Goal: Transaction & Acquisition: Book appointment/travel/reservation

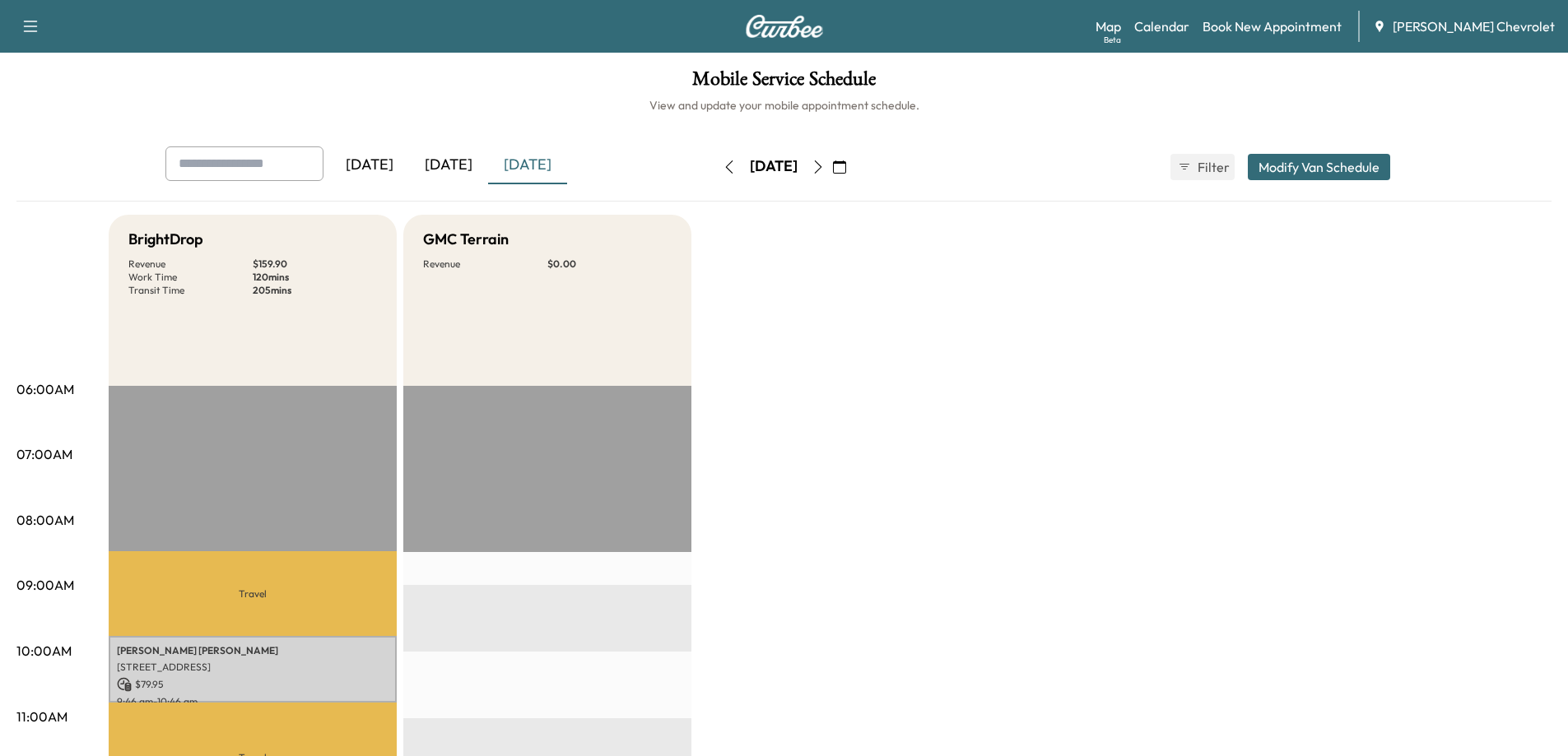
scroll to position [493, 0]
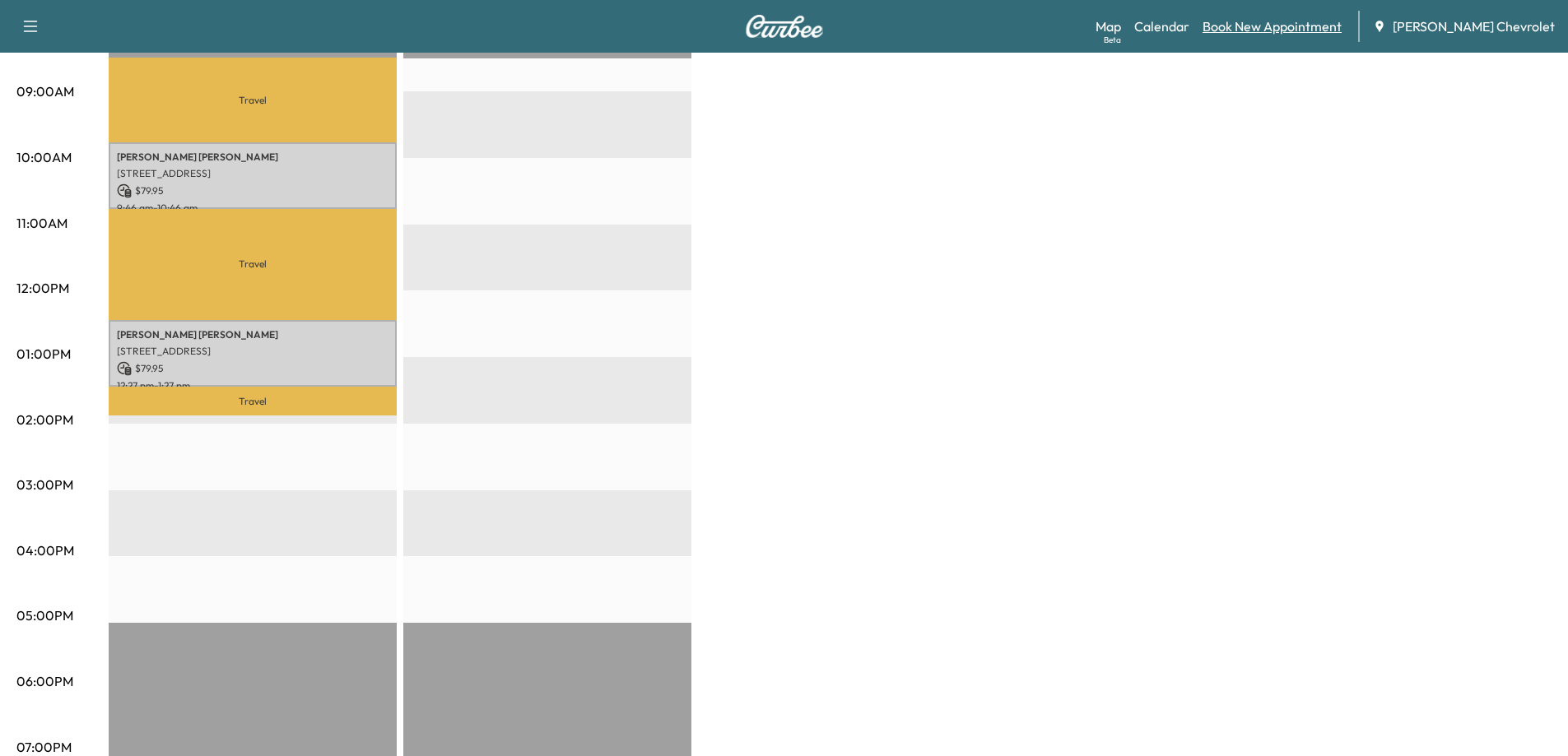
click at [1295, 22] on link "Book New Appointment" at bounding box center [1272, 26] width 139 height 20
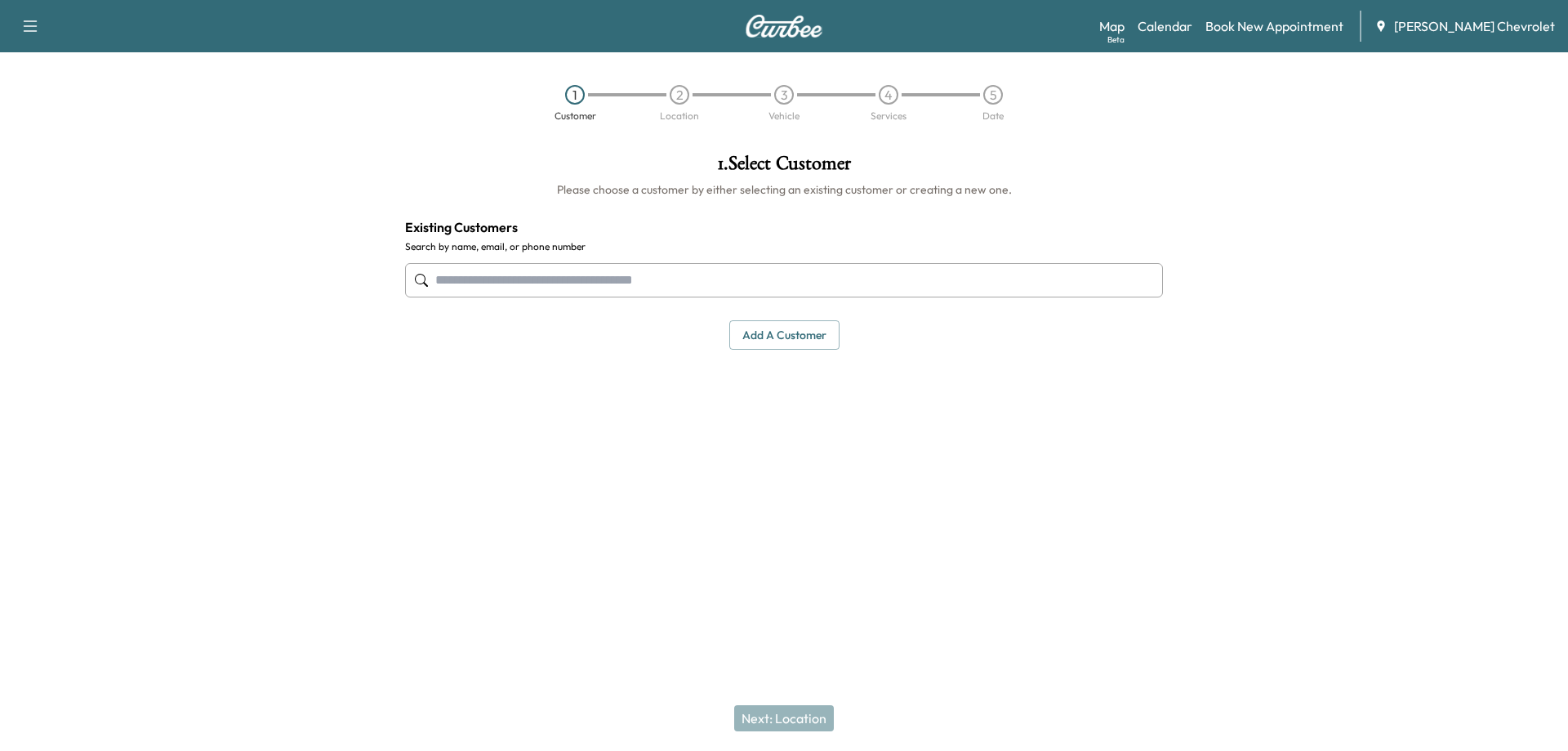
click at [655, 277] on input "text" at bounding box center [784, 281] width 758 height 34
click at [718, 273] on input "text" at bounding box center [784, 281] width 758 height 34
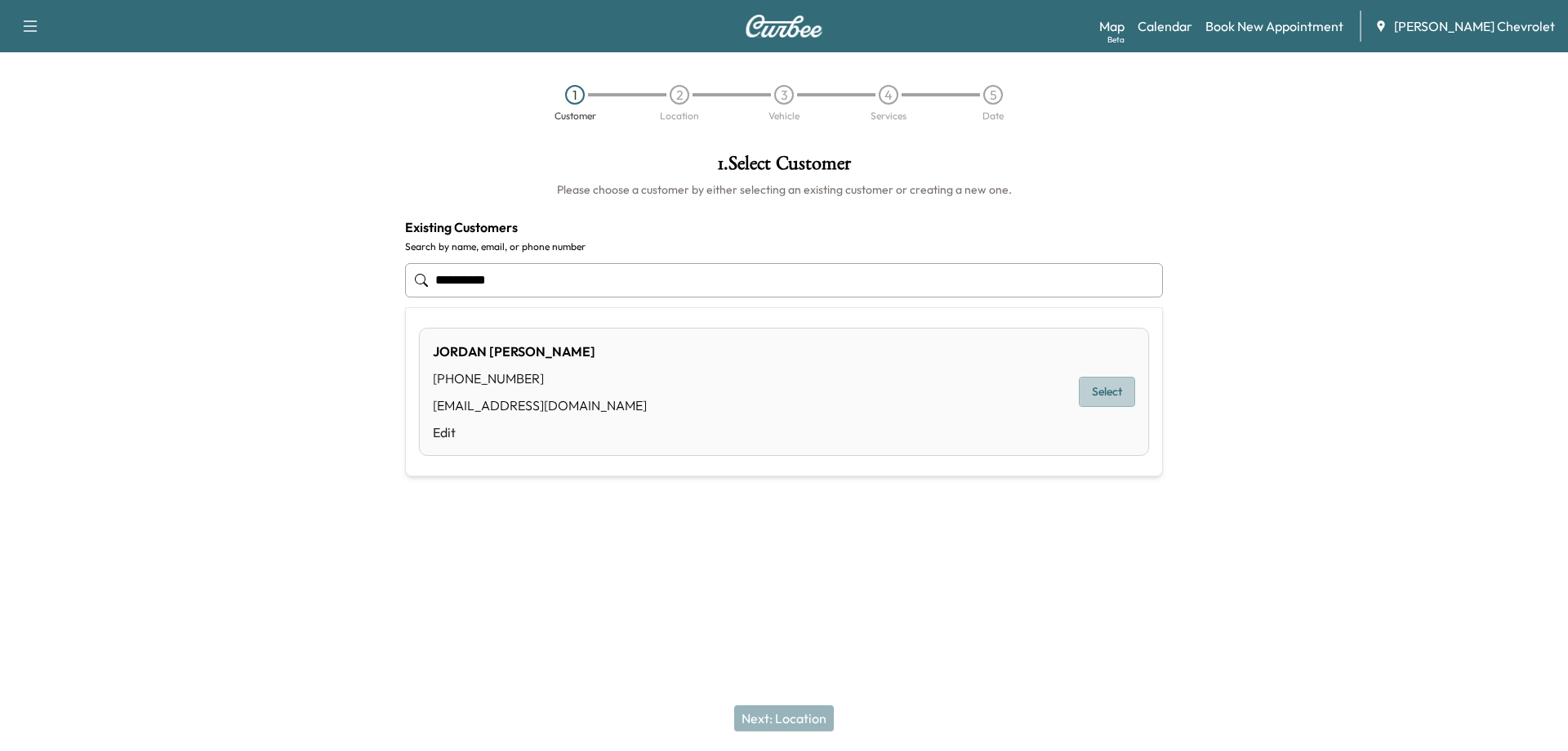
click at [1084, 391] on button "Select" at bounding box center [1107, 391] width 56 height 30
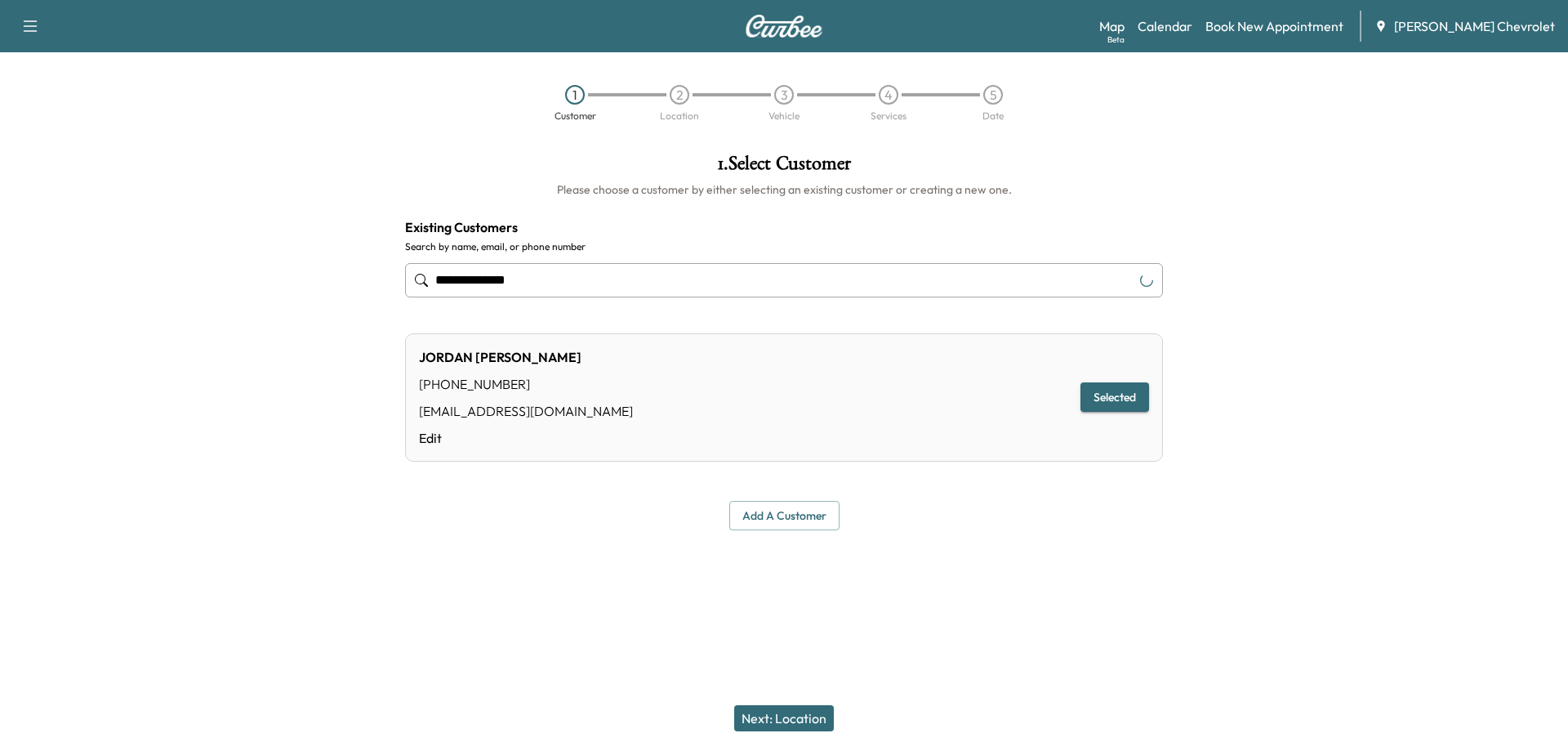
type input "**********"
click at [805, 719] on button "Next: Location" at bounding box center [784, 718] width 99 height 26
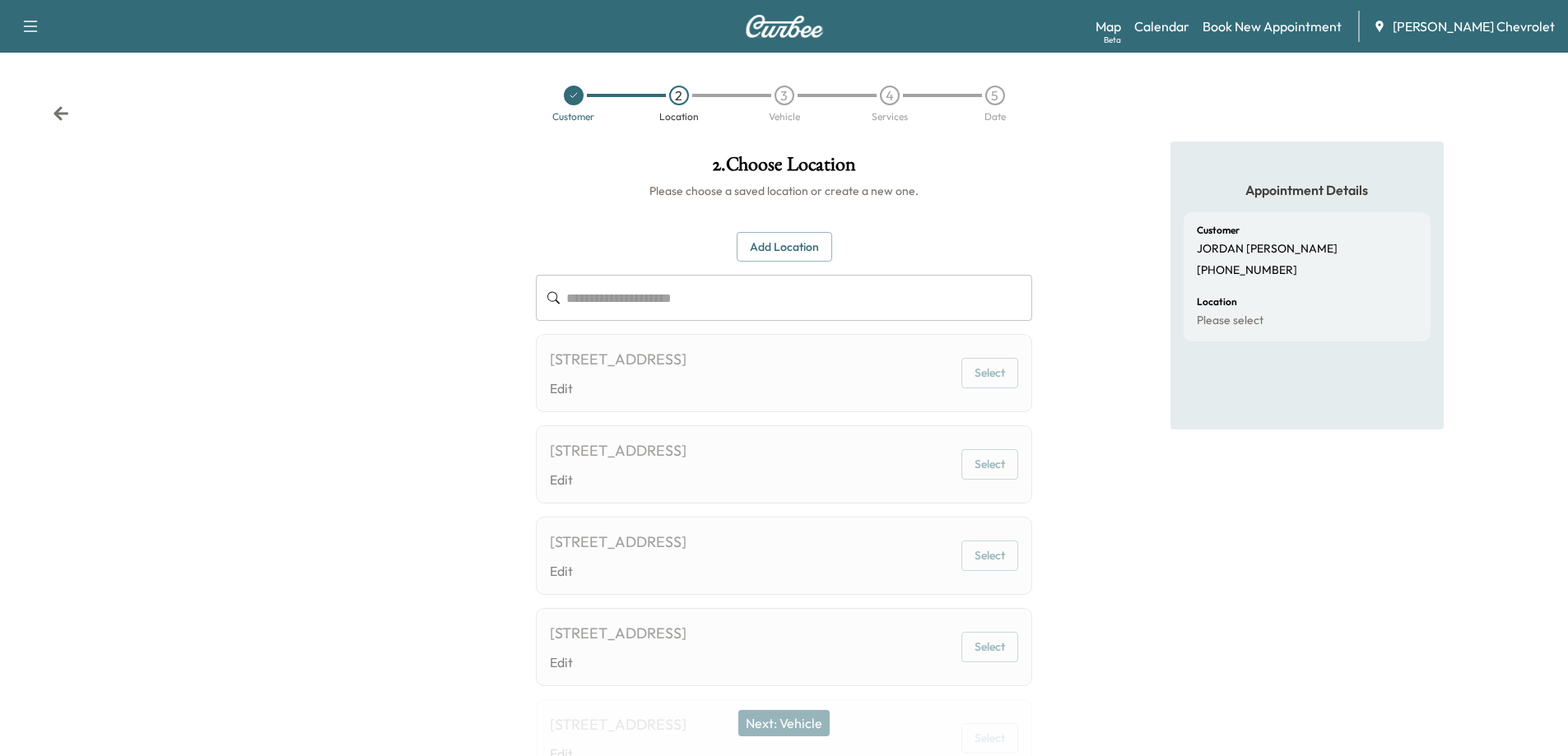
click at [802, 242] on button "Add Location" at bounding box center [784, 246] width 95 height 30
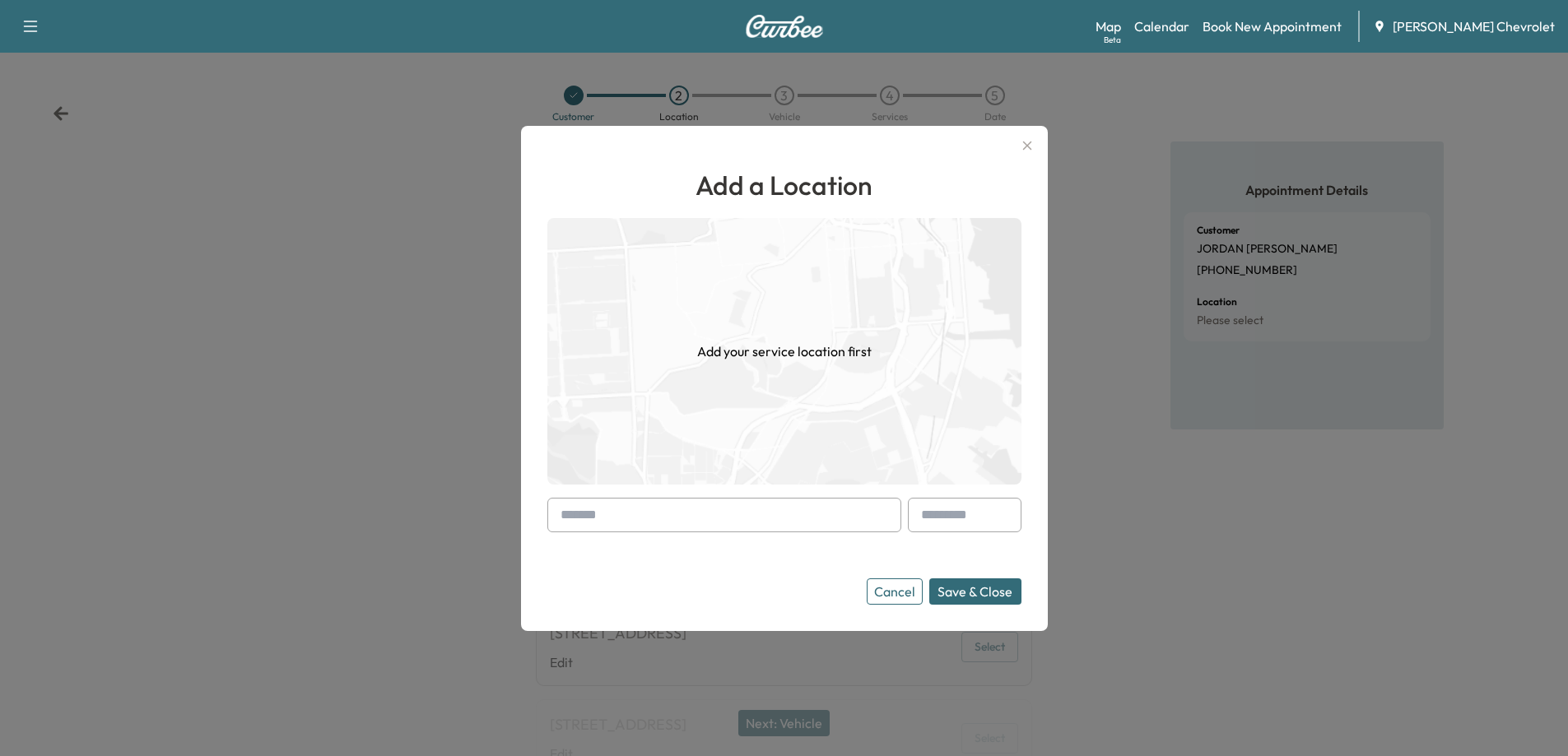
paste input "**********"
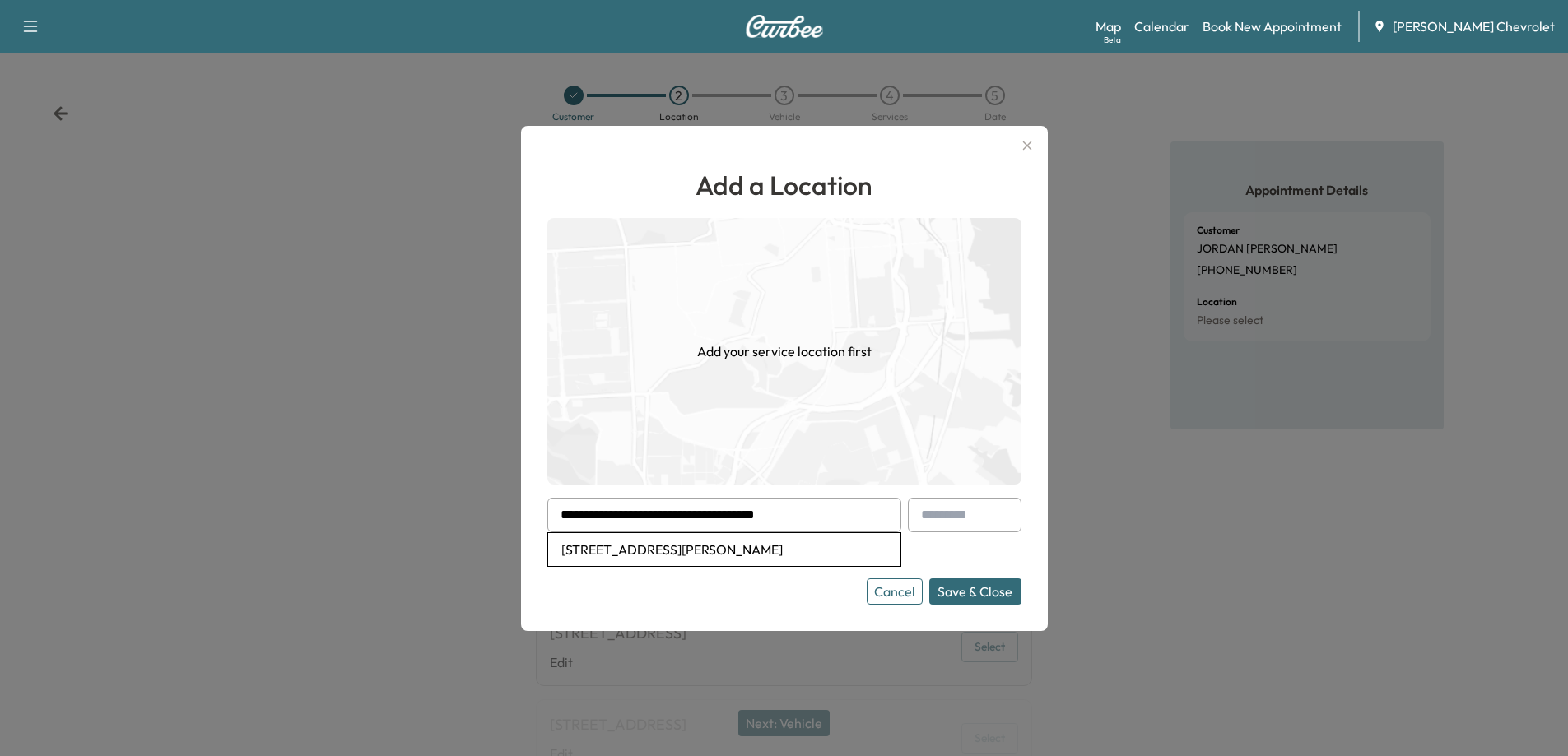
click at [952, 595] on button "Save & Close" at bounding box center [974, 591] width 92 height 26
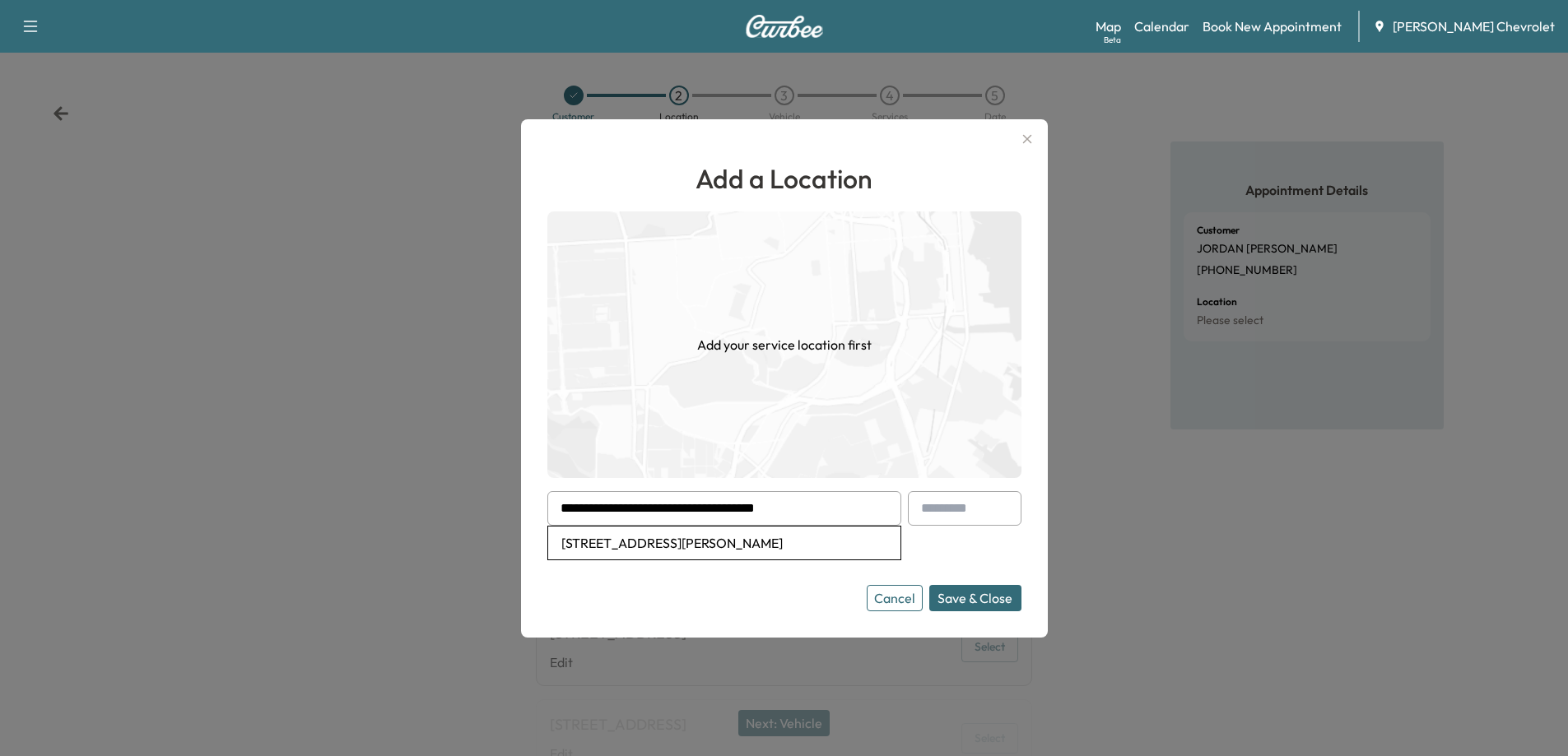
click at [820, 502] on input "**********" at bounding box center [724, 508] width 354 height 35
click at [973, 595] on button "Save & Close" at bounding box center [974, 598] width 92 height 26
click at [743, 512] on input "**********" at bounding box center [724, 508] width 354 height 35
click at [798, 513] on input "**********" at bounding box center [724, 508] width 354 height 35
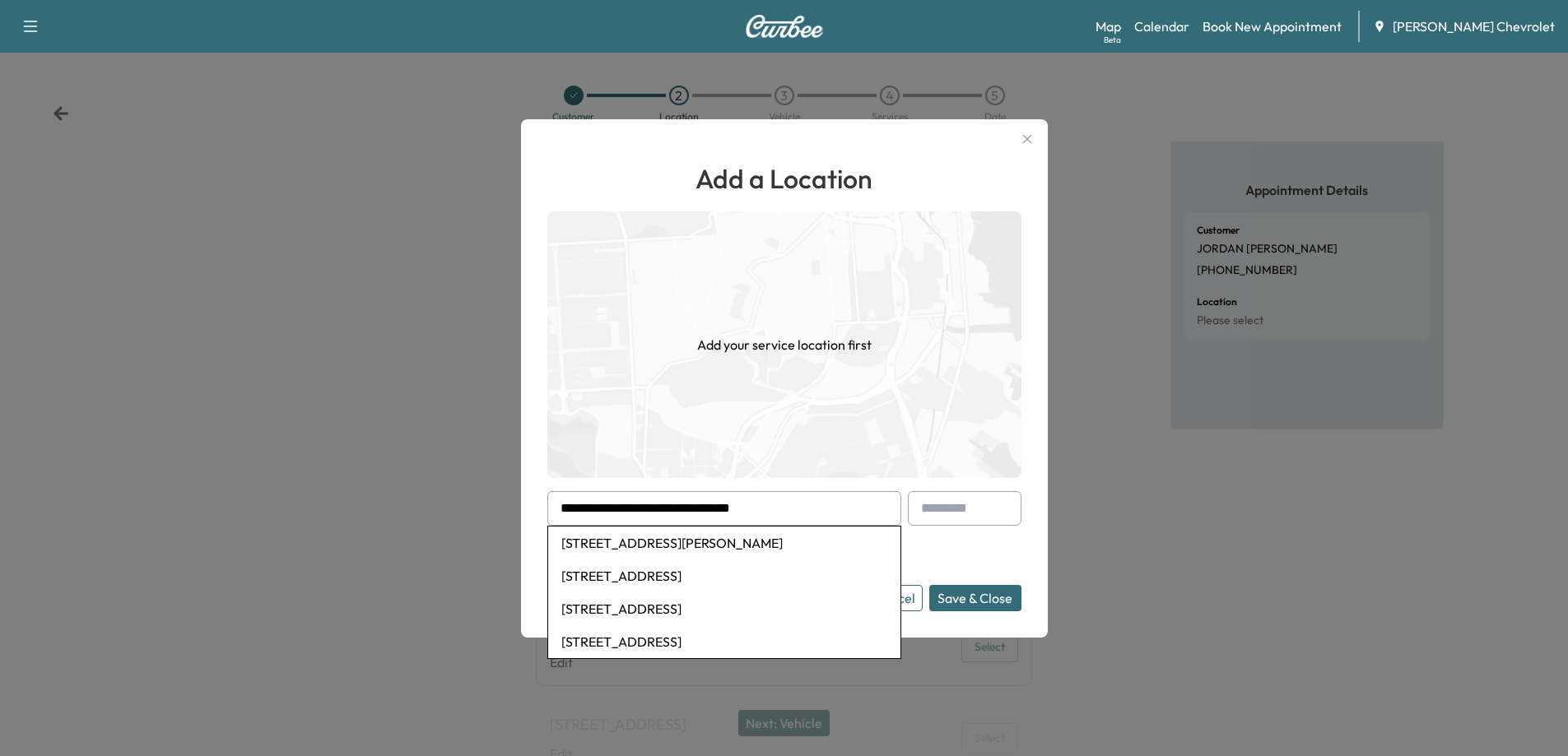
click at [704, 545] on li "[STREET_ADDRESS][PERSON_NAME]" at bounding box center [724, 542] width 352 height 33
type input "**********"
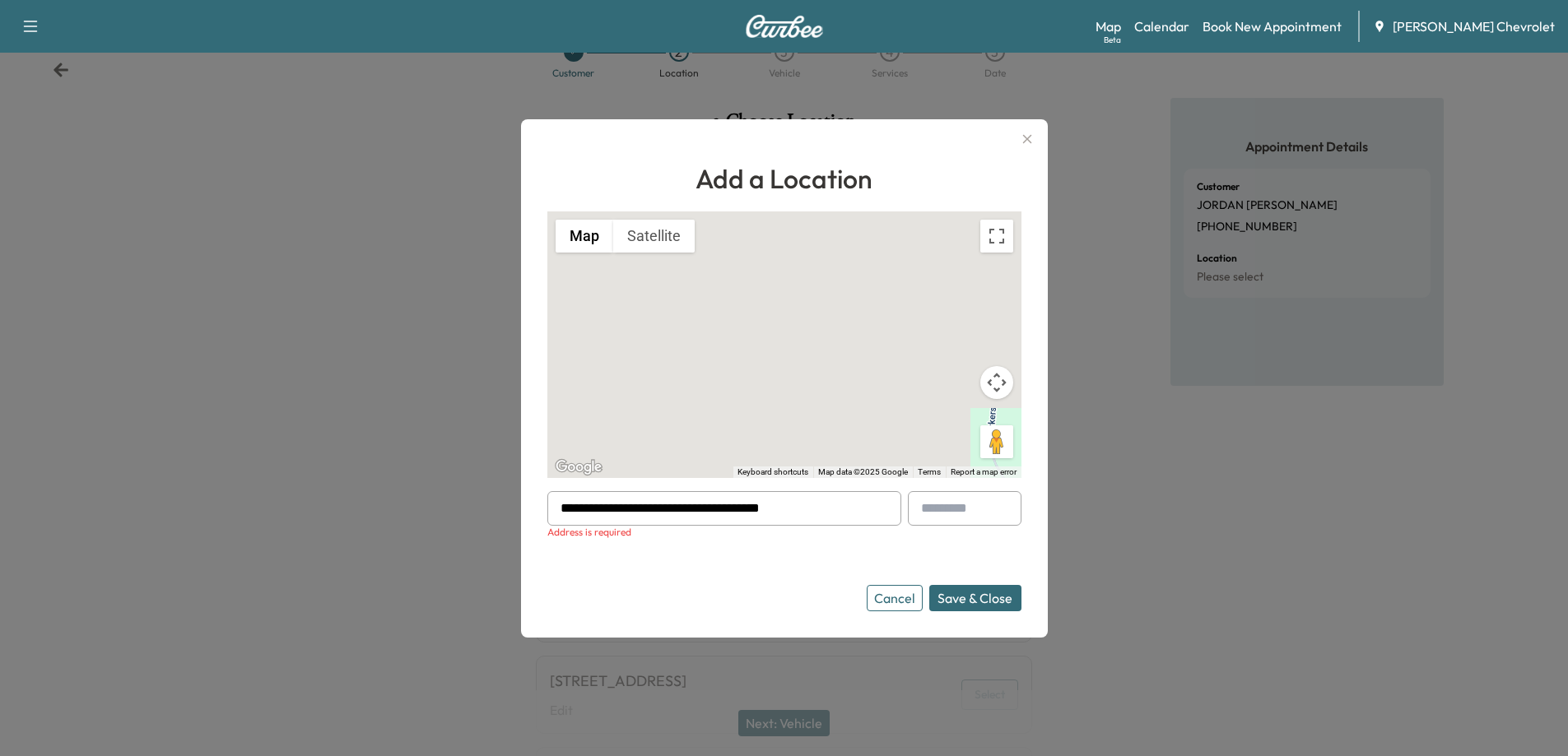
scroll to position [83, 0]
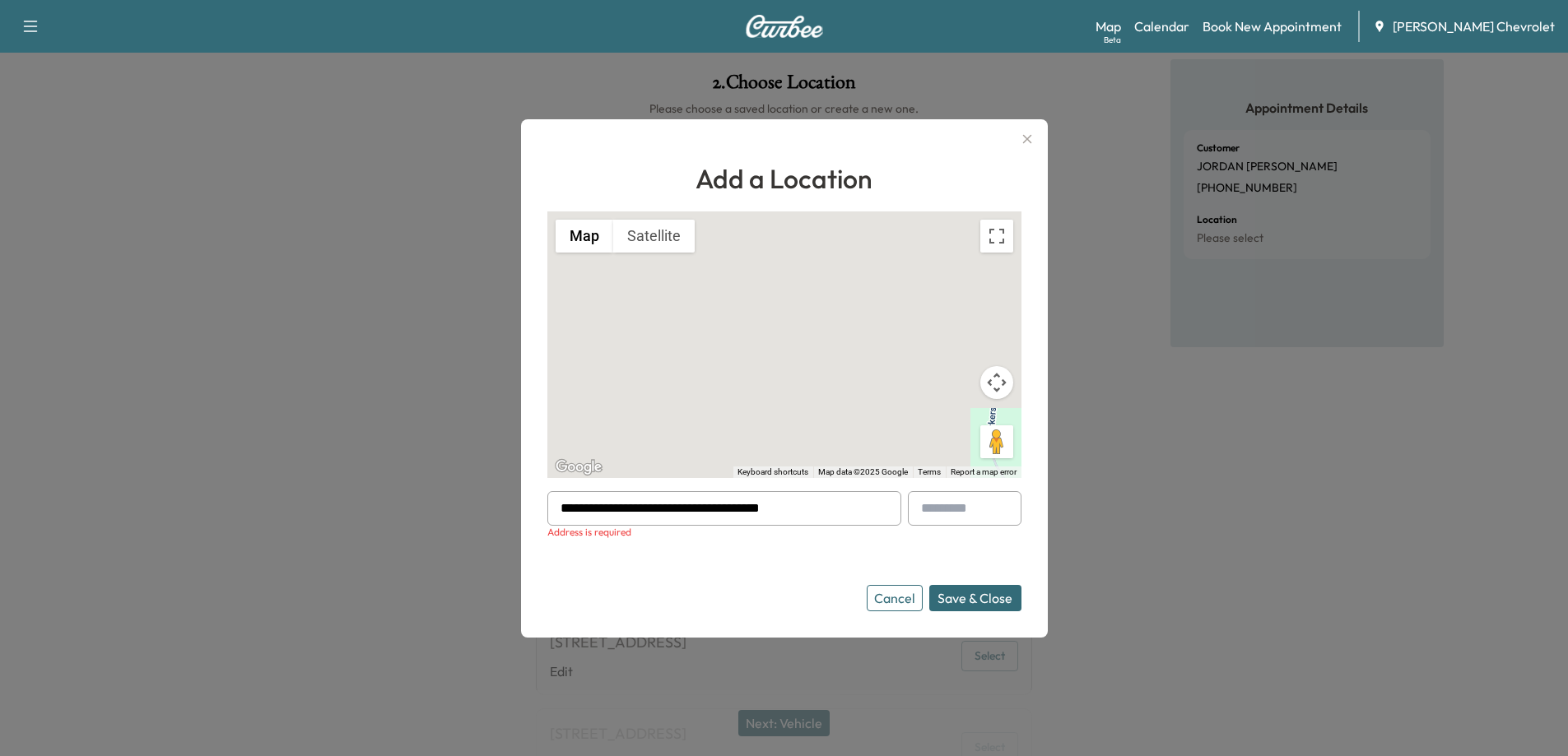
click at [817, 507] on input "**********" at bounding box center [724, 508] width 354 height 35
click at [1032, 142] on icon "button" at bounding box center [1027, 139] width 20 height 20
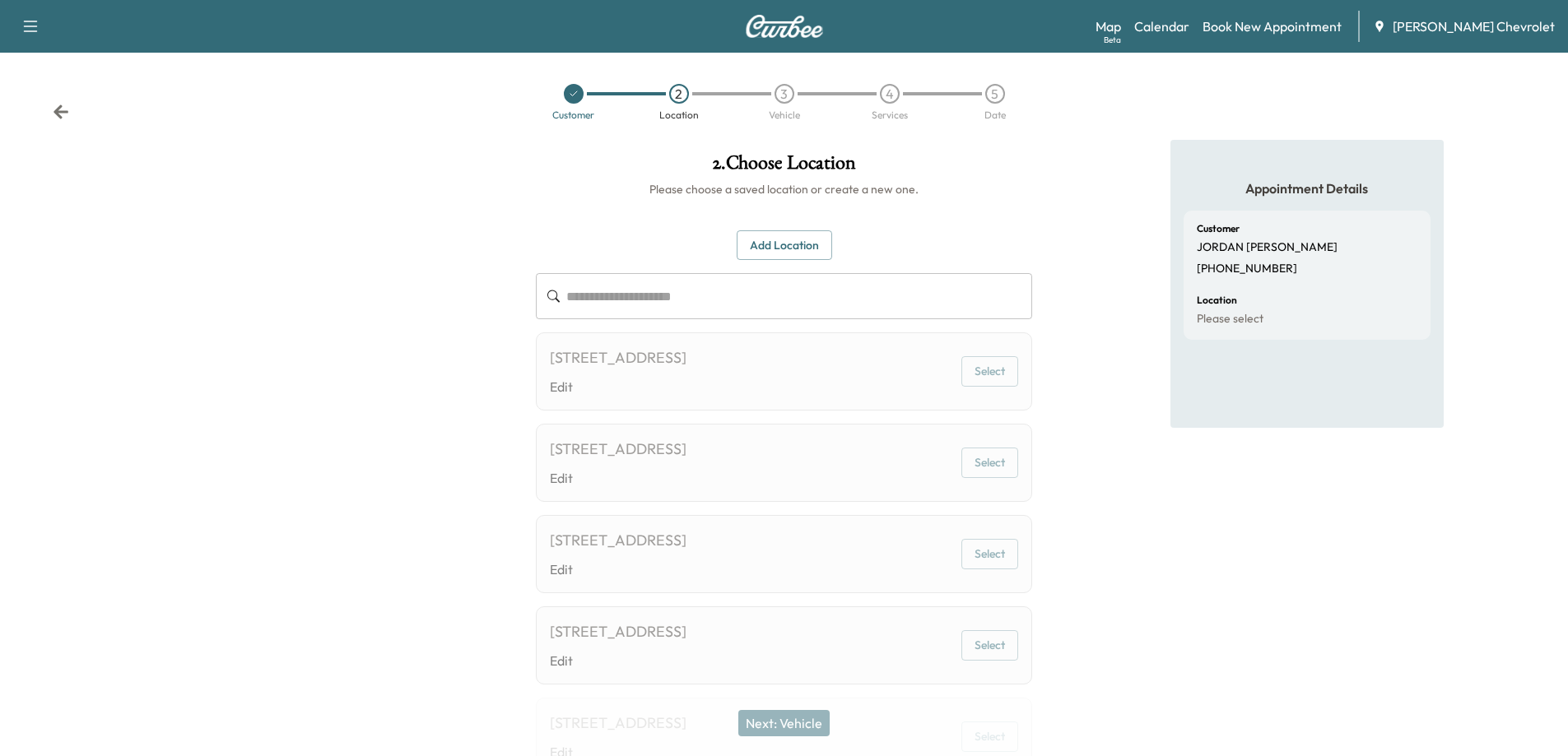
scroll to position [0, 0]
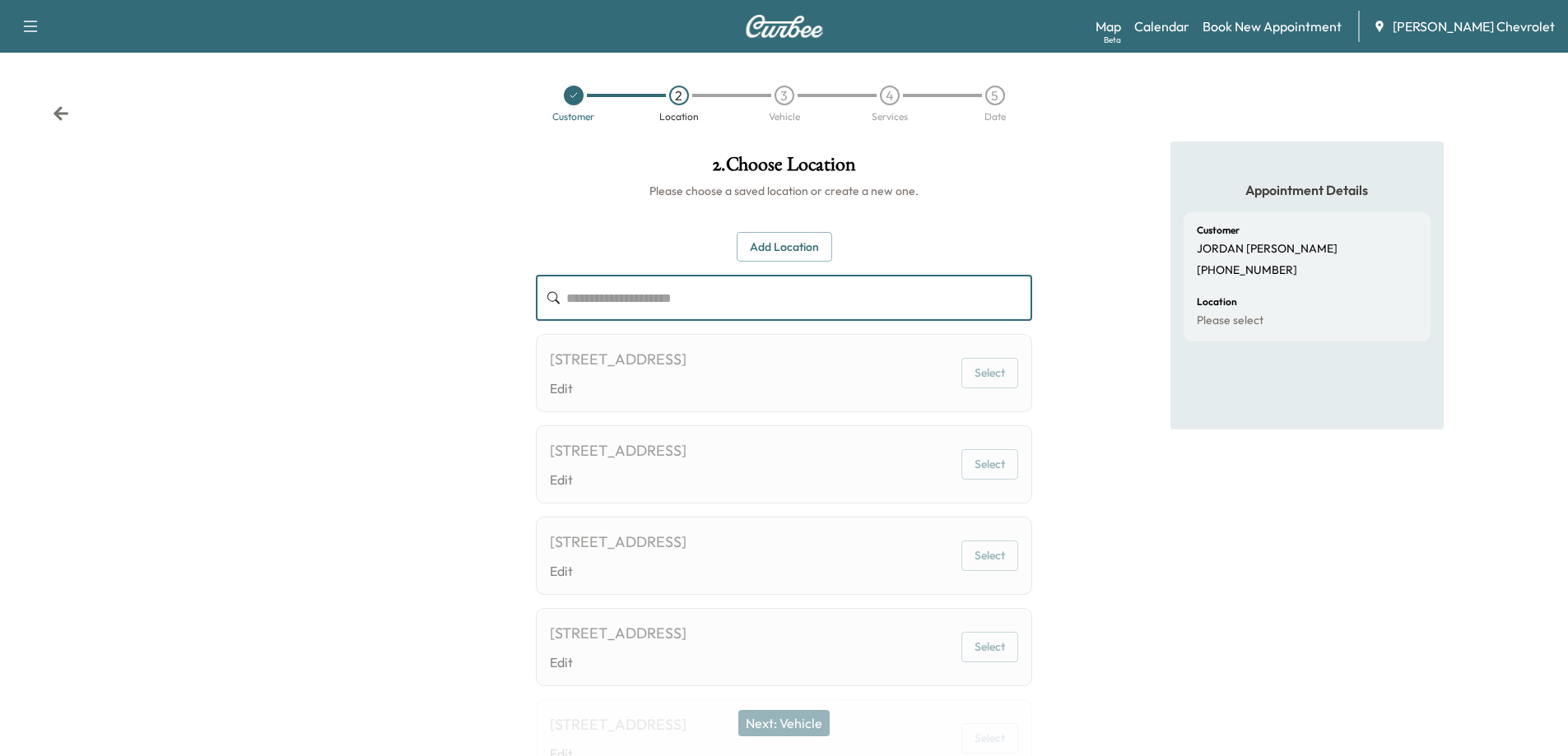
paste input "**********"
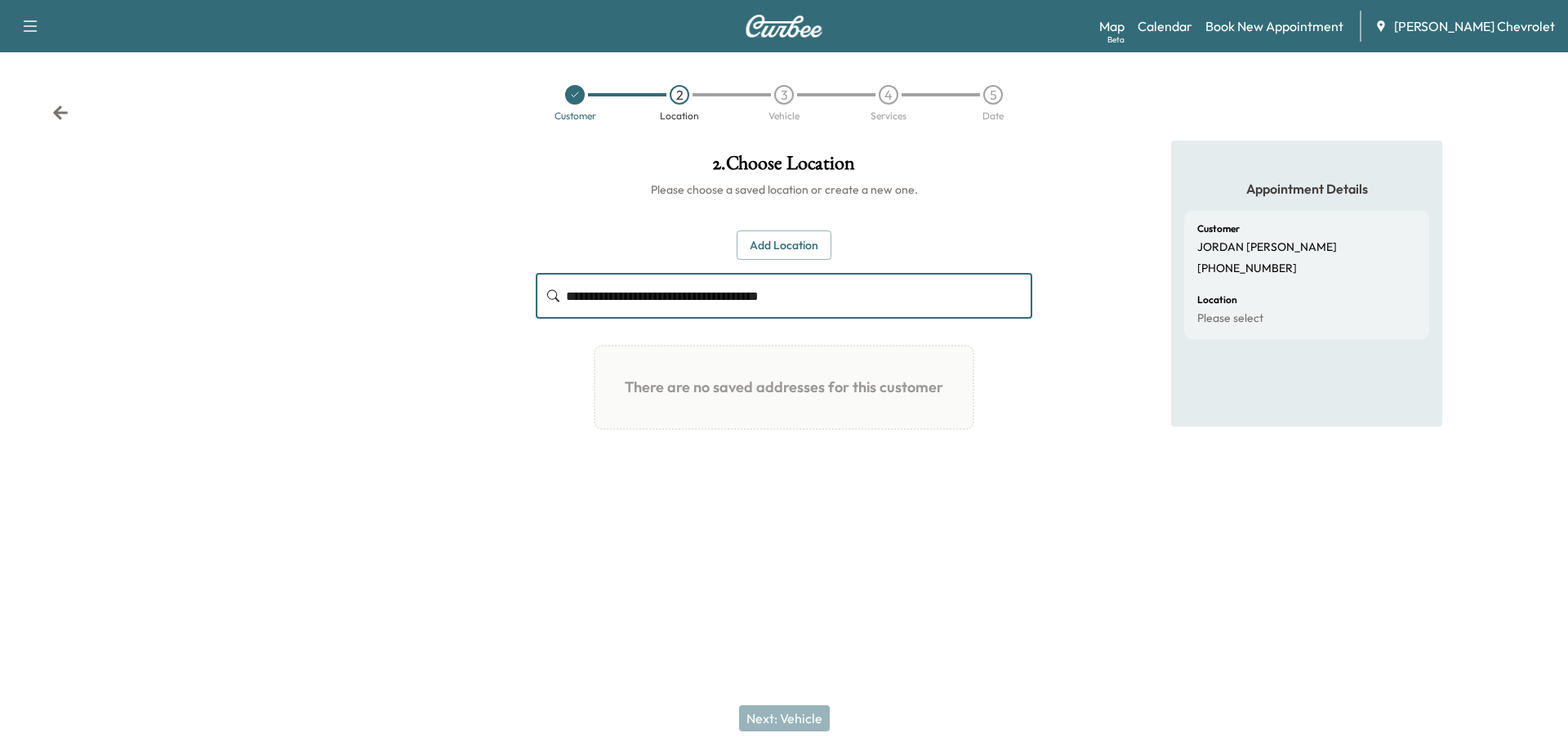
type input "**********"
click at [795, 255] on button "Add Location" at bounding box center [784, 245] width 95 height 30
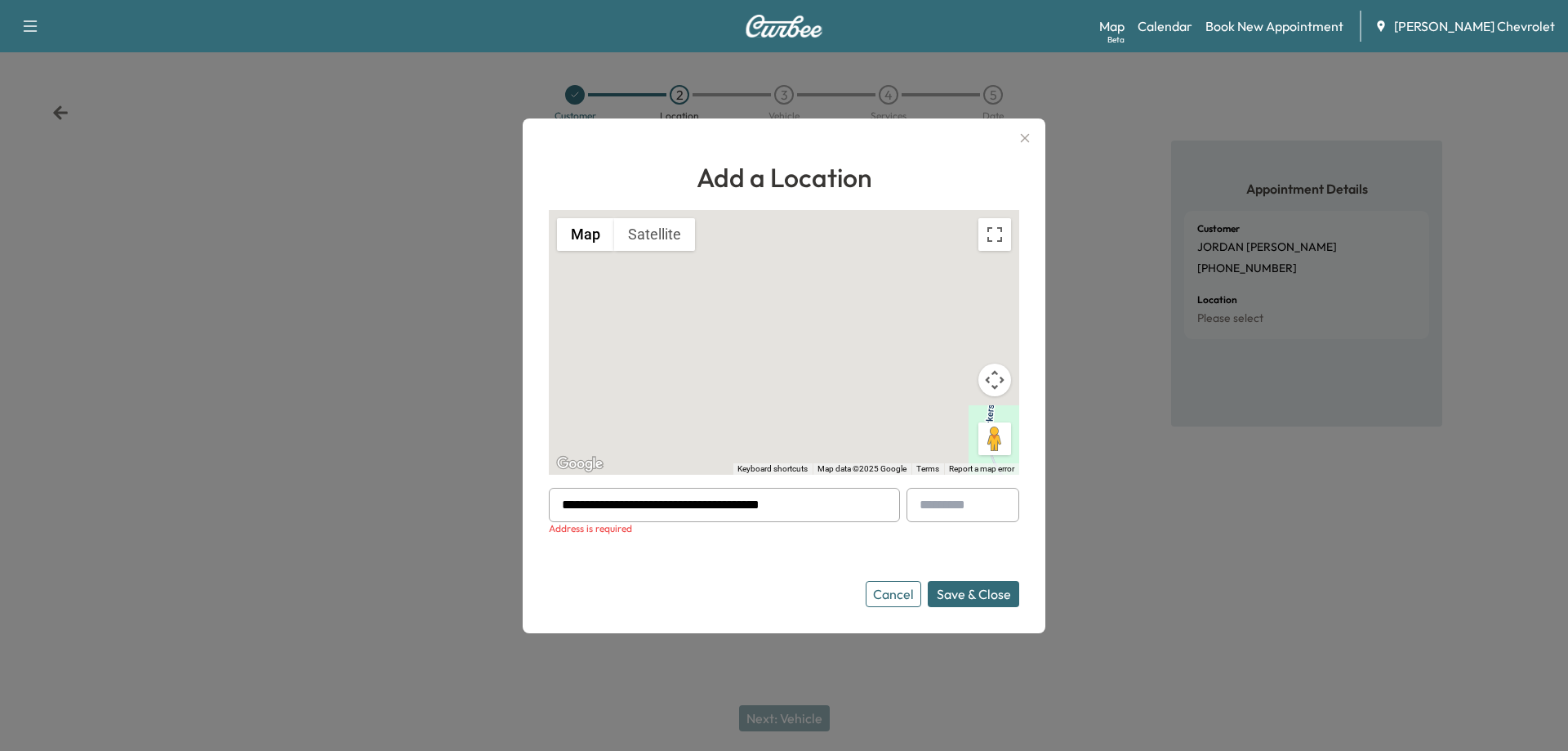
click at [884, 512] on div at bounding box center [884, 505] width 20 height 20
click at [810, 496] on input "**********" at bounding box center [724, 505] width 351 height 34
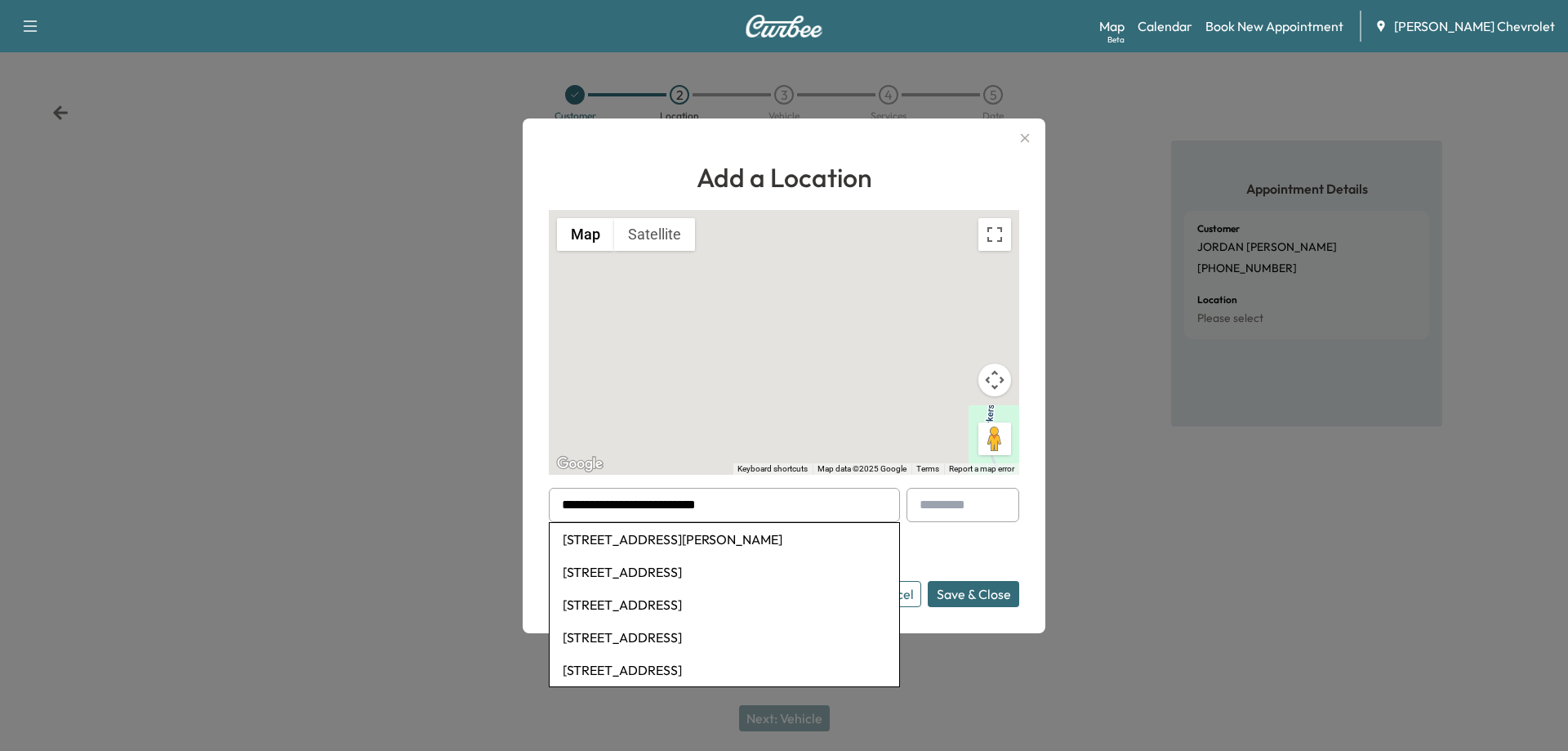
type input "**********"
click at [1136, 538] on div at bounding box center [784, 376] width 1568 height 751
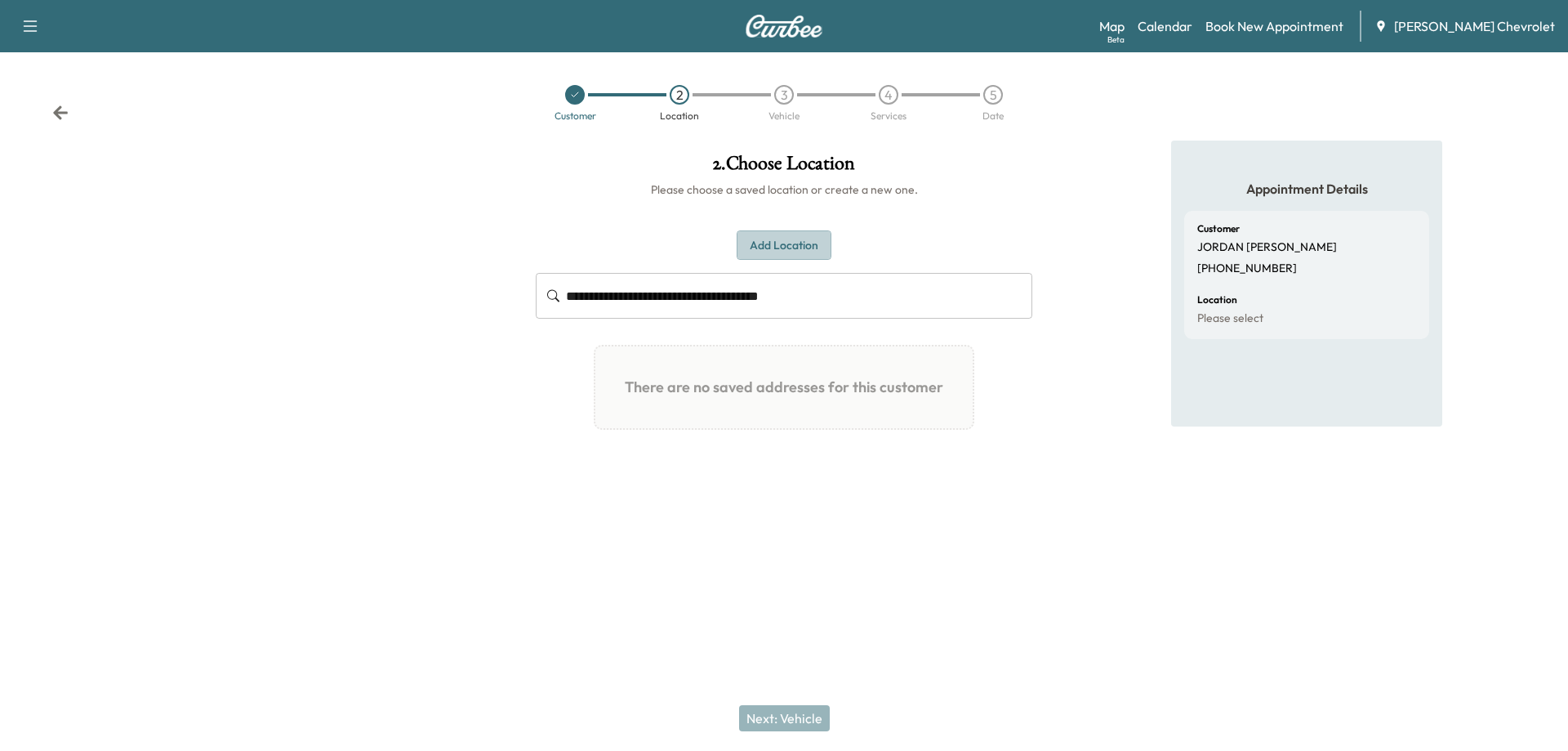
click at [815, 239] on button "Add Location" at bounding box center [784, 245] width 95 height 30
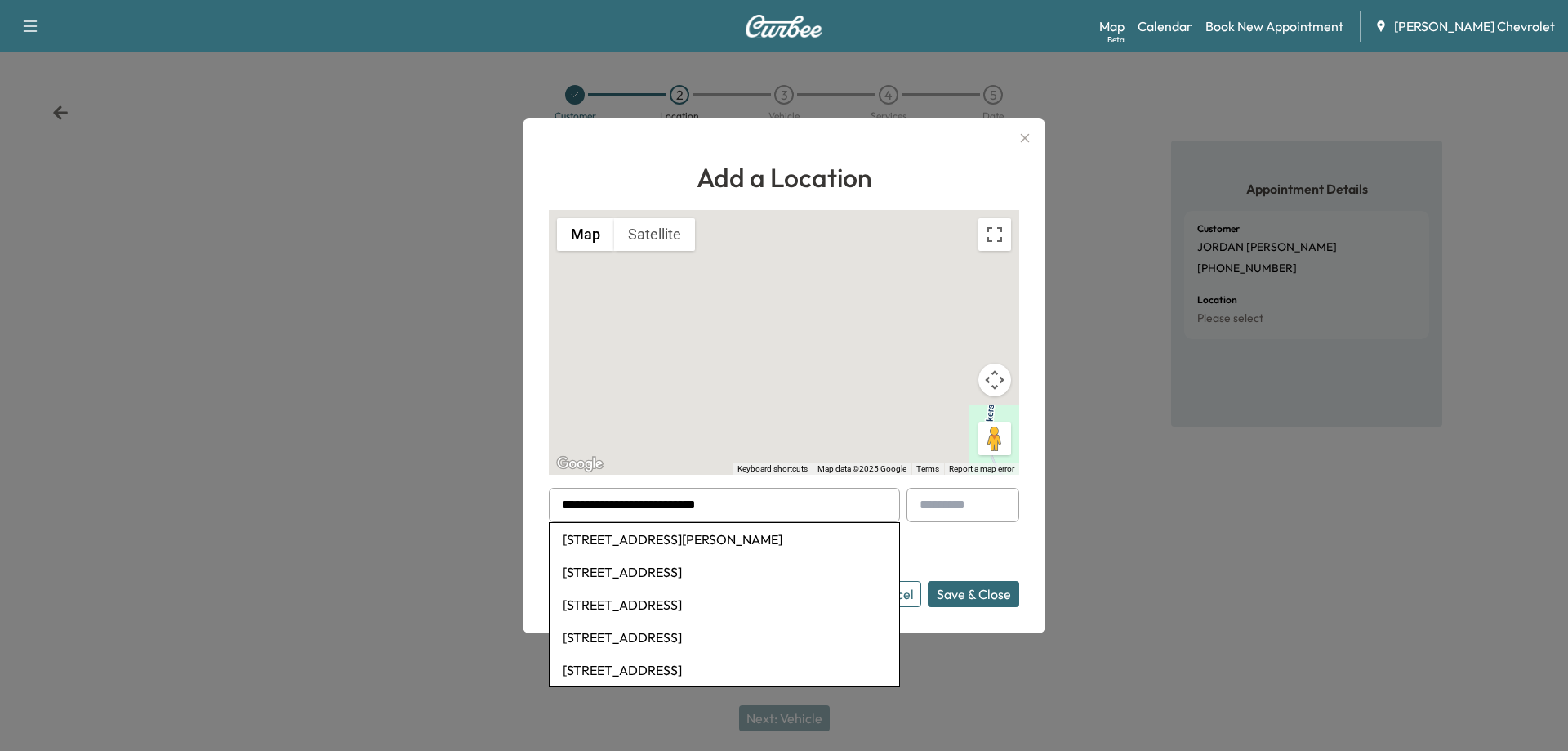
drag, startPoint x: 724, startPoint y: 505, endPoint x: 508, endPoint y: 516, distance: 216.3
click at [513, 520] on div "**********" at bounding box center [784, 376] width 1568 height 751
click at [742, 546] on li "[STREET_ADDRESS][PERSON_NAME]" at bounding box center [724, 539] width 349 height 32
type input "**********"
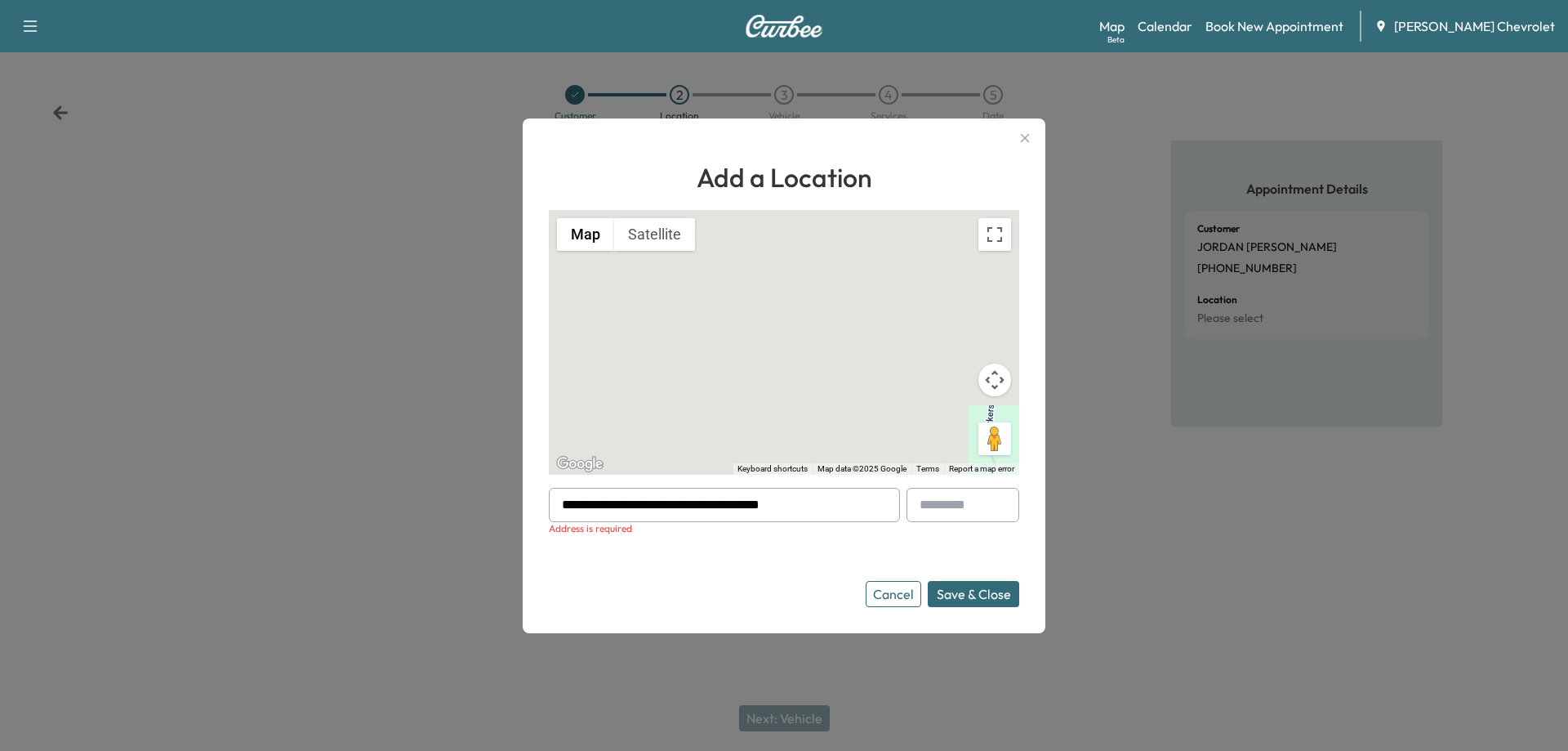
click at [949, 593] on button "Save & Close" at bounding box center [973, 594] width 91 height 26
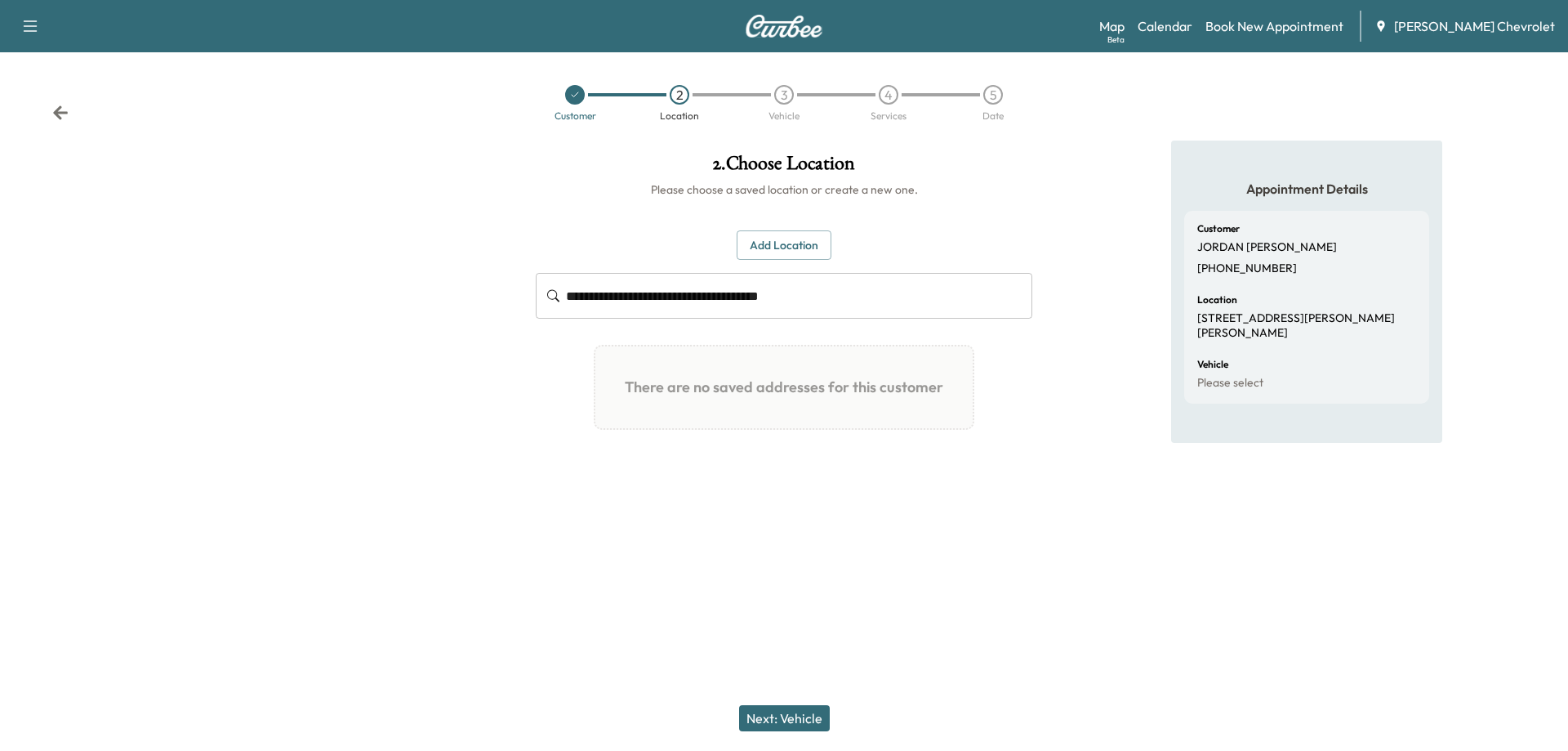
click at [785, 719] on button "Next: Vehicle" at bounding box center [784, 718] width 90 height 26
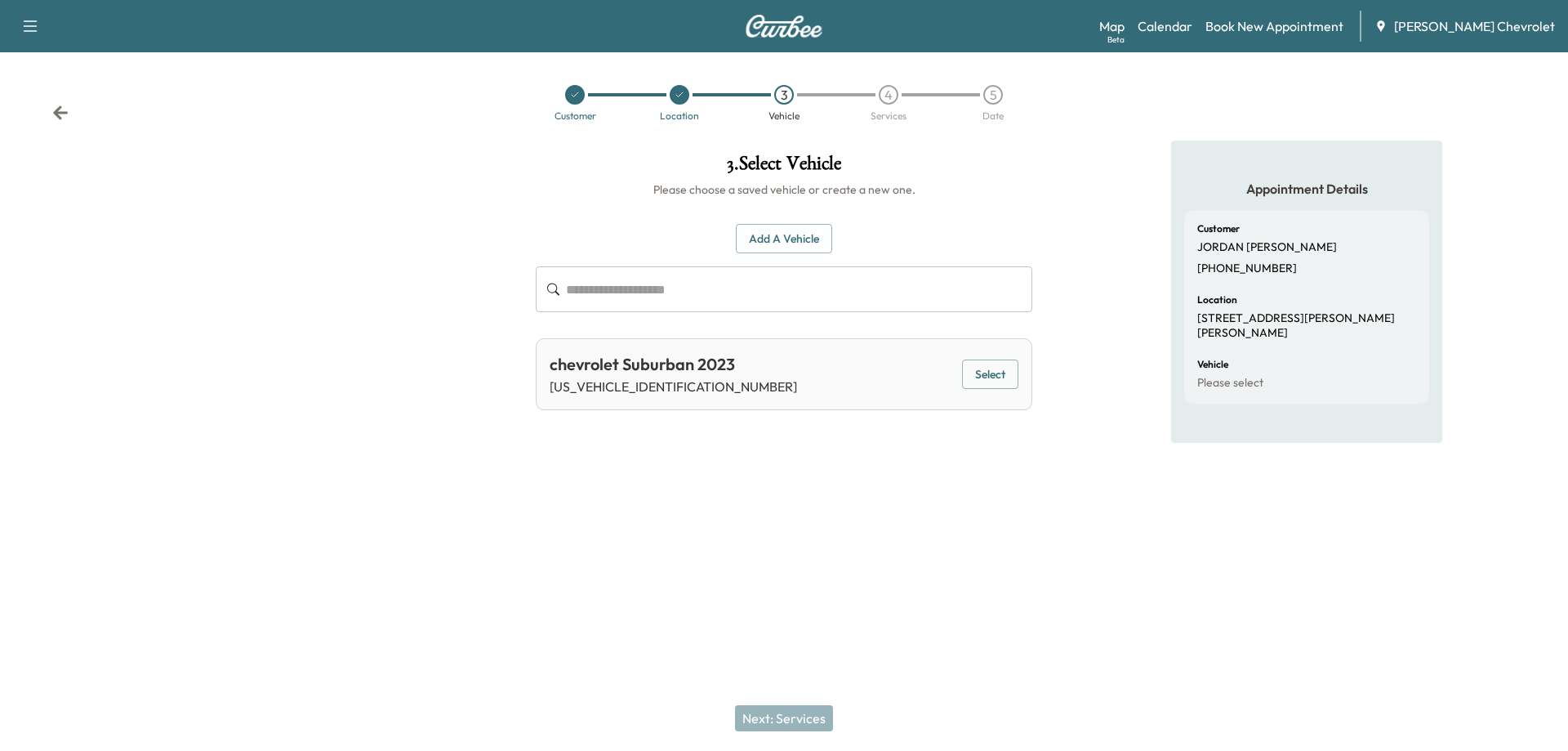
click at [982, 373] on button "Select" at bounding box center [990, 374] width 56 height 30
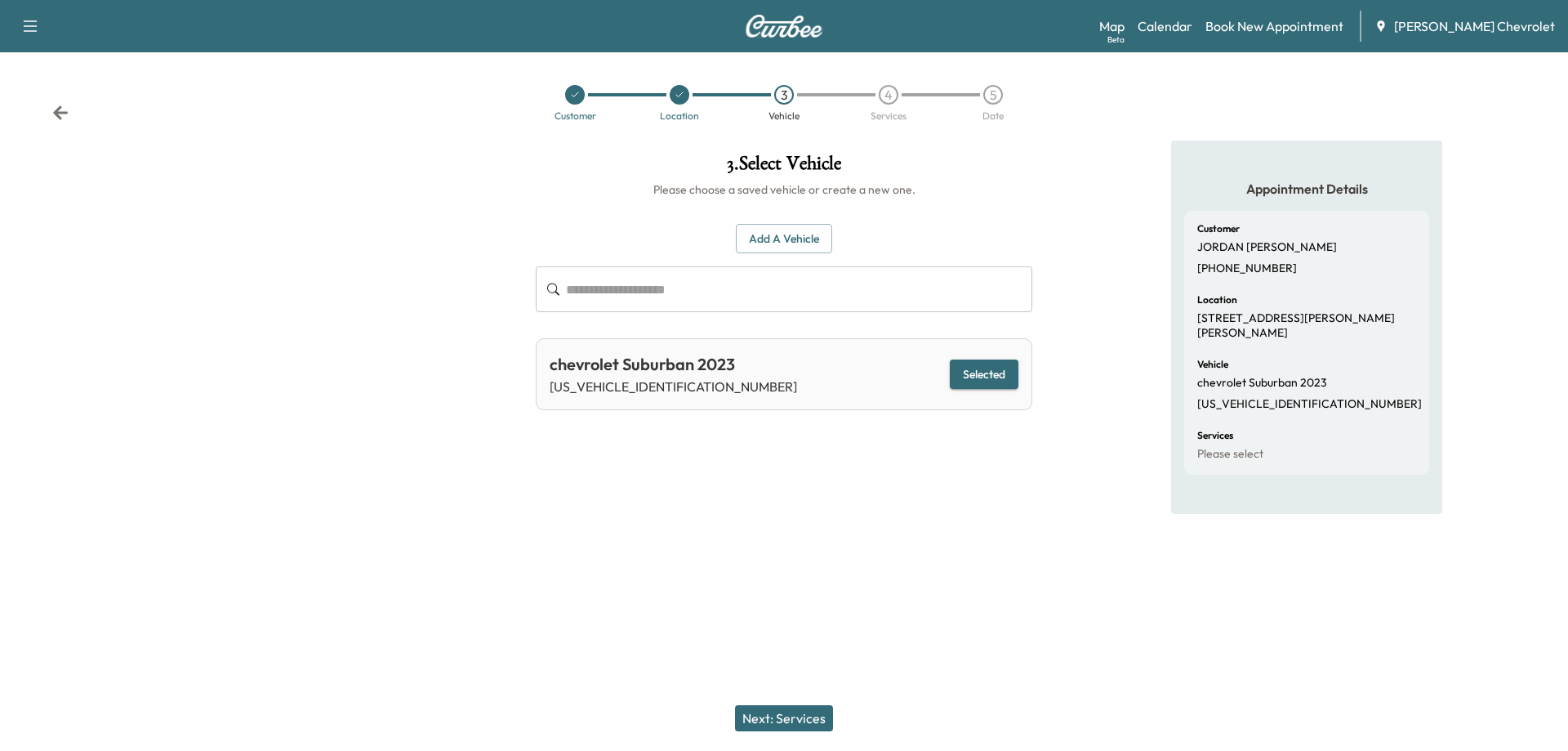
click at [778, 716] on button "Next: Services" at bounding box center [784, 718] width 98 height 26
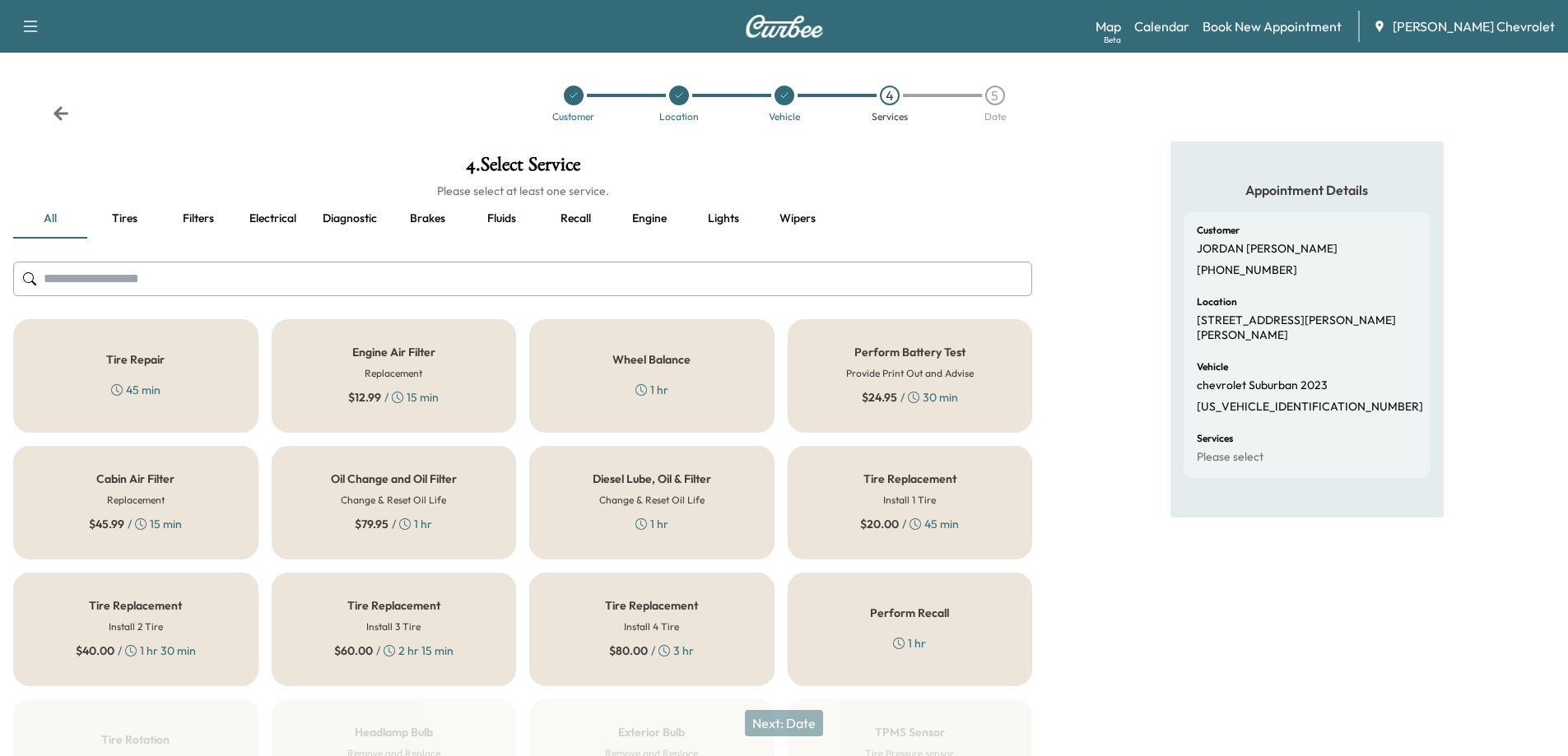
click at [406, 525] on icon at bounding box center [405, 522] width 4 height 5
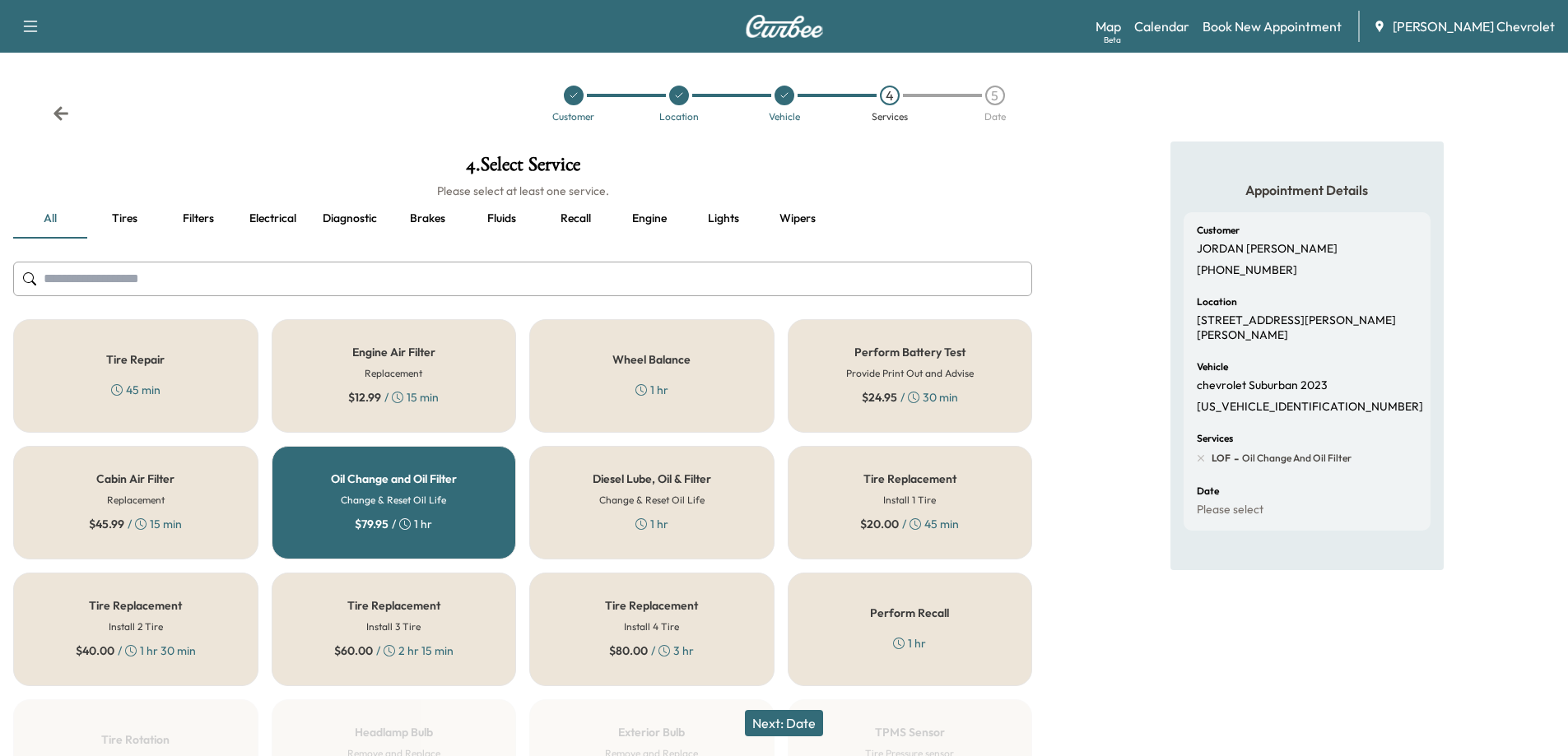
click at [796, 720] on button "Next: Date" at bounding box center [784, 722] width 78 height 26
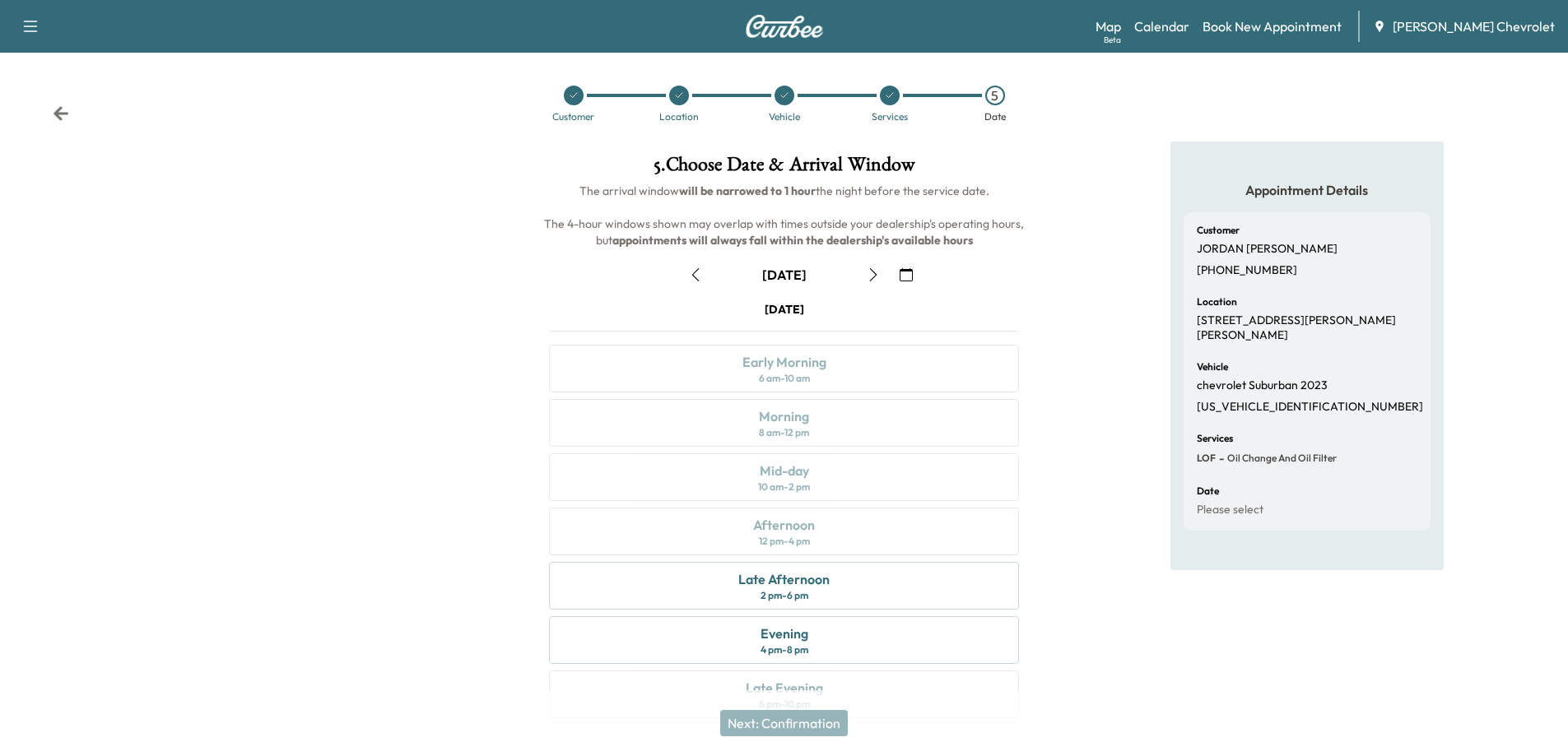
click at [872, 273] on icon "button" at bounding box center [873, 274] width 13 height 13
click at [873, 274] on icon "button" at bounding box center [873, 274] width 13 height 13
click at [698, 281] on icon "button" at bounding box center [694, 274] width 7 height 13
click at [677, 94] on icon at bounding box center [678, 95] width 10 height 10
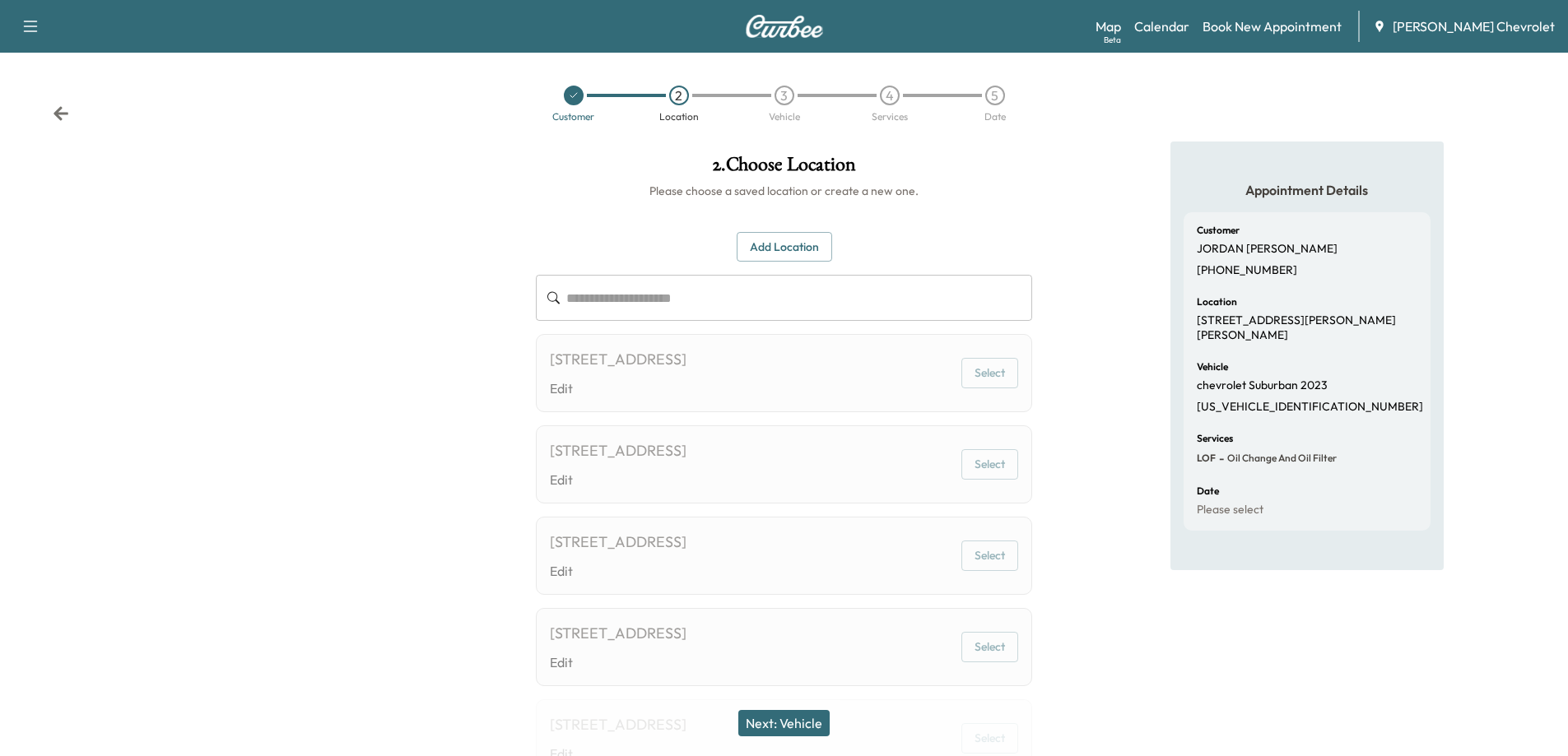
click at [788, 244] on button "Add Location" at bounding box center [784, 246] width 95 height 30
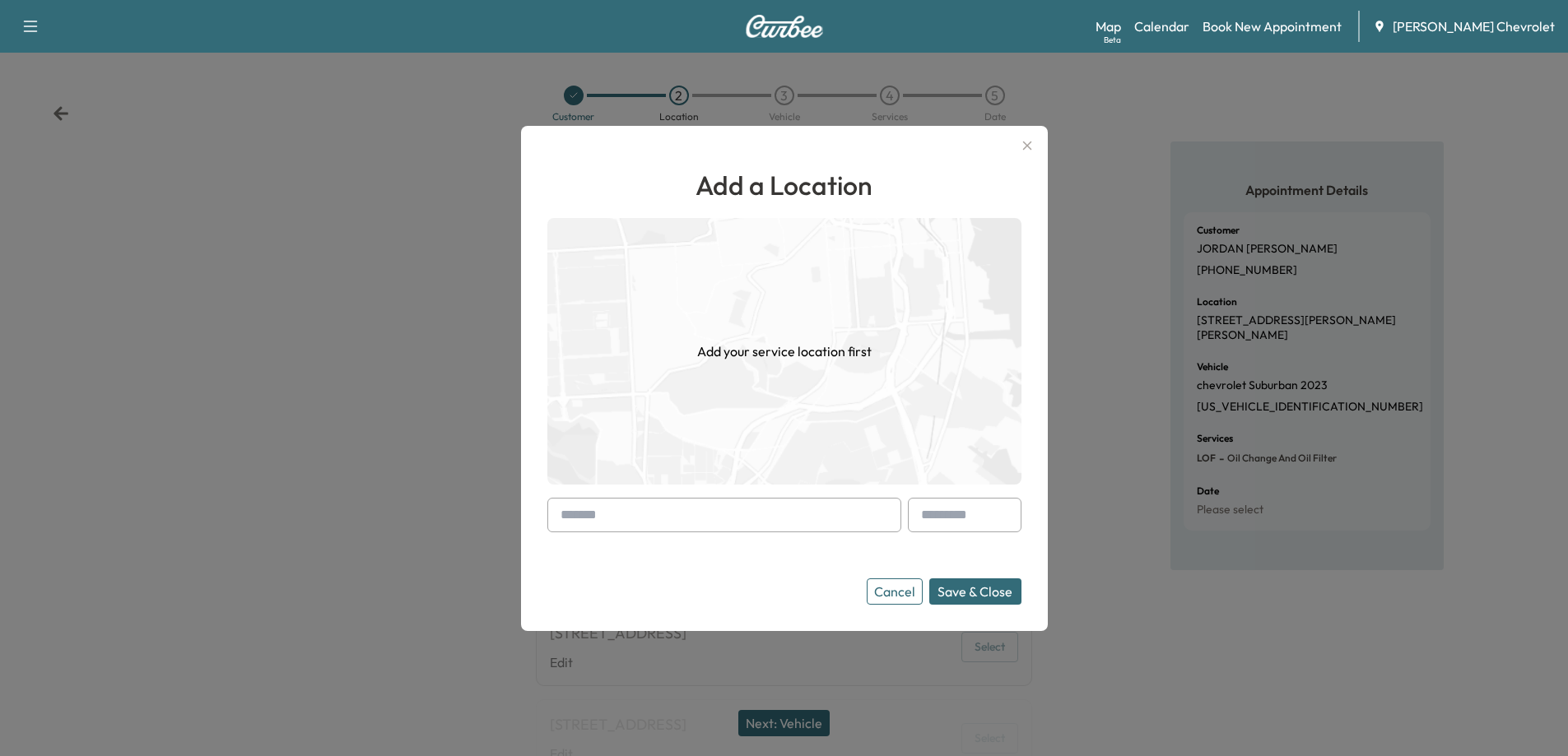
click at [683, 532] on input "text" at bounding box center [724, 515] width 354 height 35
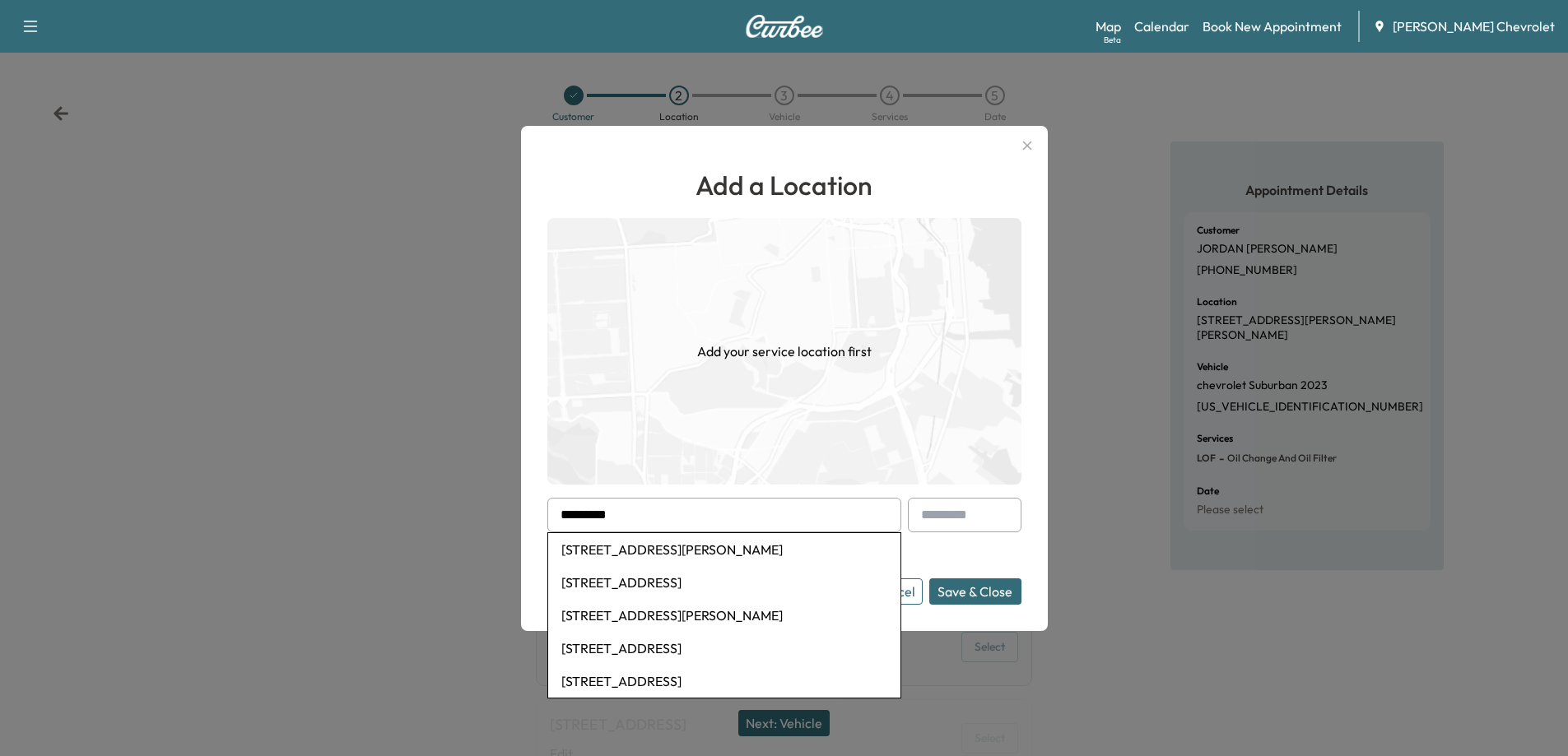
click at [695, 554] on li "[STREET_ADDRESS][PERSON_NAME]" at bounding box center [724, 550] width 352 height 33
type input "**********"
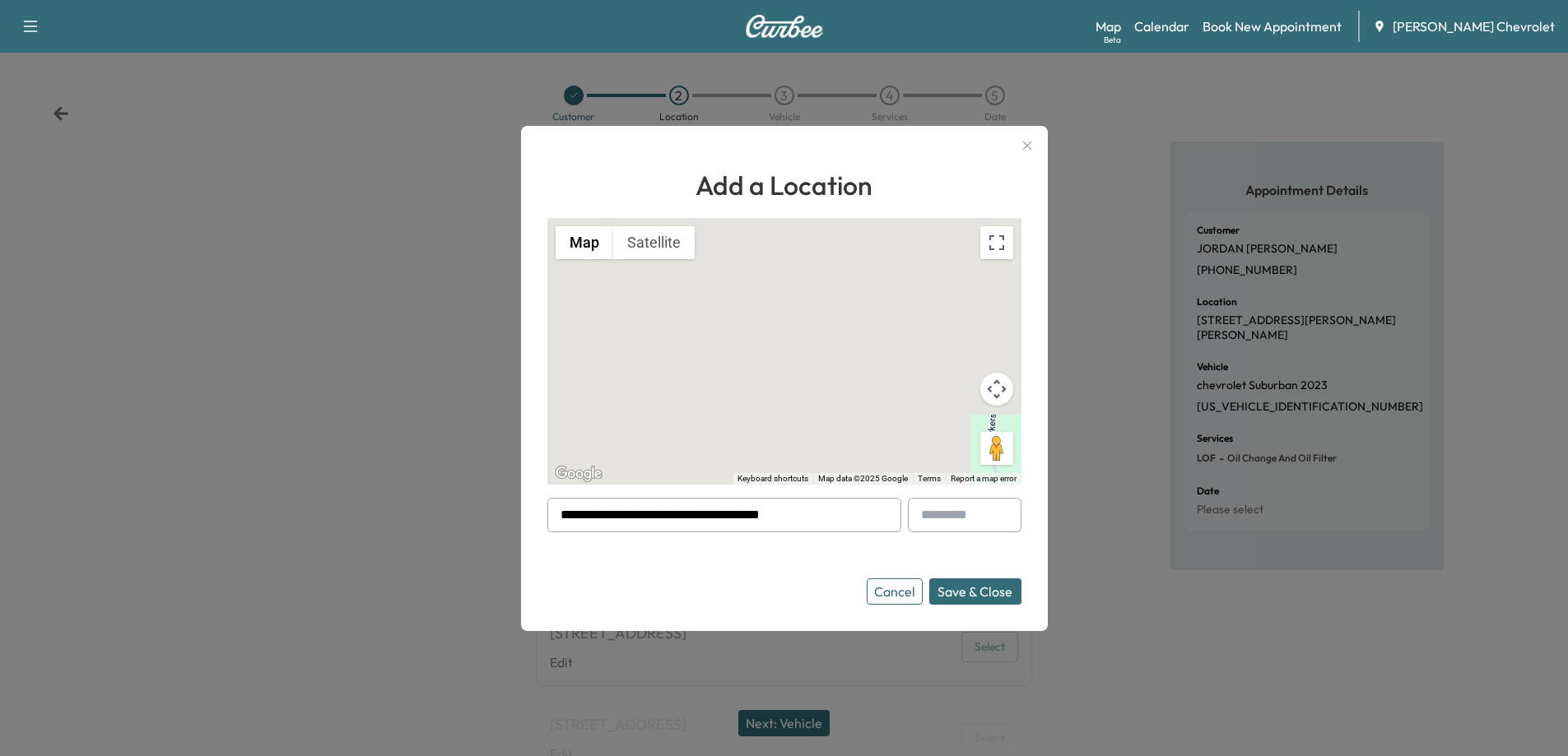
click at [978, 597] on button "Save & Close" at bounding box center [974, 591] width 92 height 26
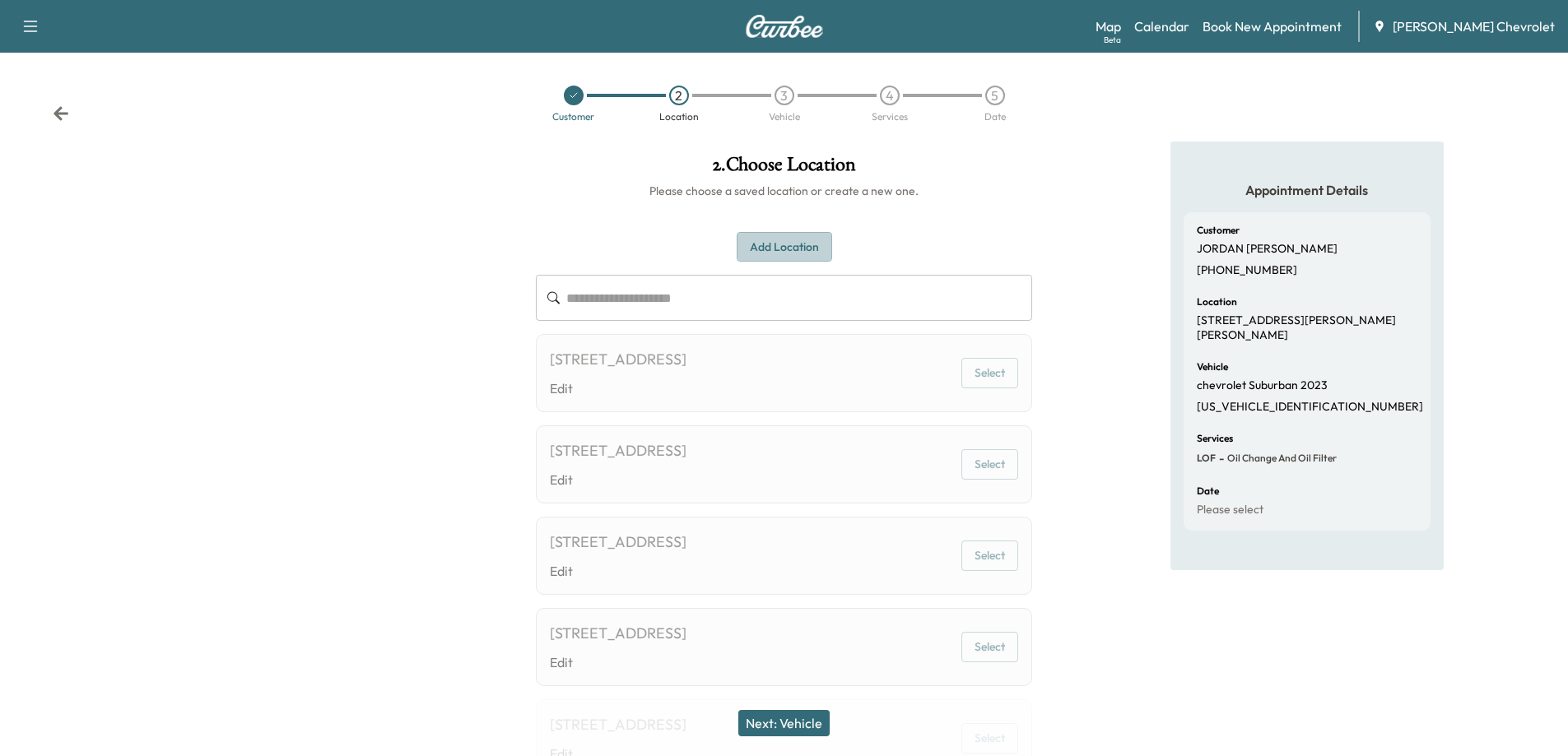
click at [786, 247] on button "Add Location" at bounding box center [784, 246] width 95 height 30
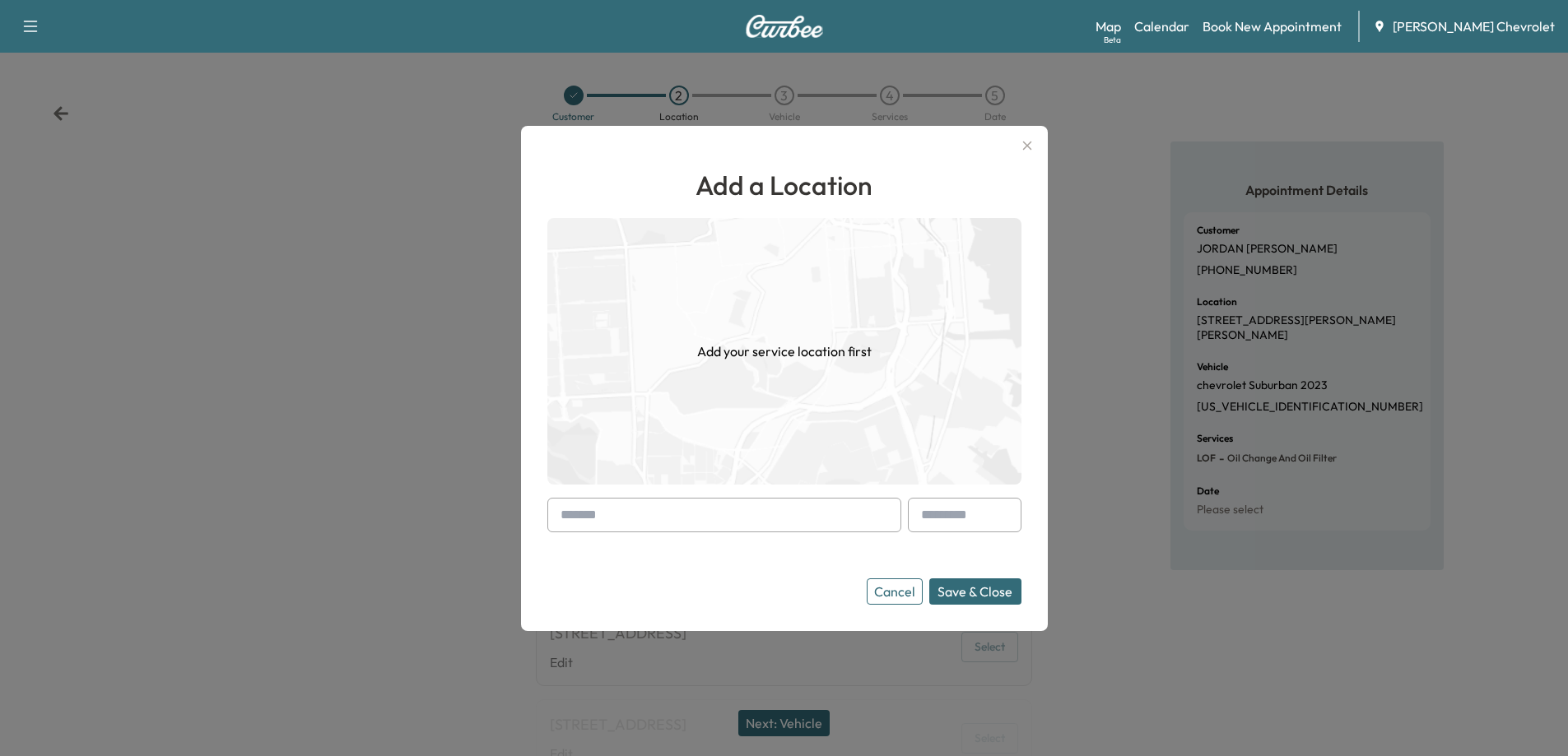
click at [622, 512] on input "text" at bounding box center [724, 515] width 354 height 35
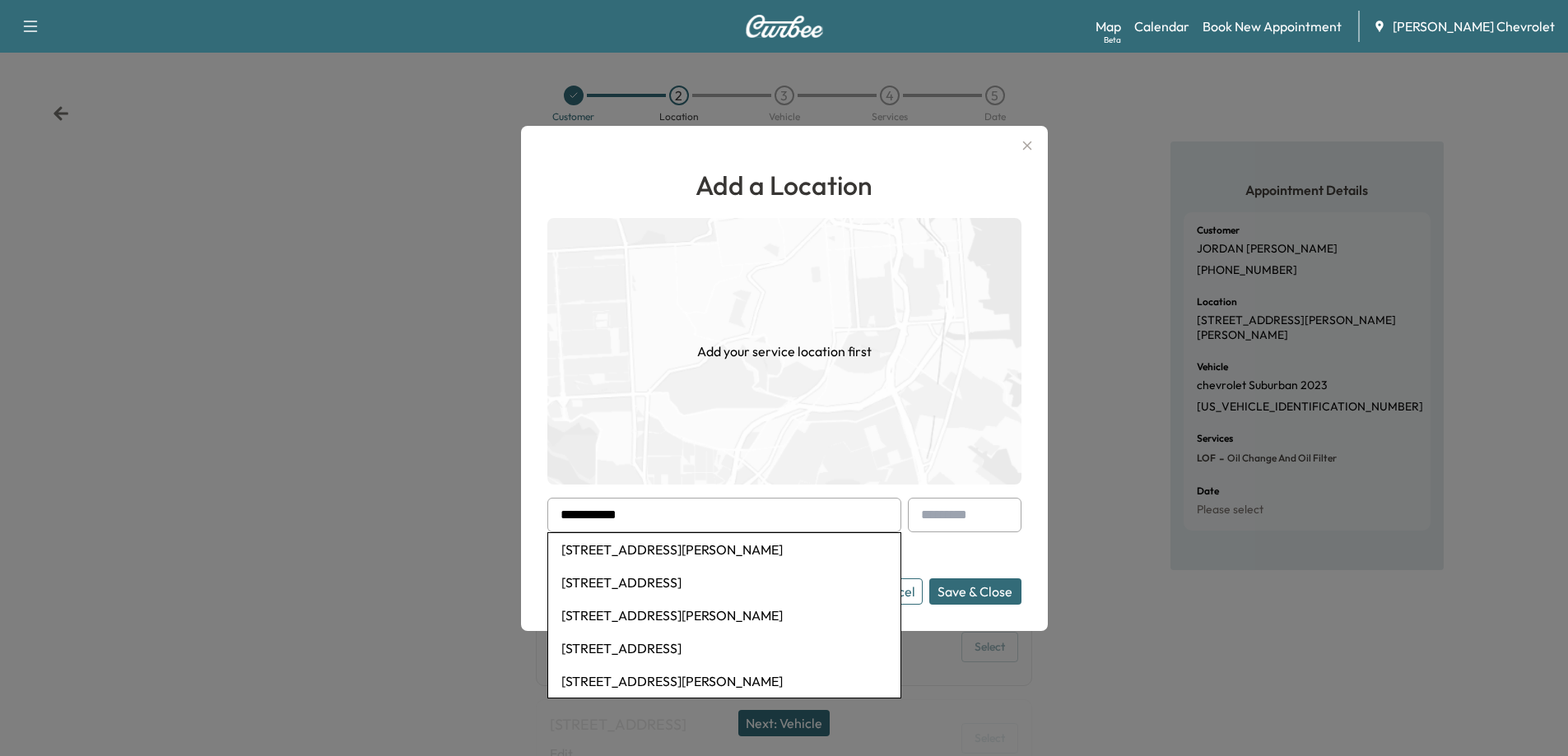
click at [712, 556] on li "[STREET_ADDRESS][PERSON_NAME]" at bounding box center [724, 550] width 352 height 33
type input "**********"
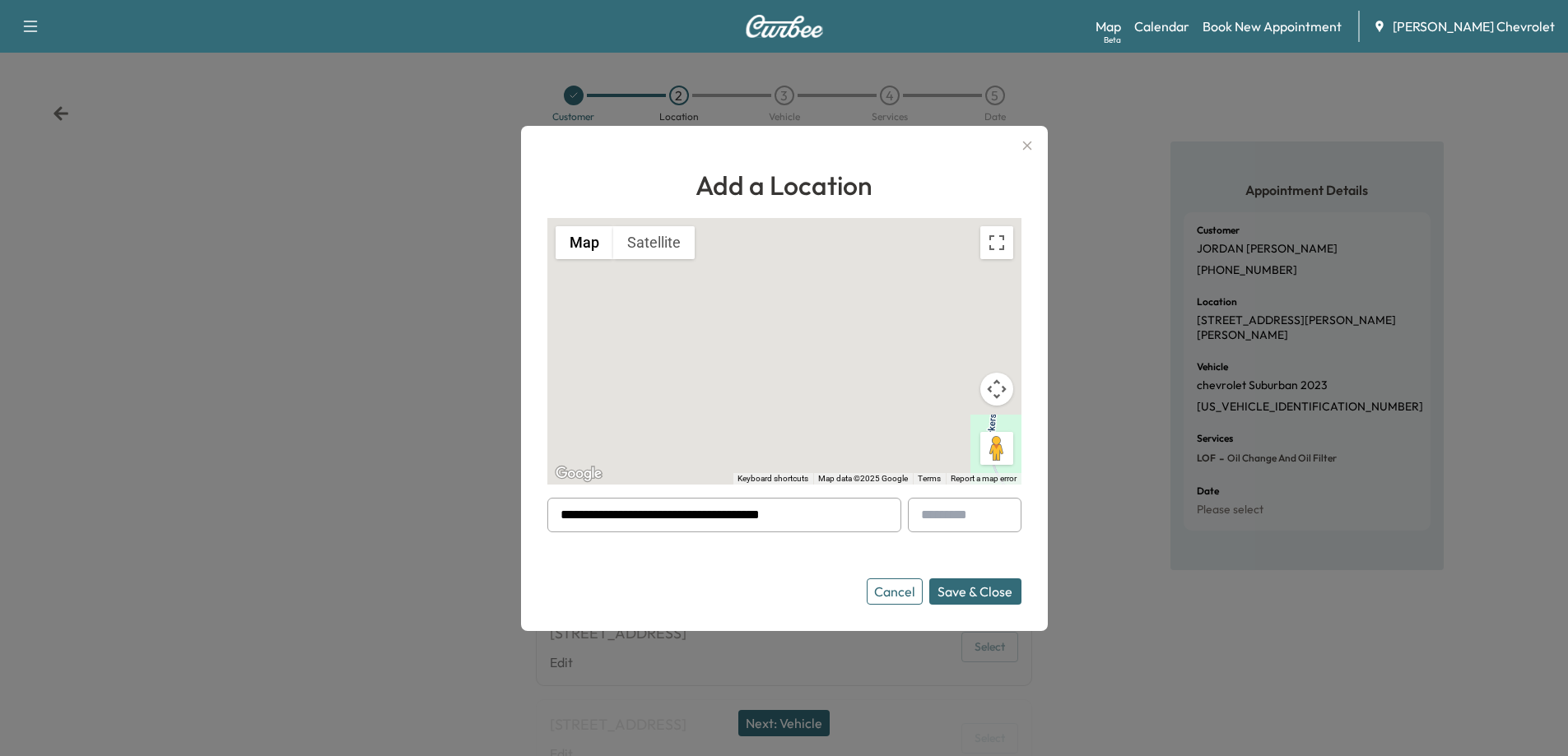
click at [974, 590] on button "Save & Close" at bounding box center [974, 591] width 92 height 26
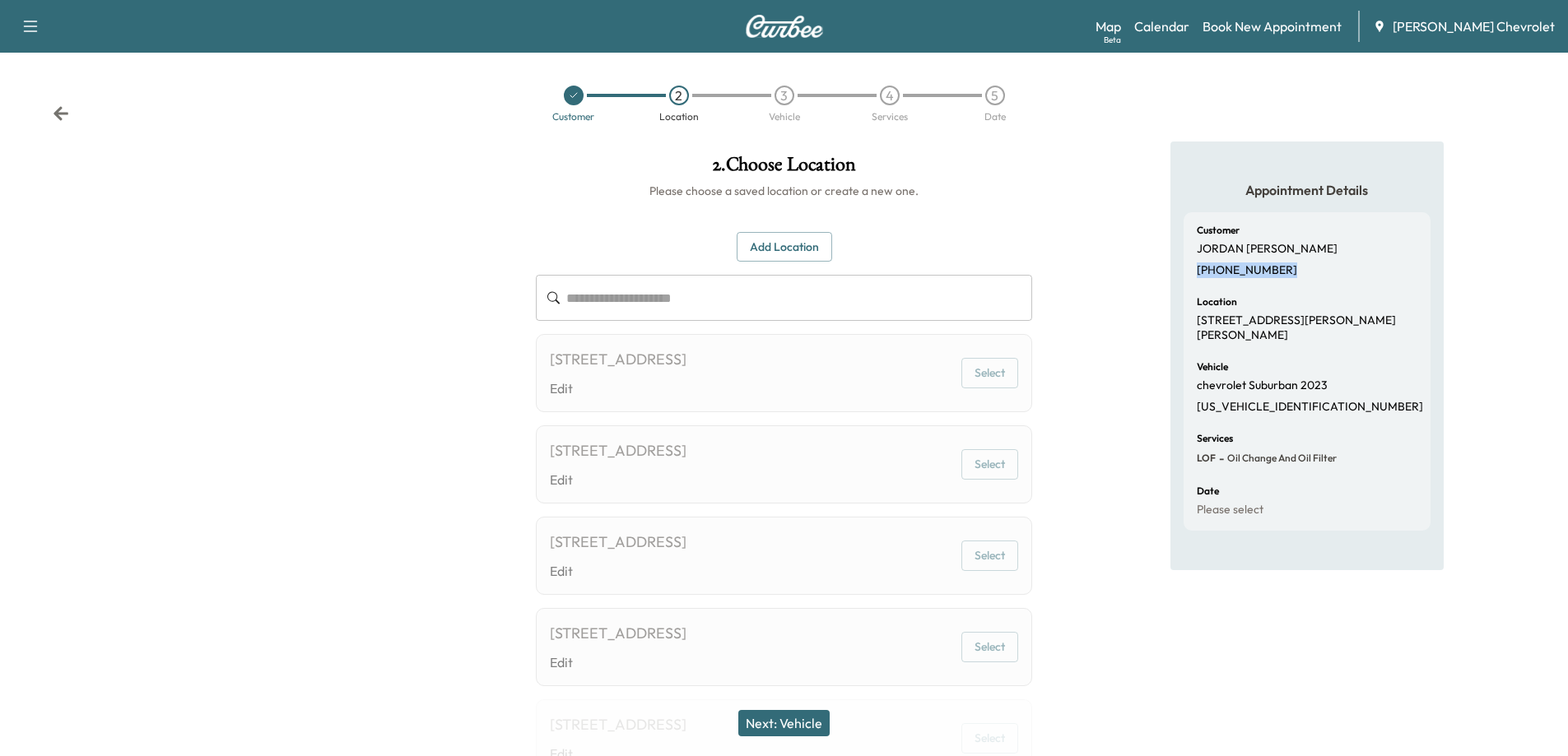
drag, startPoint x: 1250, startPoint y: 264, endPoint x: 1194, endPoint y: 272, distance: 56.6
click at [1194, 272] on div "Customer [PERSON_NAME] [PHONE_NUMBER] Location [STREET_ADDRESS][PERSON_NAME][PE…" at bounding box center [1307, 372] width 247 height 318
copy p "[PHONE_NUMBER]"
click at [1263, 32] on link "Book New Appointment" at bounding box center [1272, 26] width 139 height 20
click at [1189, 24] on link "Calendar" at bounding box center [1161, 26] width 55 height 20
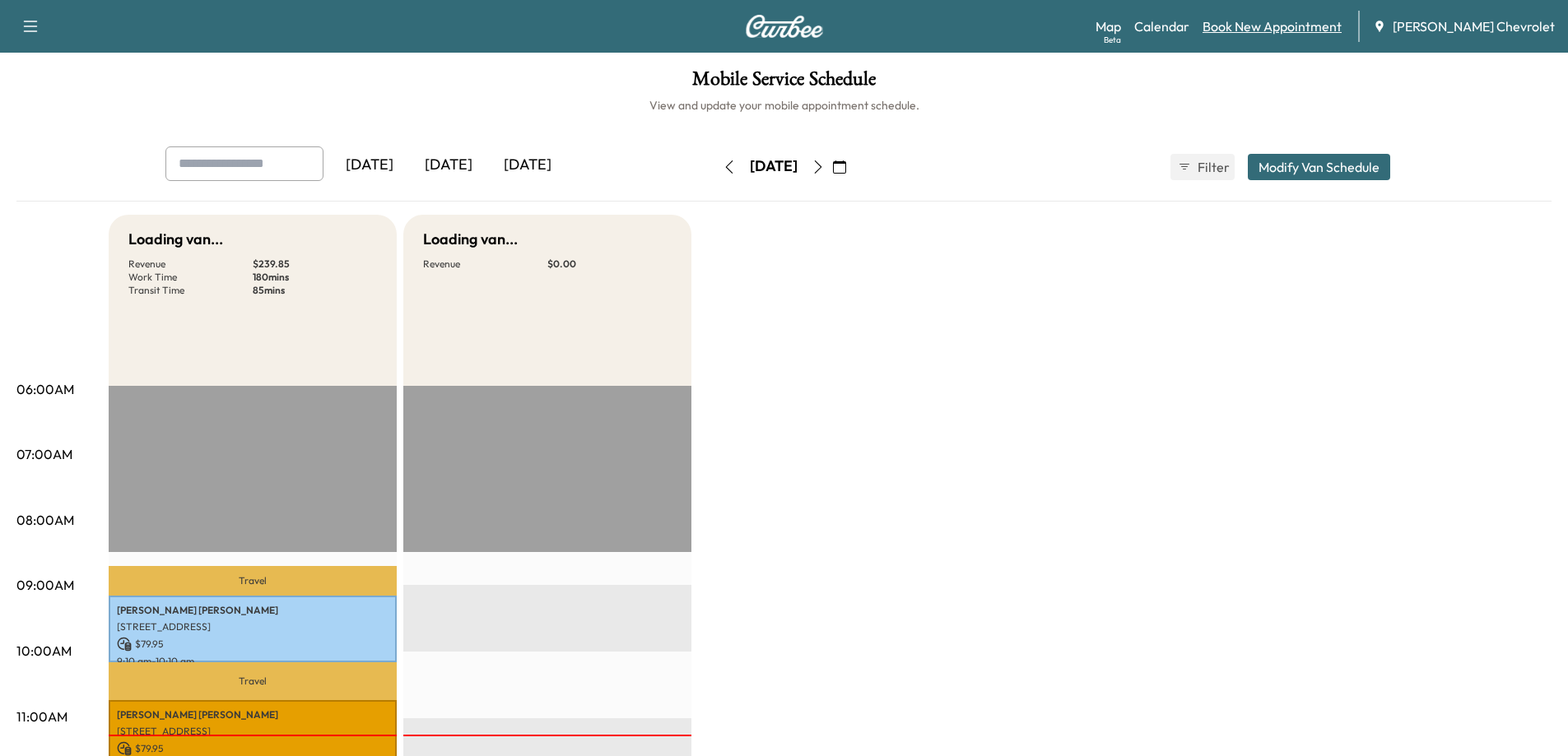
click at [1273, 35] on link "Book New Appointment" at bounding box center [1272, 26] width 139 height 20
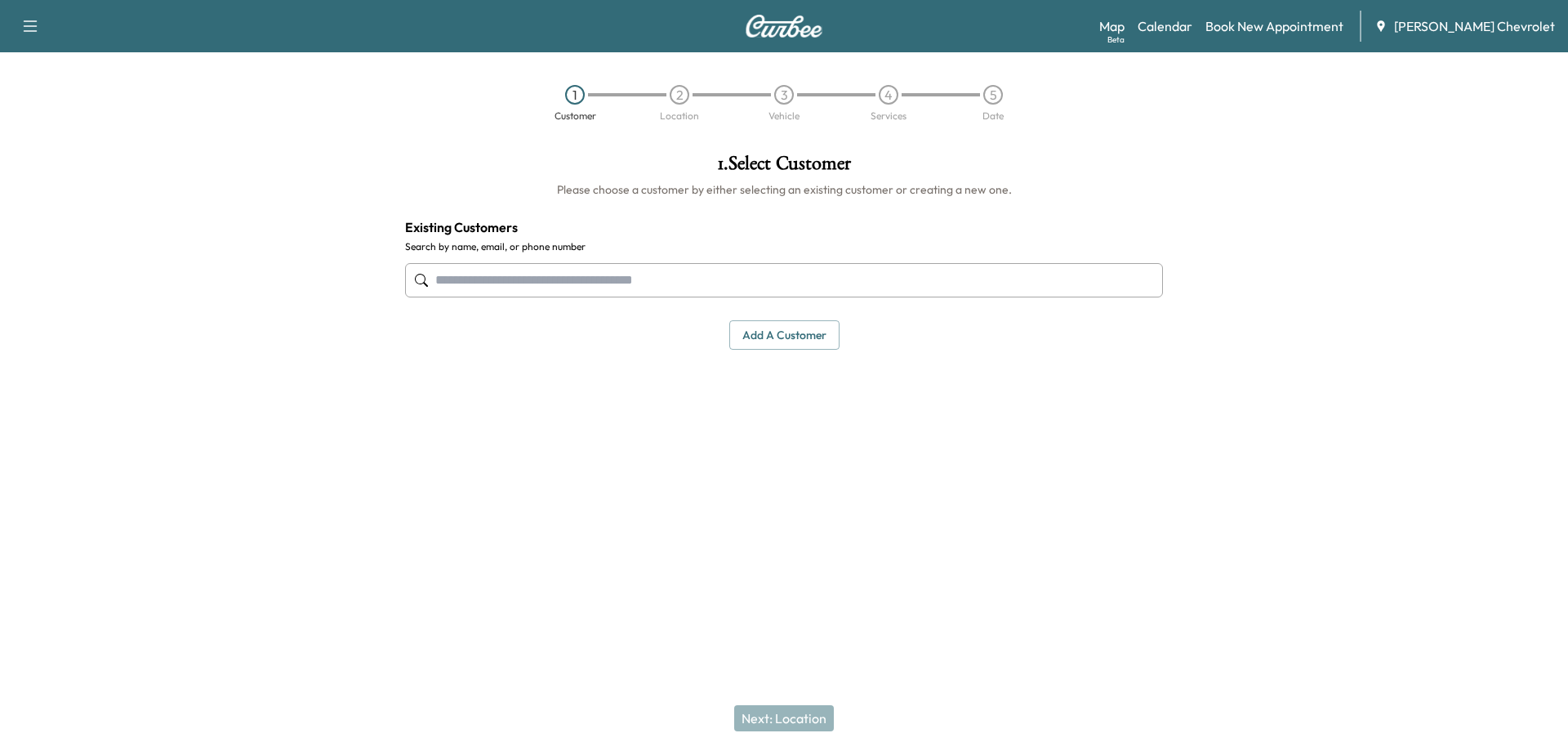
click at [811, 276] on input "text" at bounding box center [784, 281] width 758 height 34
click at [749, 273] on input "text" at bounding box center [784, 281] width 758 height 34
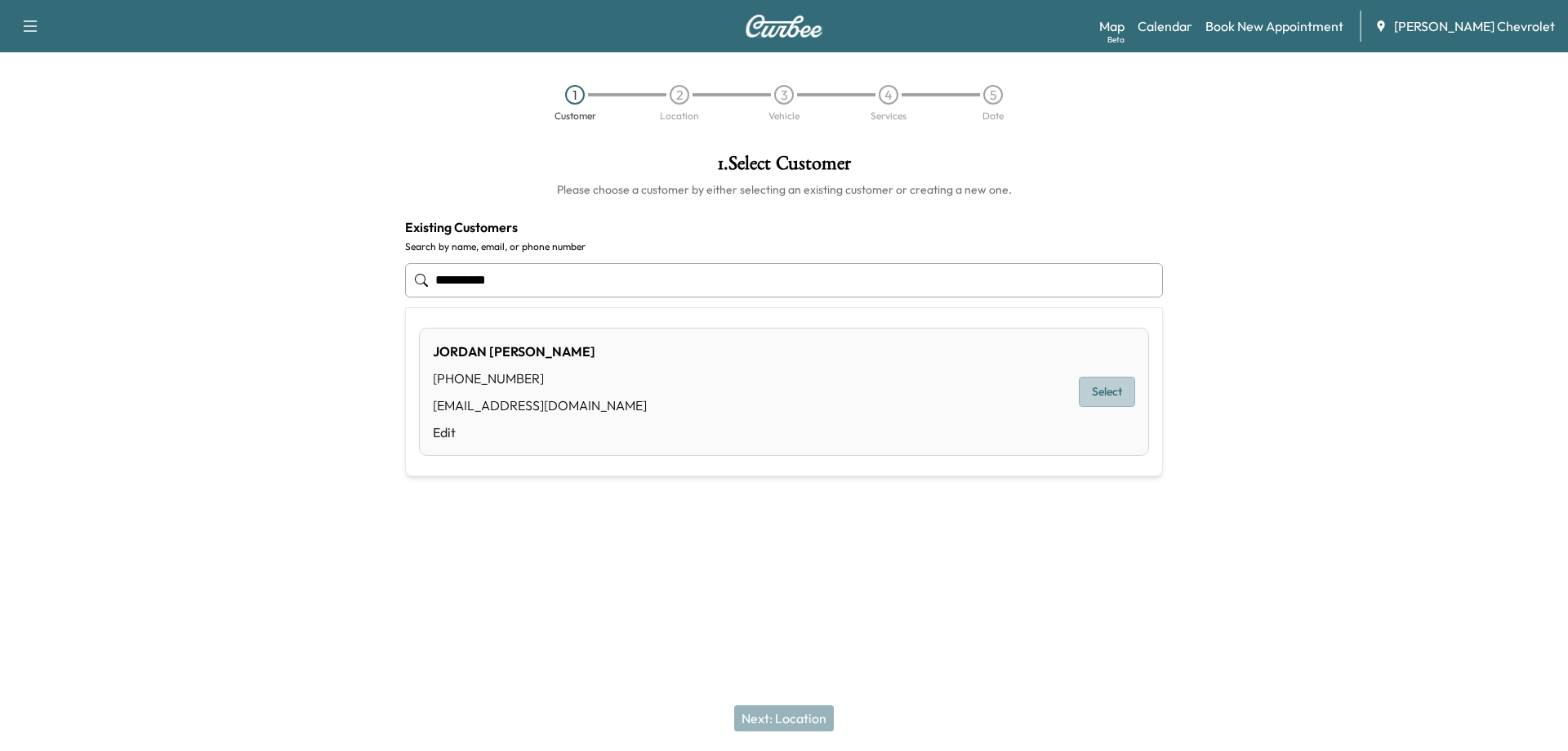
click at [1122, 396] on button "Select" at bounding box center [1107, 391] width 56 height 30
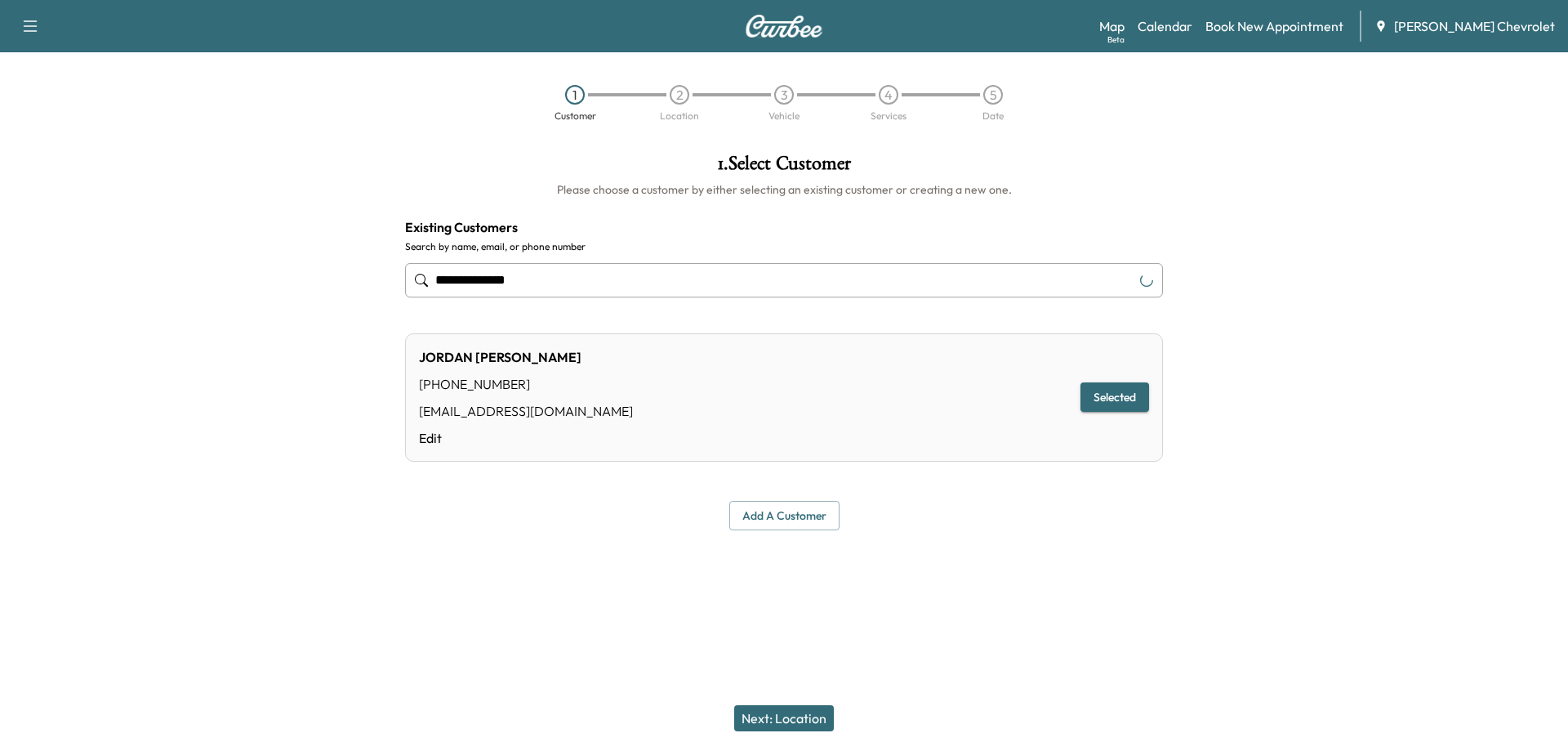
type input "**********"
click at [809, 715] on button "Next: Location" at bounding box center [784, 718] width 99 height 26
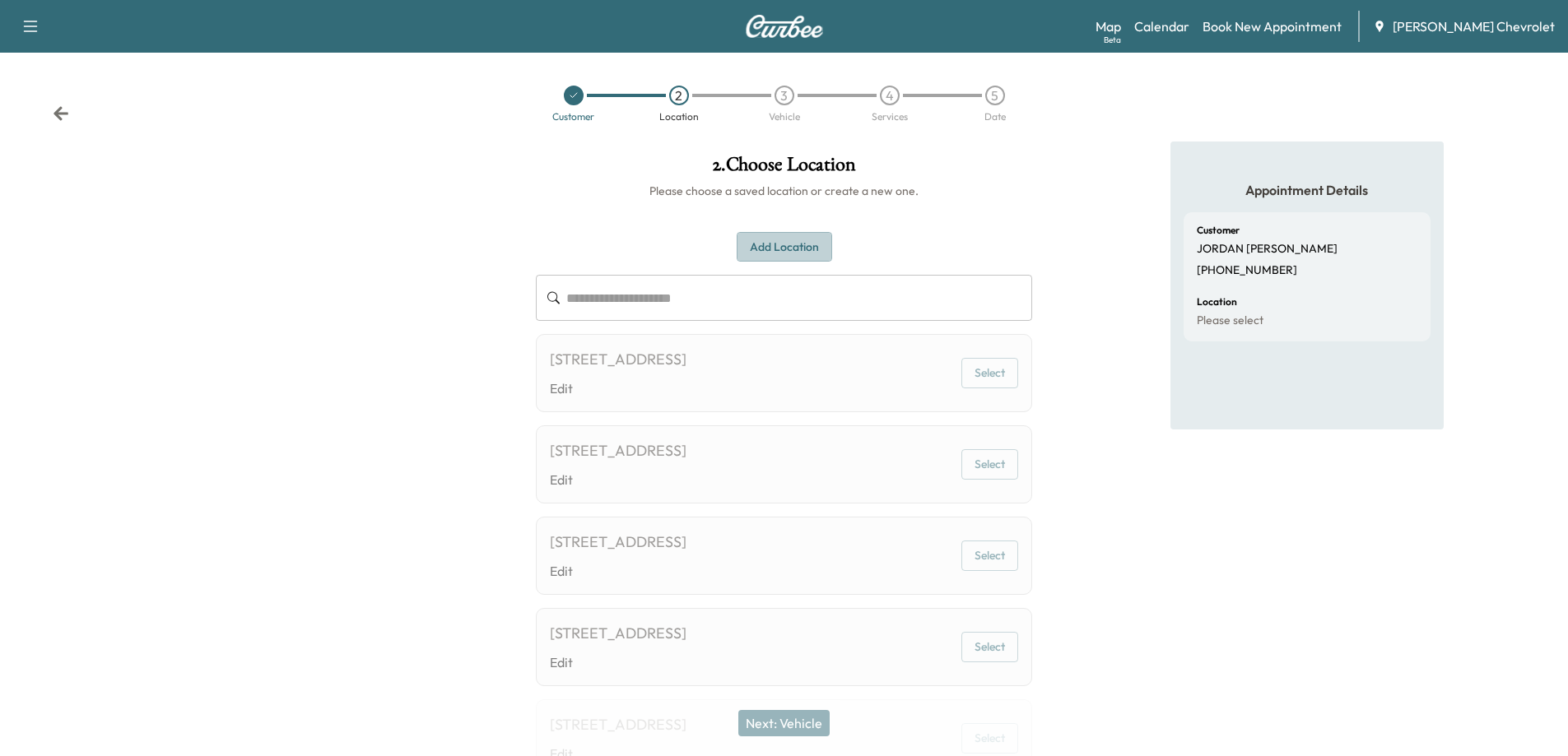
click at [776, 247] on button "Add Location" at bounding box center [784, 246] width 95 height 30
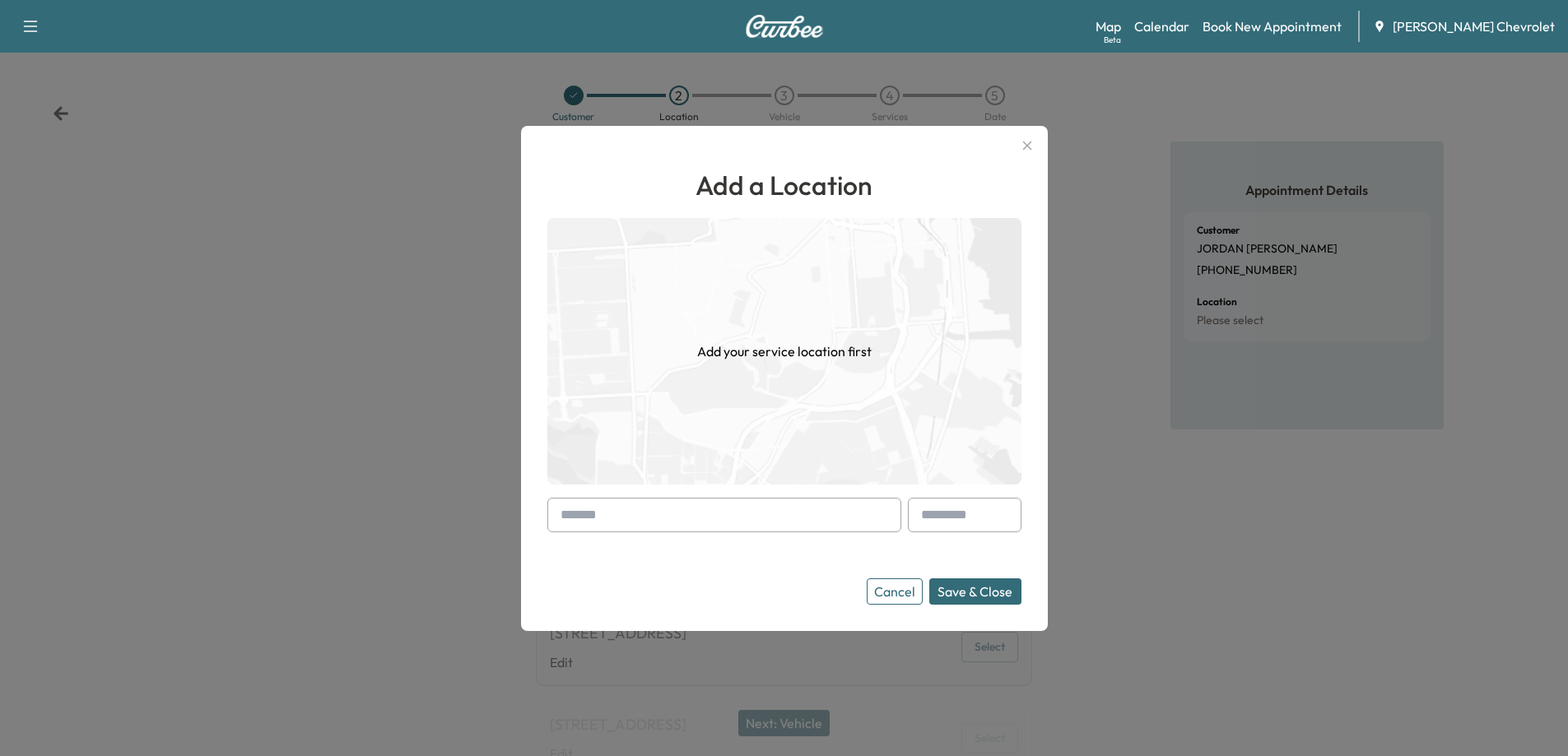
click at [745, 522] on input "text" at bounding box center [724, 515] width 354 height 35
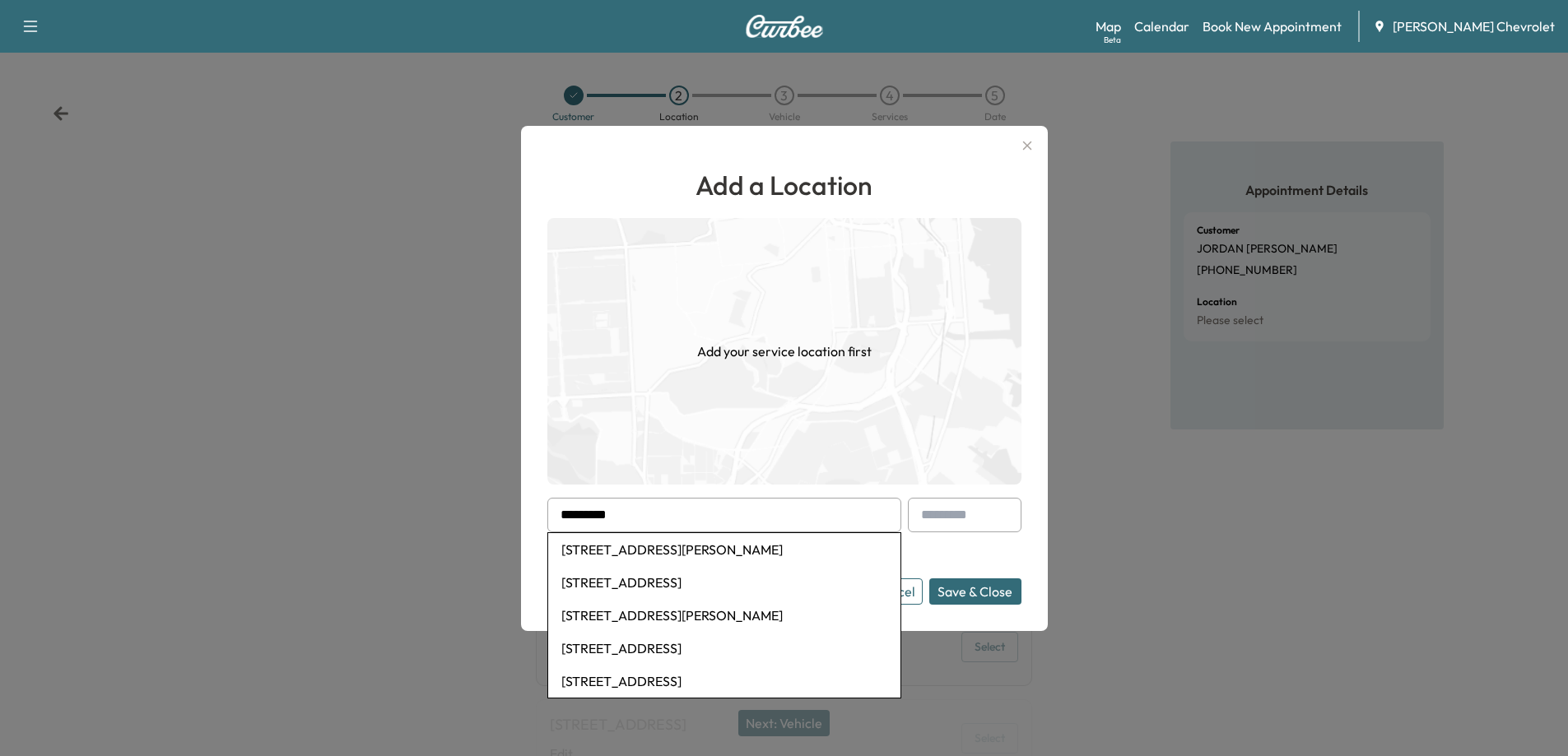
click at [760, 553] on li "[STREET_ADDRESS][PERSON_NAME]" at bounding box center [724, 550] width 352 height 33
type input "**********"
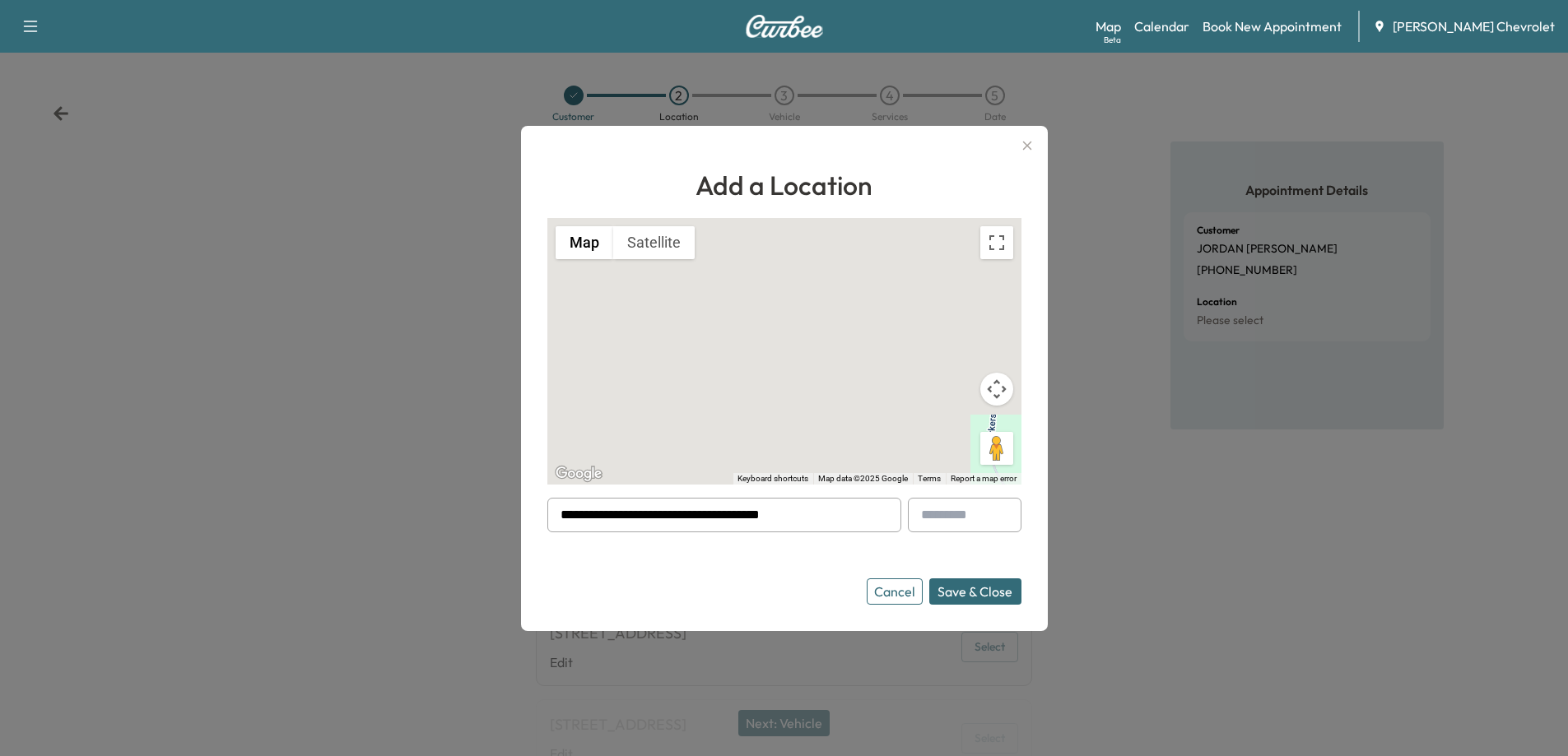
click at [969, 594] on button "Save & Close" at bounding box center [974, 591] width 92 height 26
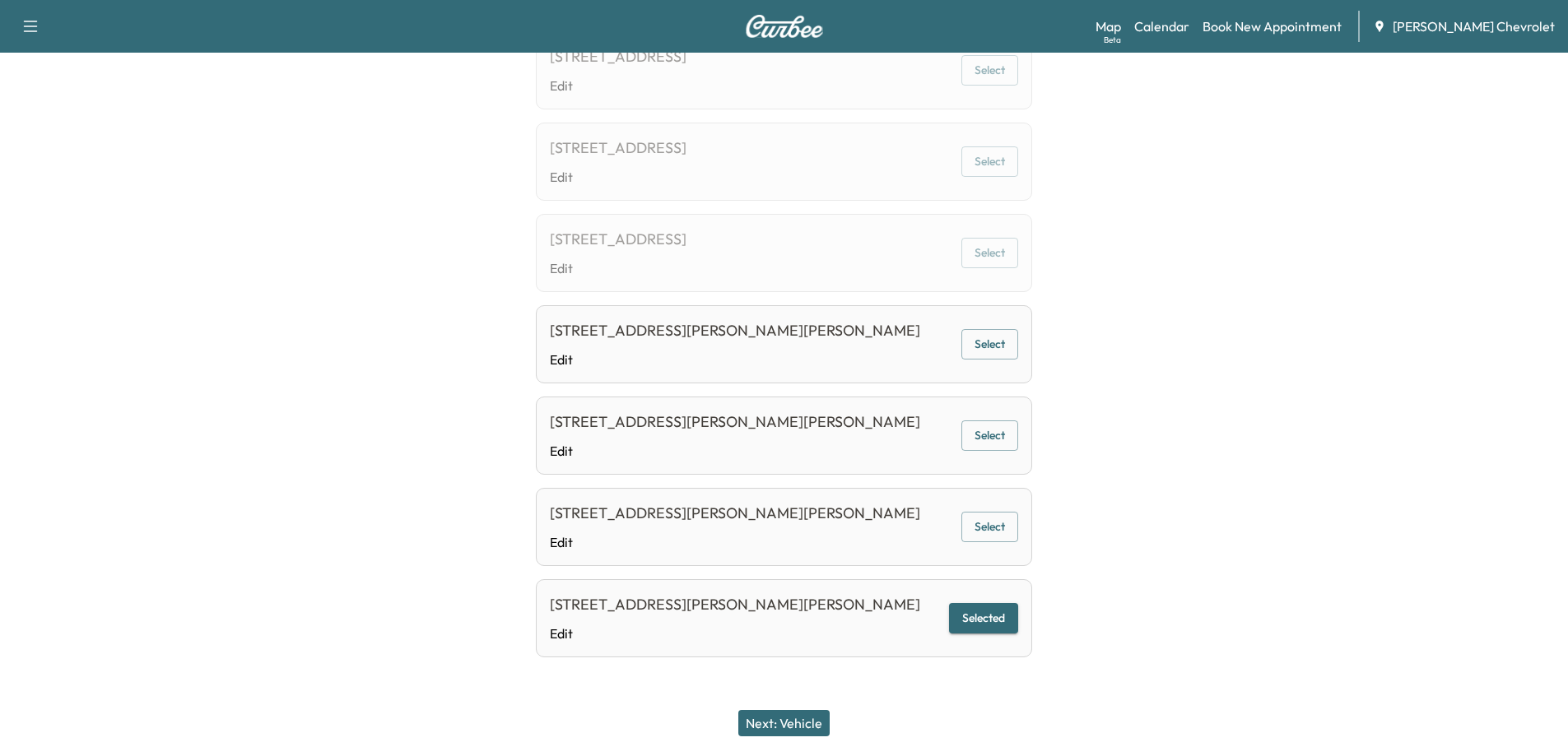
scroll to position [622, 0]
click at [814, 727] on button "Next: Vehicle" at bounding box center [784, 722] width 91 height 26
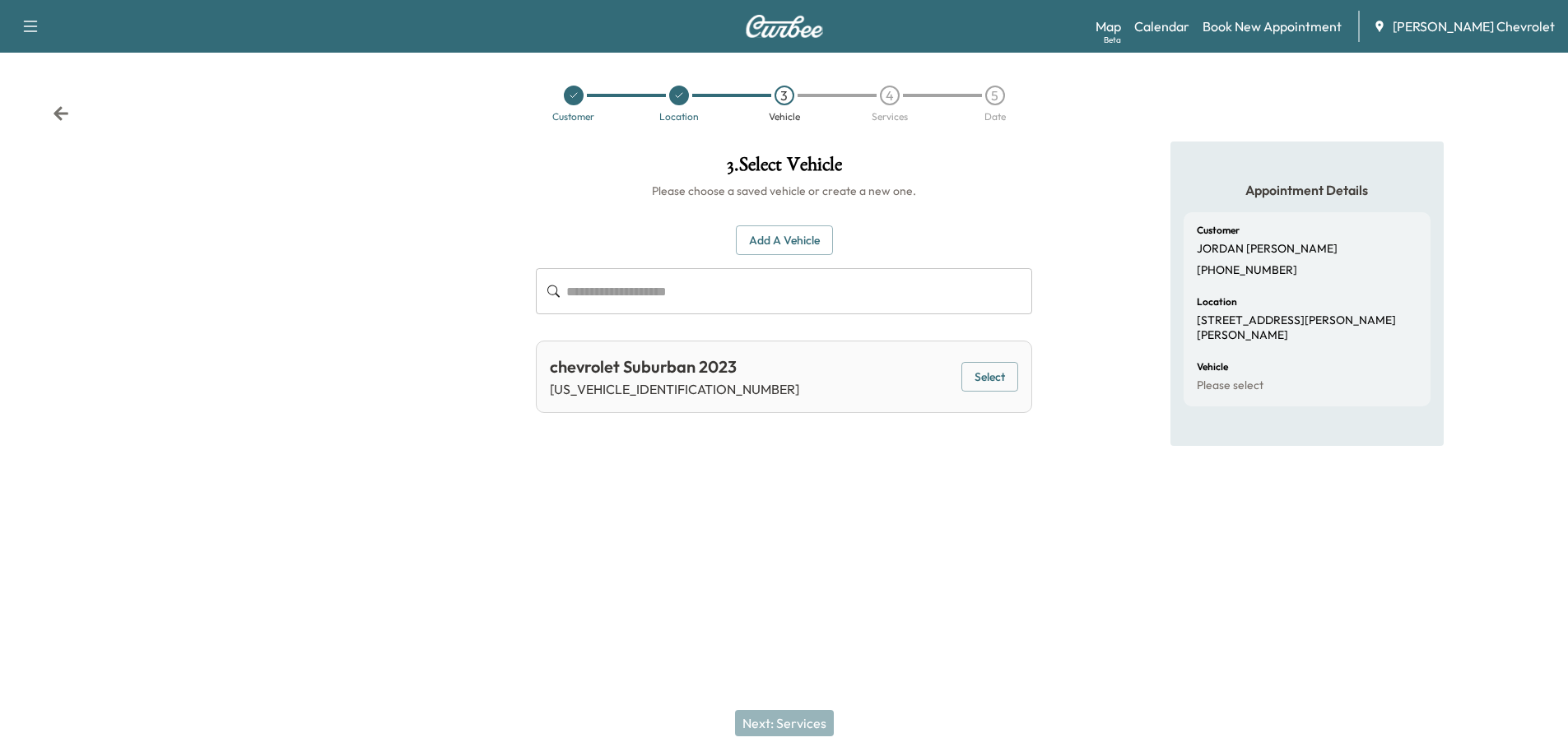
scroll to position [0, 0]
click at [992, 379] on button "Select" at bounding box center [997, 376] width 56 height 30
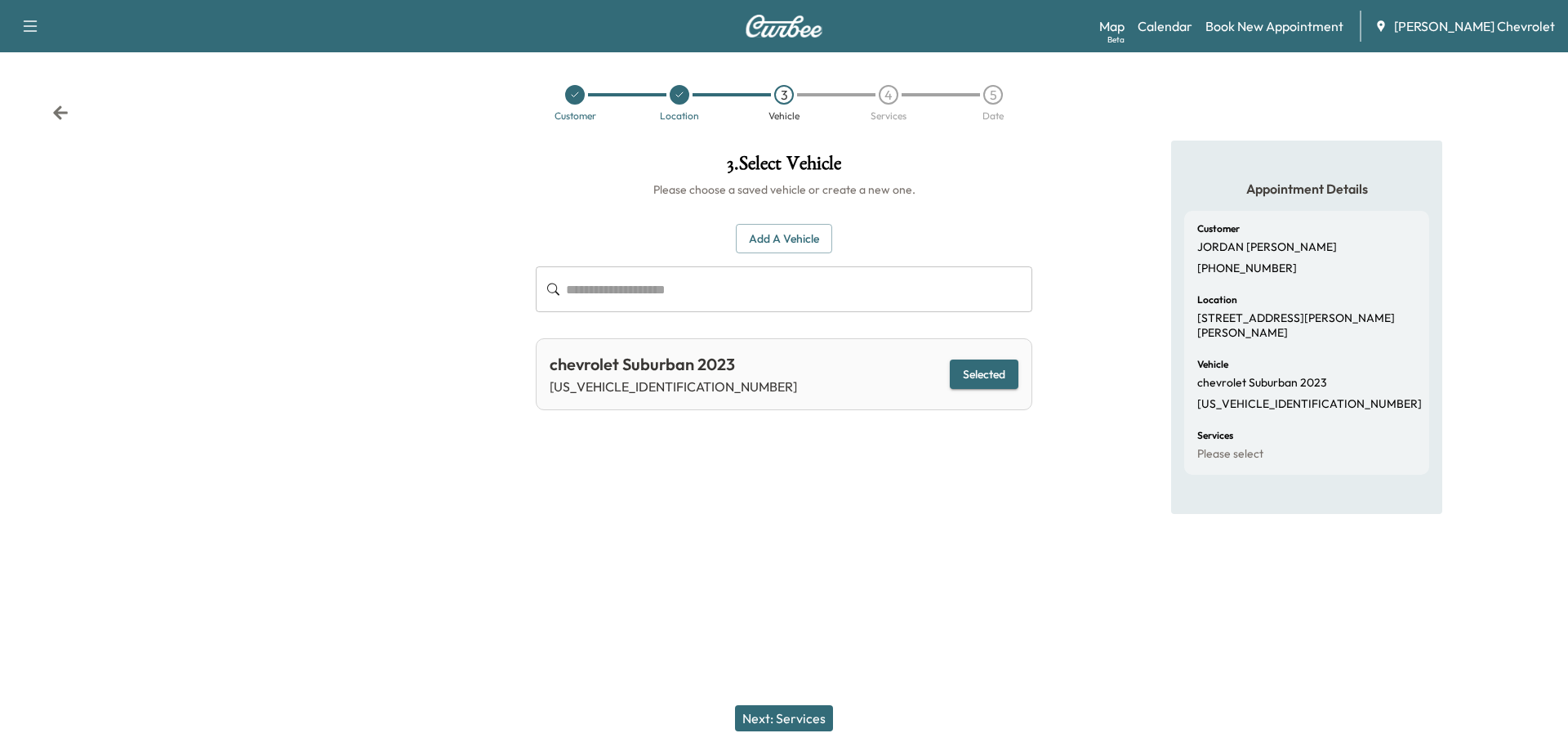
click at [793, 728] on button "Next: Services" at bounding box center [784, 718] width 98 height 26
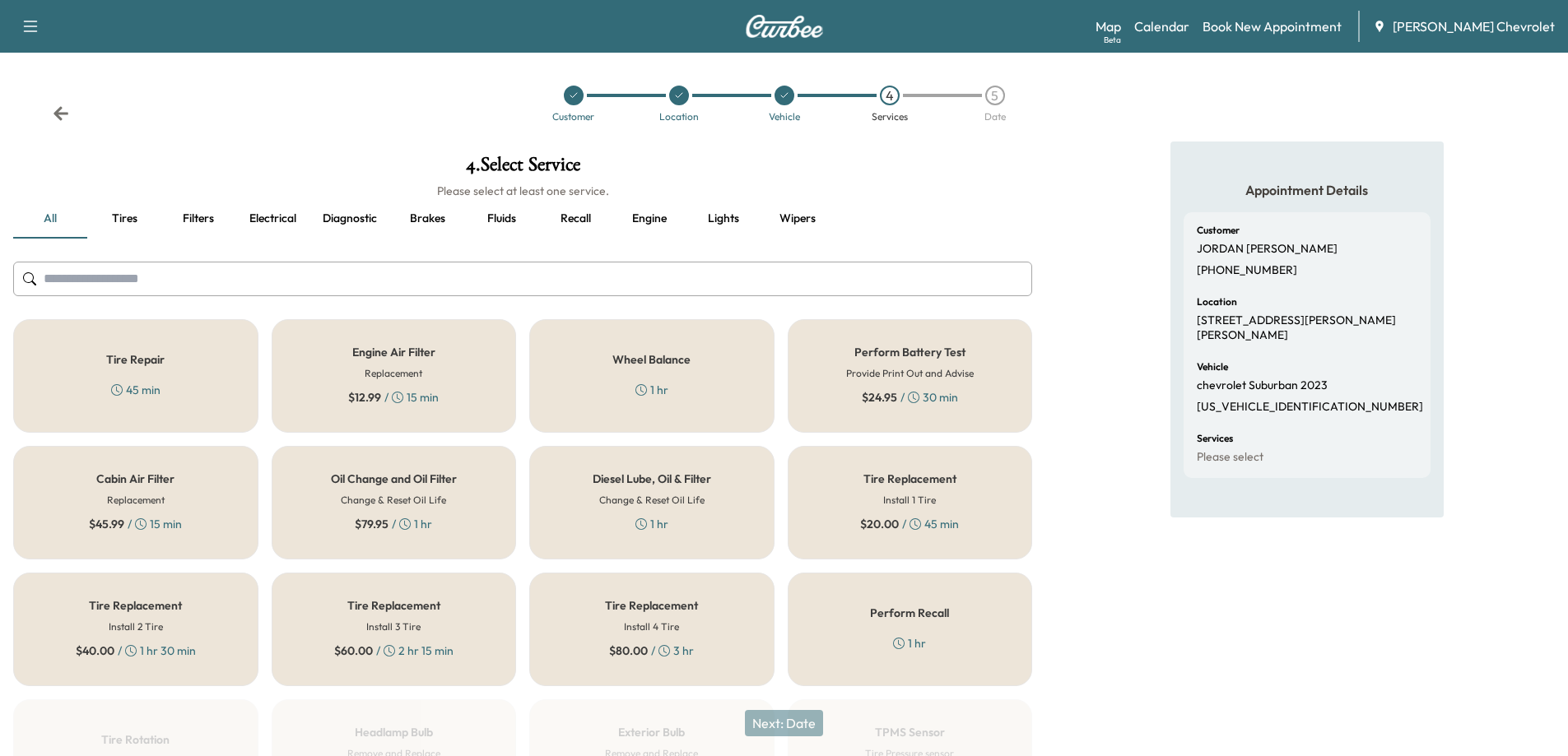
click at [443, 476] on h5 "Oil Change and Oil Filter" at bounding box center [394, 479] width 126 height 12
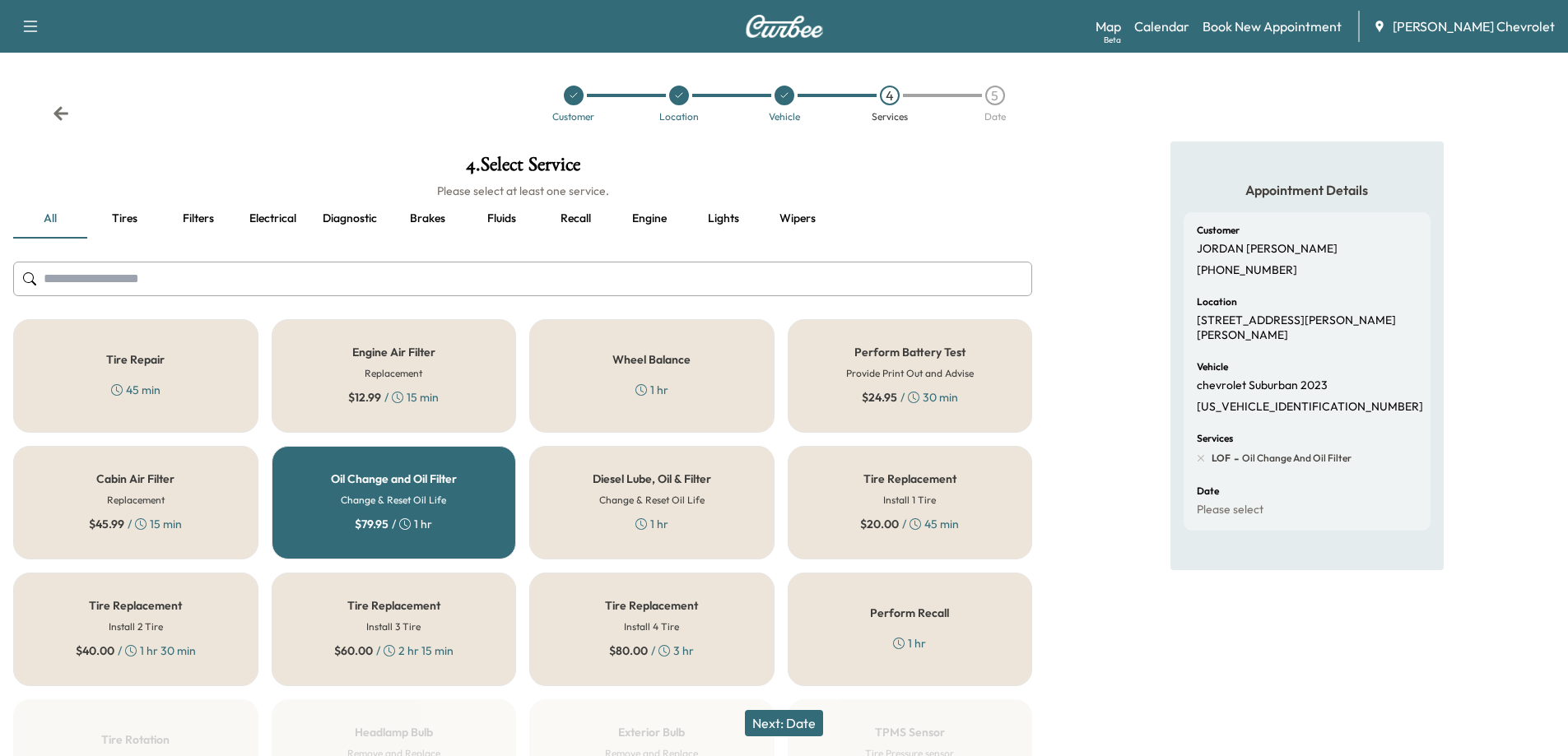
click at [786, 727] on button "Next: Date" at bounding box center [784, 722] width 78 height 26
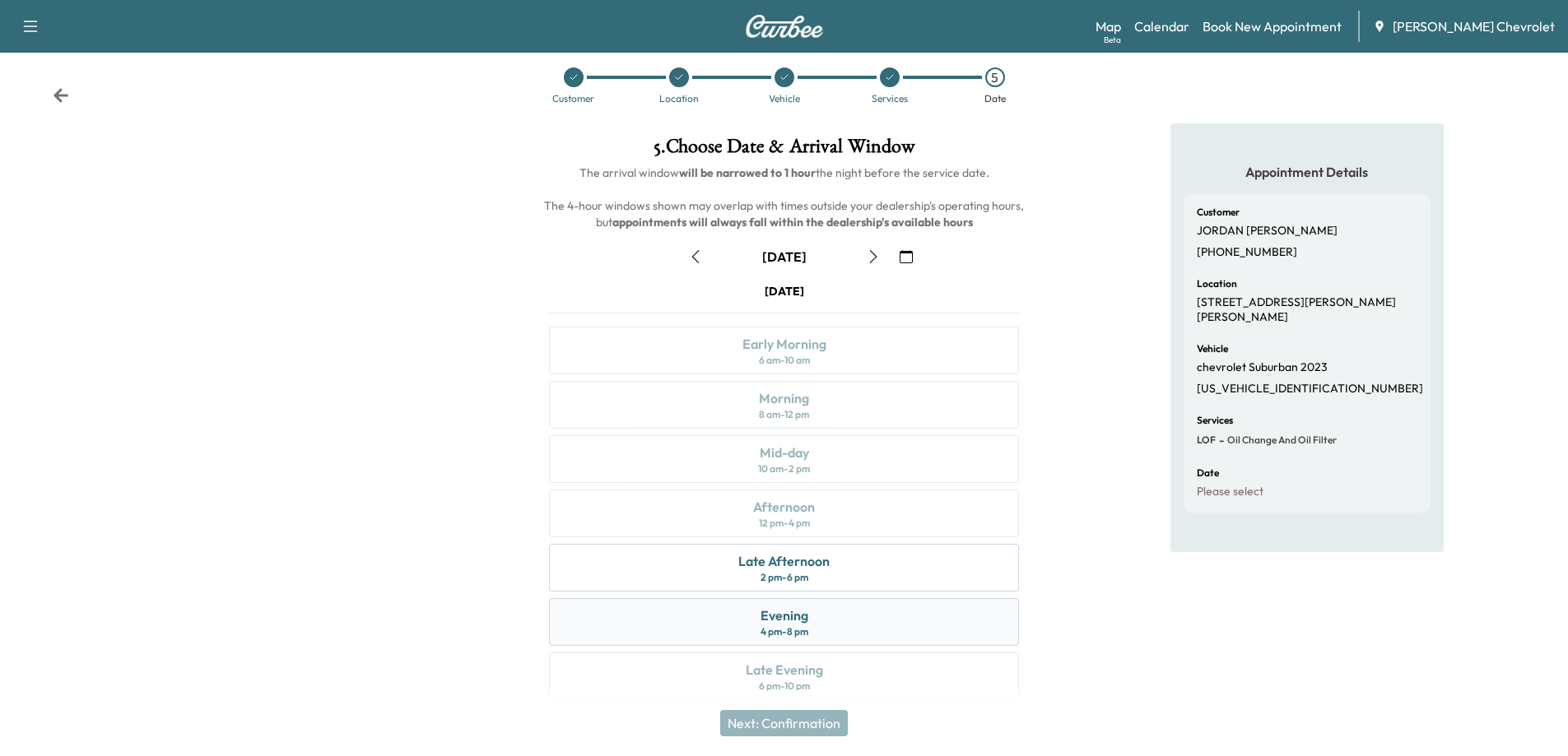
scroll to position [35, 0]
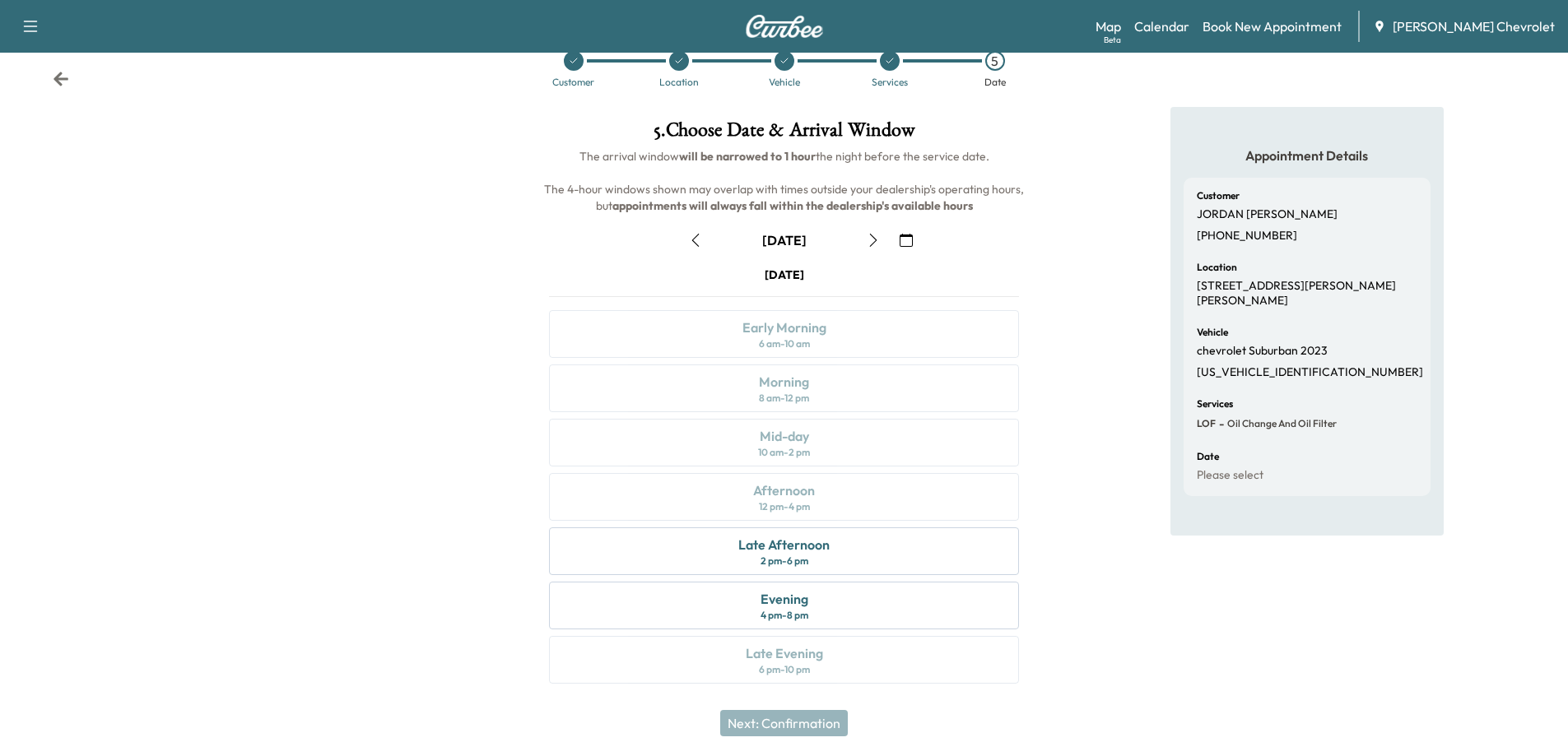
click at [875, 234] on icon "button" at bounding box center [873, 240] width 13 height 13
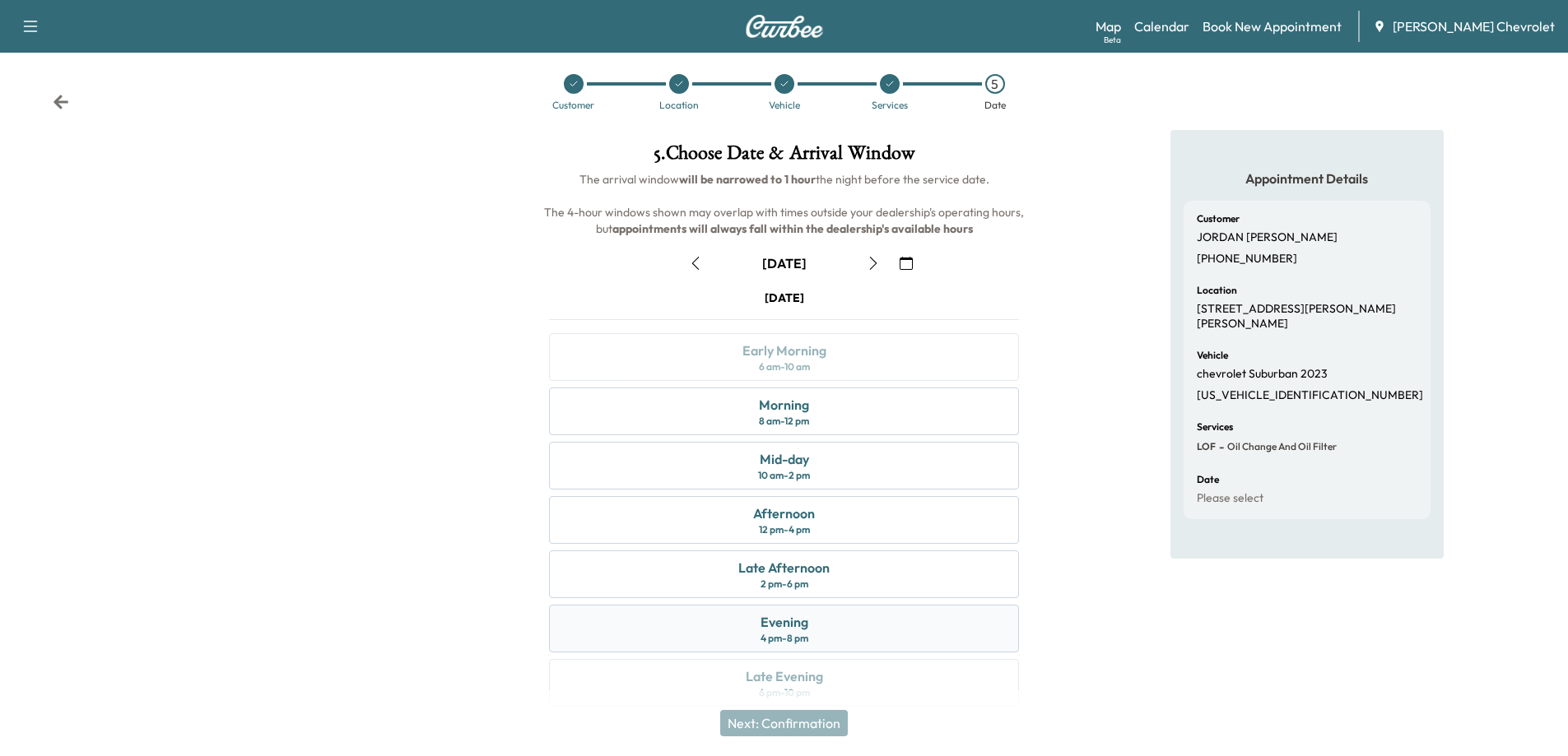
scroll to position [0, 0]
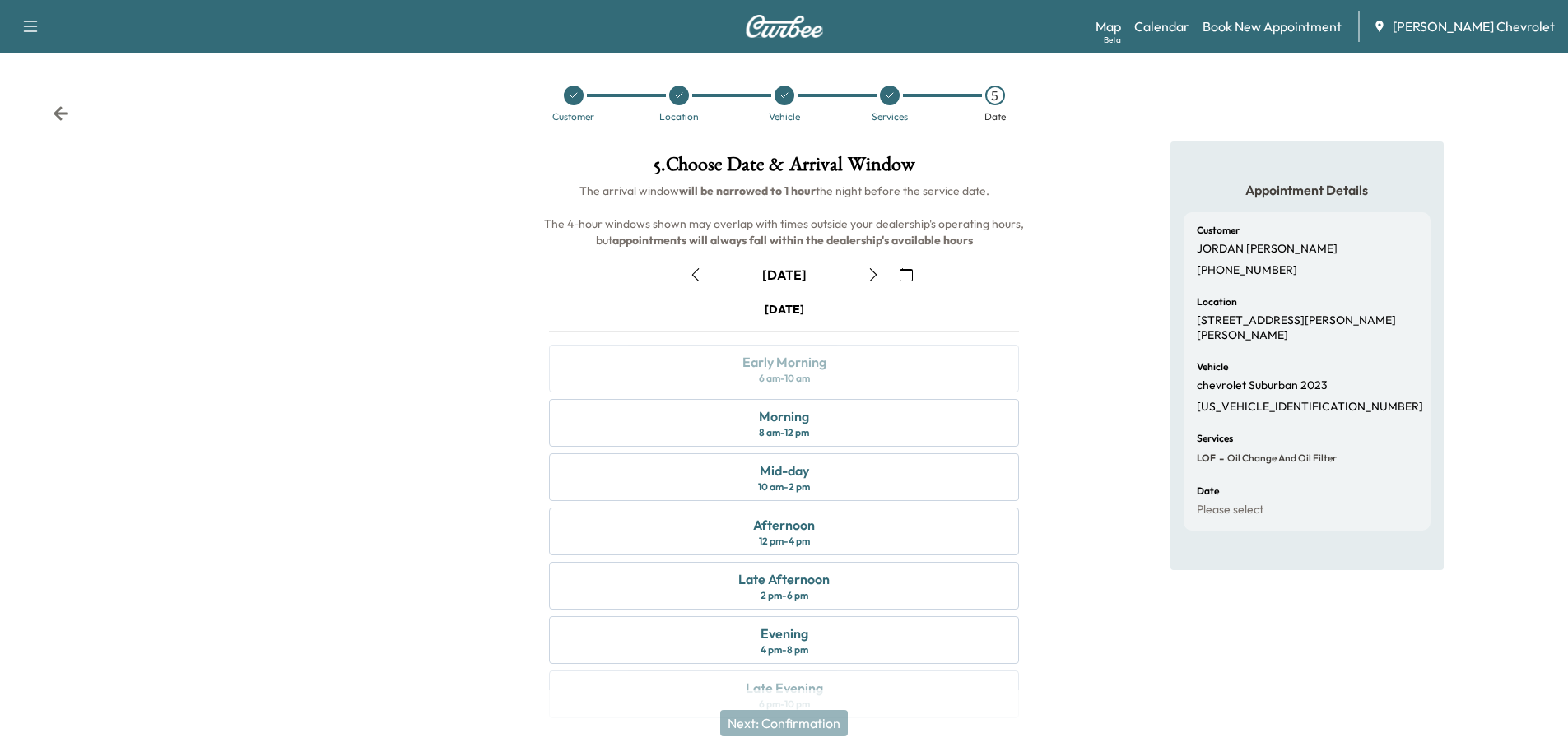
click at [680, 100] on icon at bounding box center [678, 95] width 10 height 10
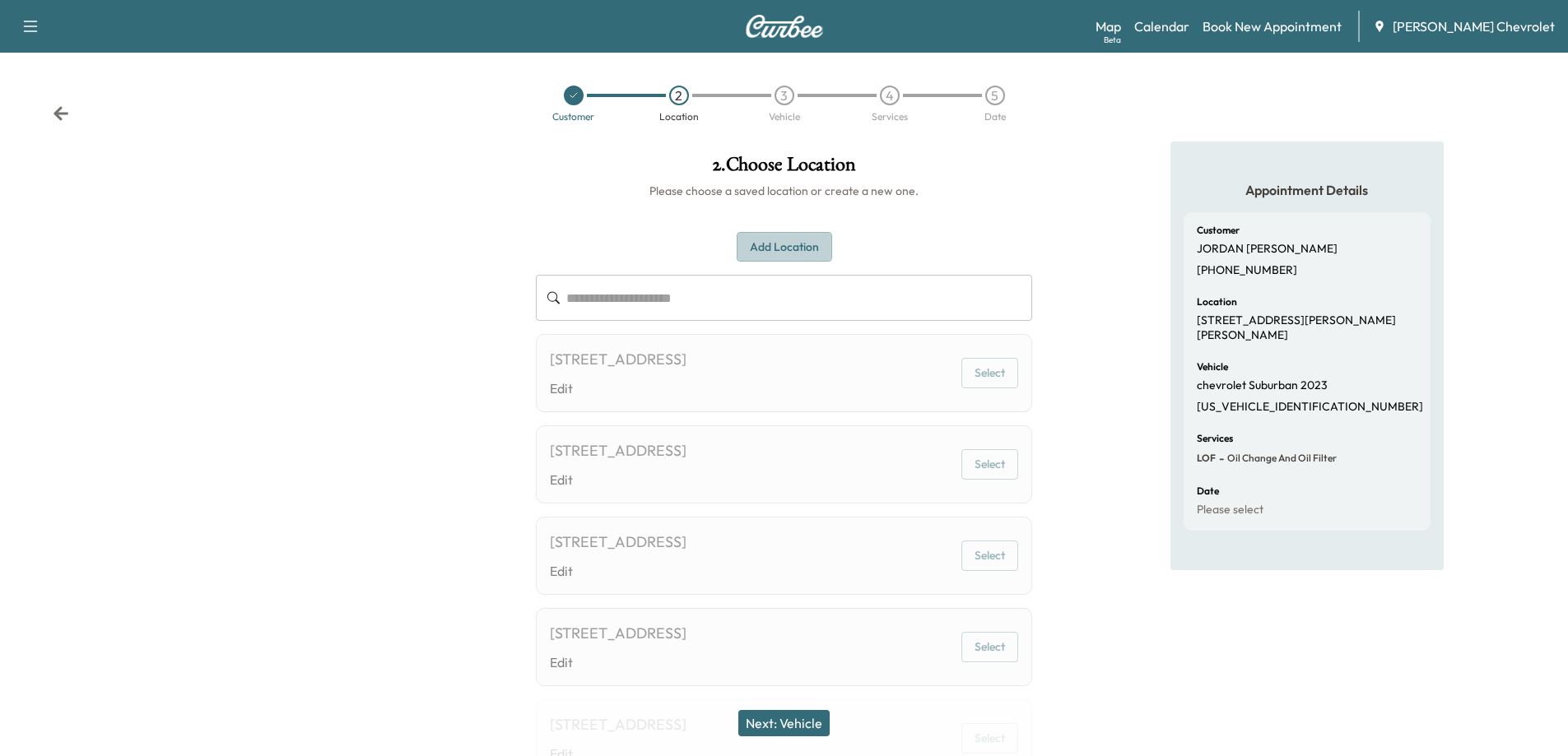
click at [772, 244] on button "Add Location" at bounding box center [784, 246] width 95 height 30
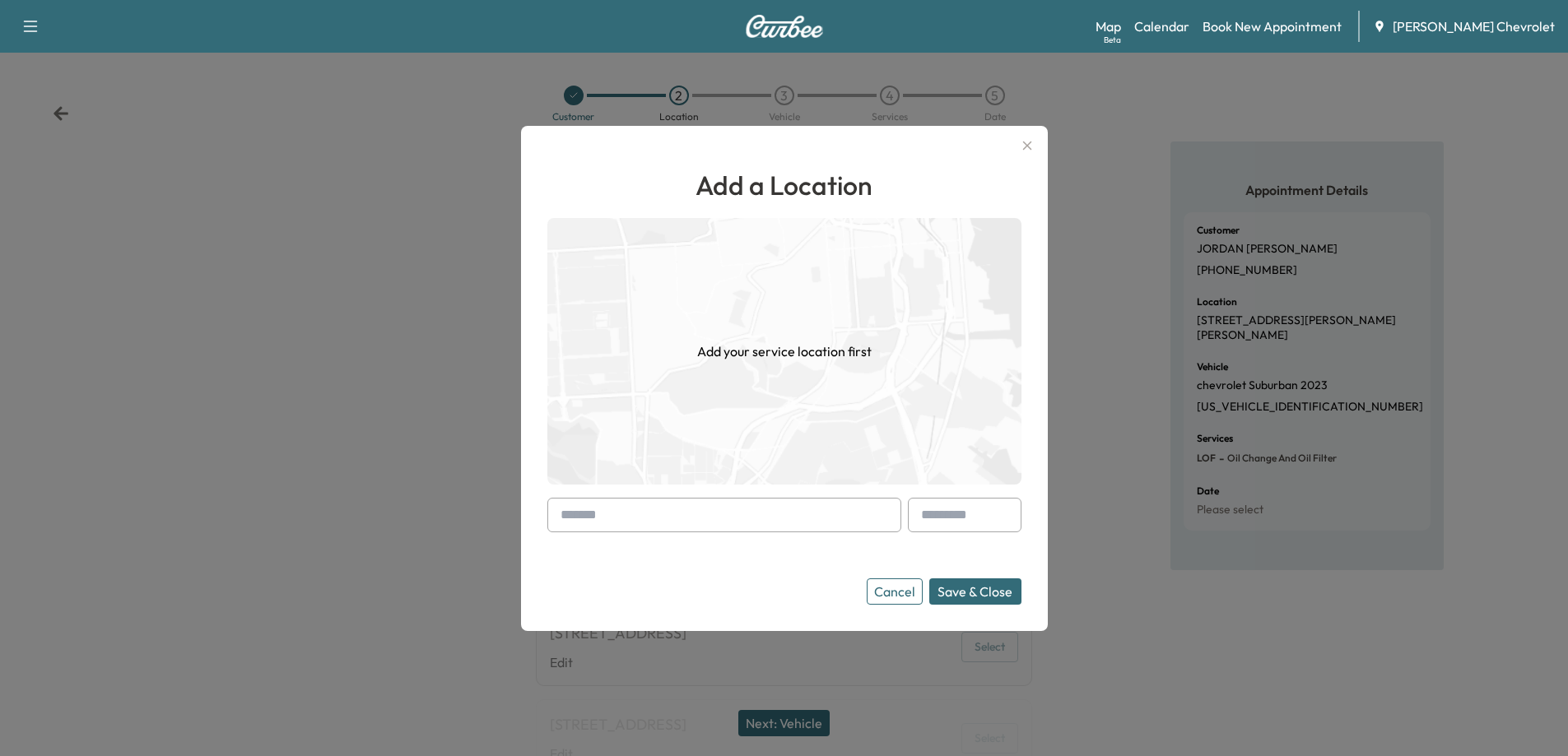
click at [636, 520] on input "text" at bounding box center [724, 515] width 354 height 35
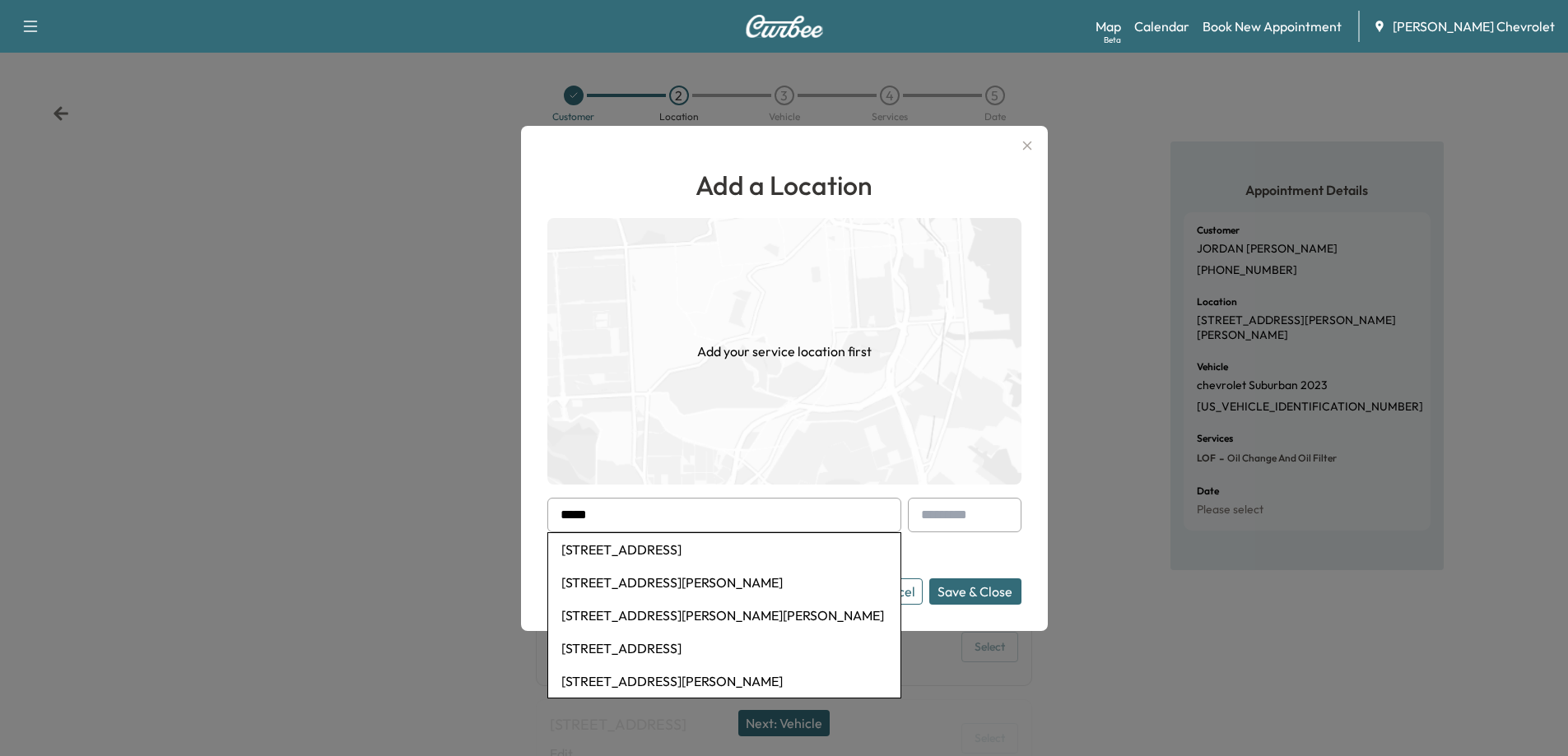
click at [651, 552] on li "[STREET_ADDRESS]" at bounding box center [724, 550] width 352 height 33
type input "**********"
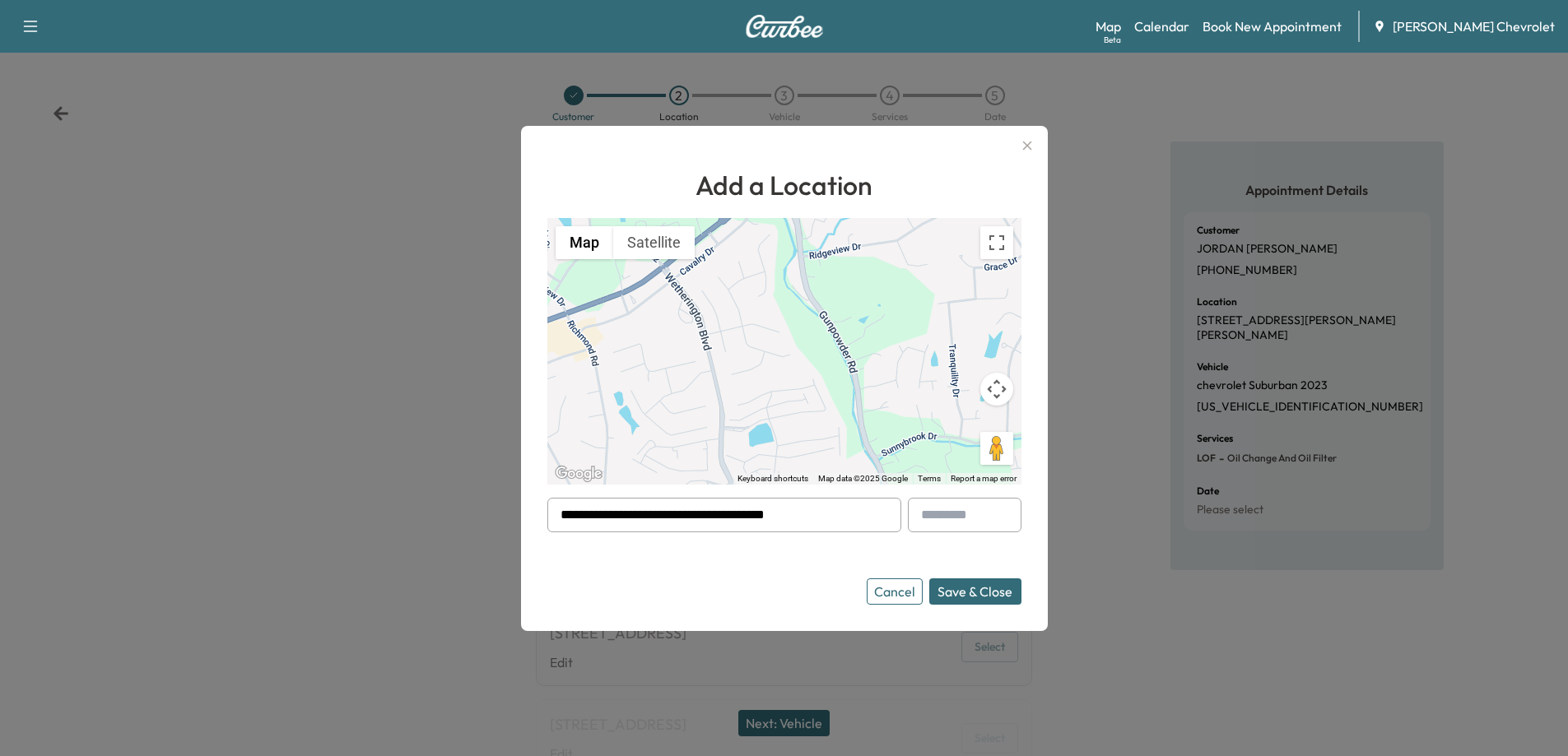
click at [988, 595] on button "Save & Close" at bounding box center [974, 591] width 92 height 26
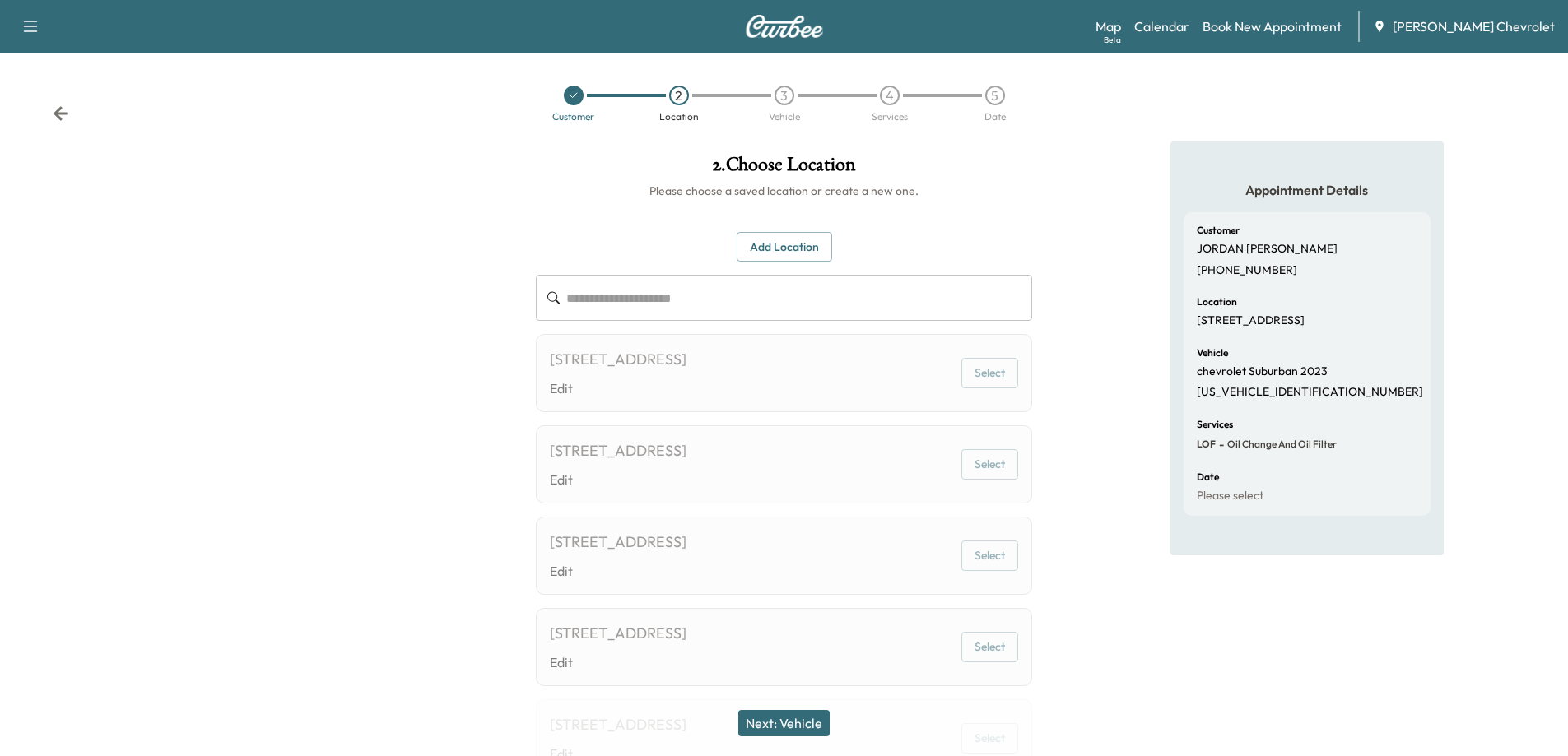
click at [814, 711] on button "Next: Vehicle" at bounding box center [784, 722] width 91 height 26
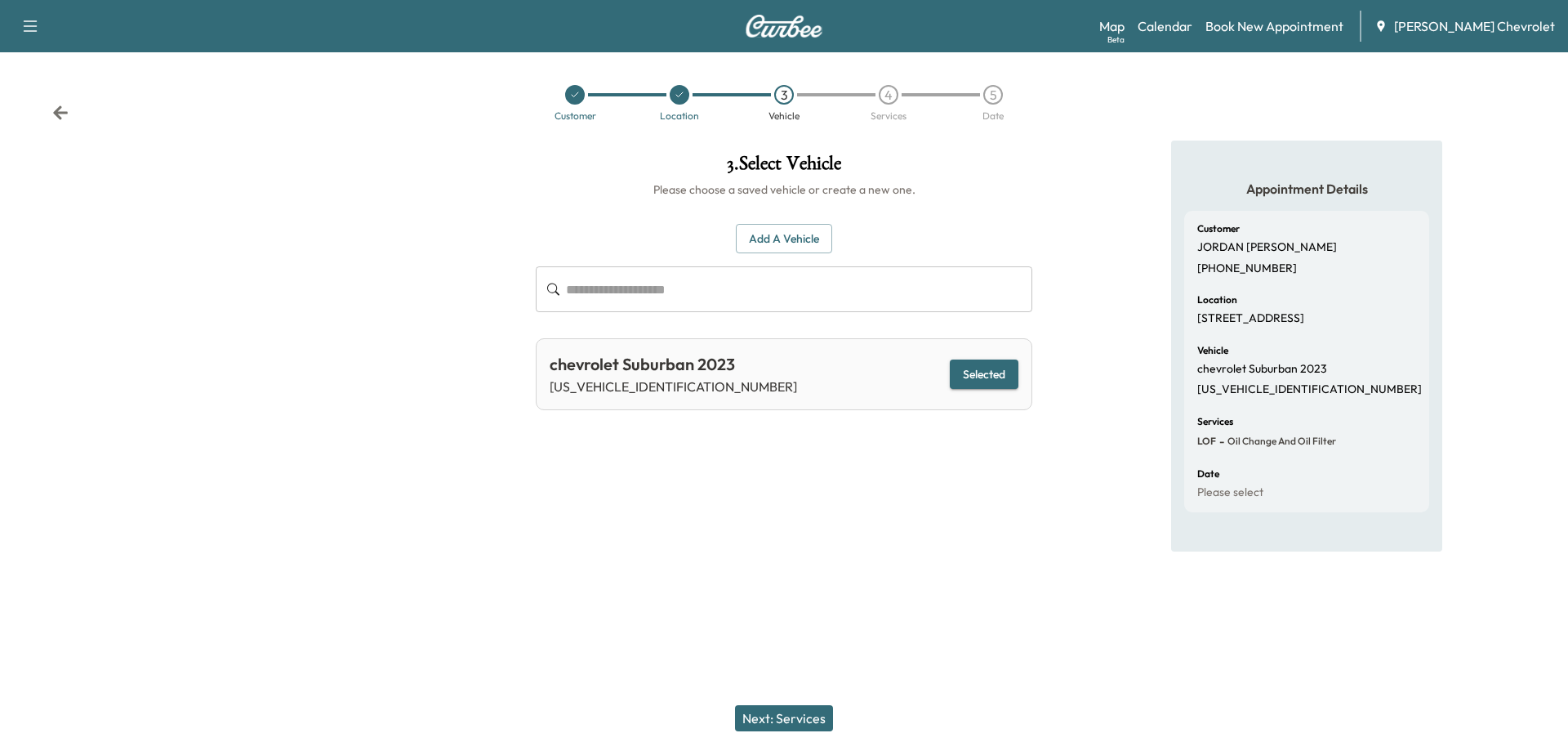
click at [802, 723] on button "Next: Services" at bounding box center [784, 718] width 98 height 26
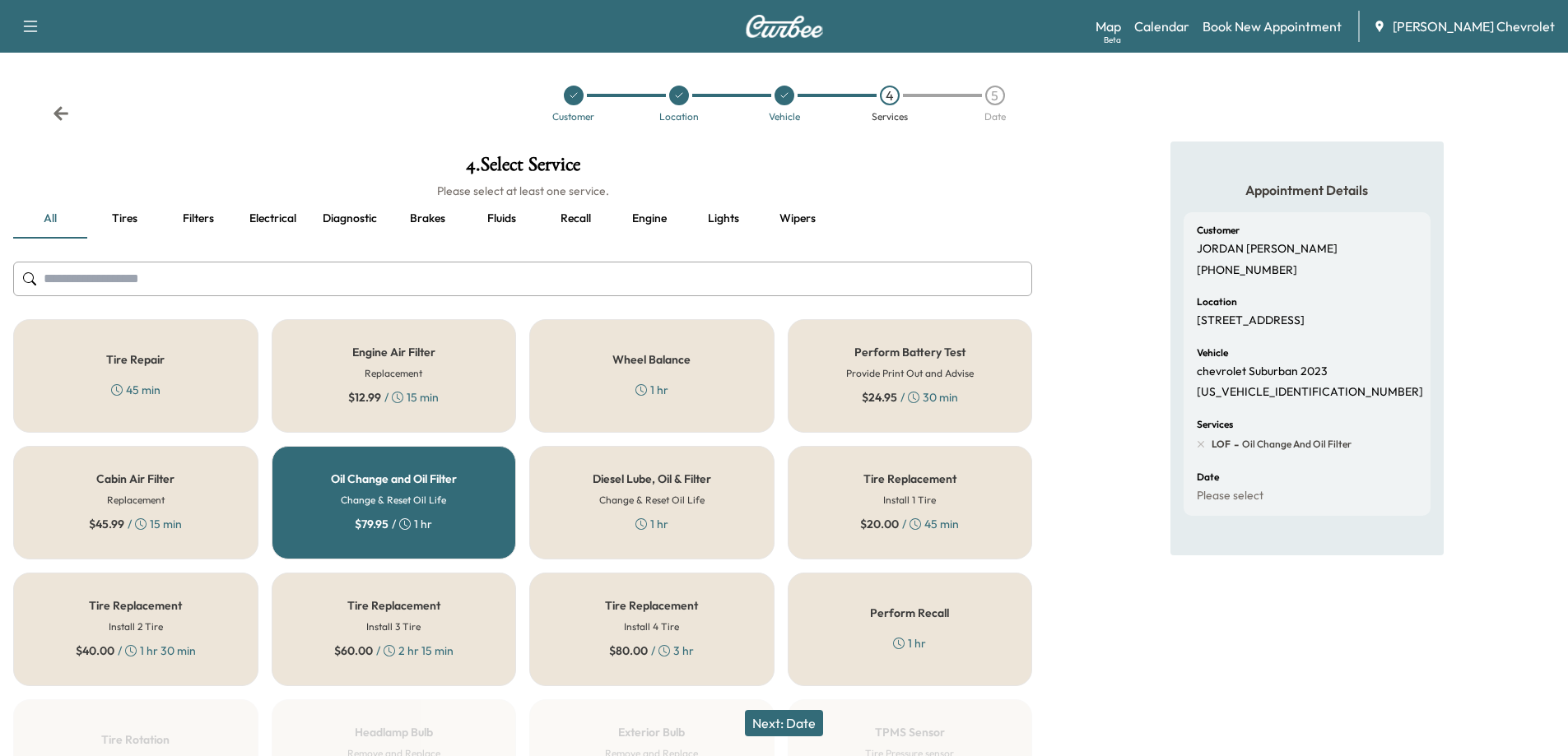
click at [784, 730] on button "Next: Date" at bounding box center [784, 722] width 78 height 26
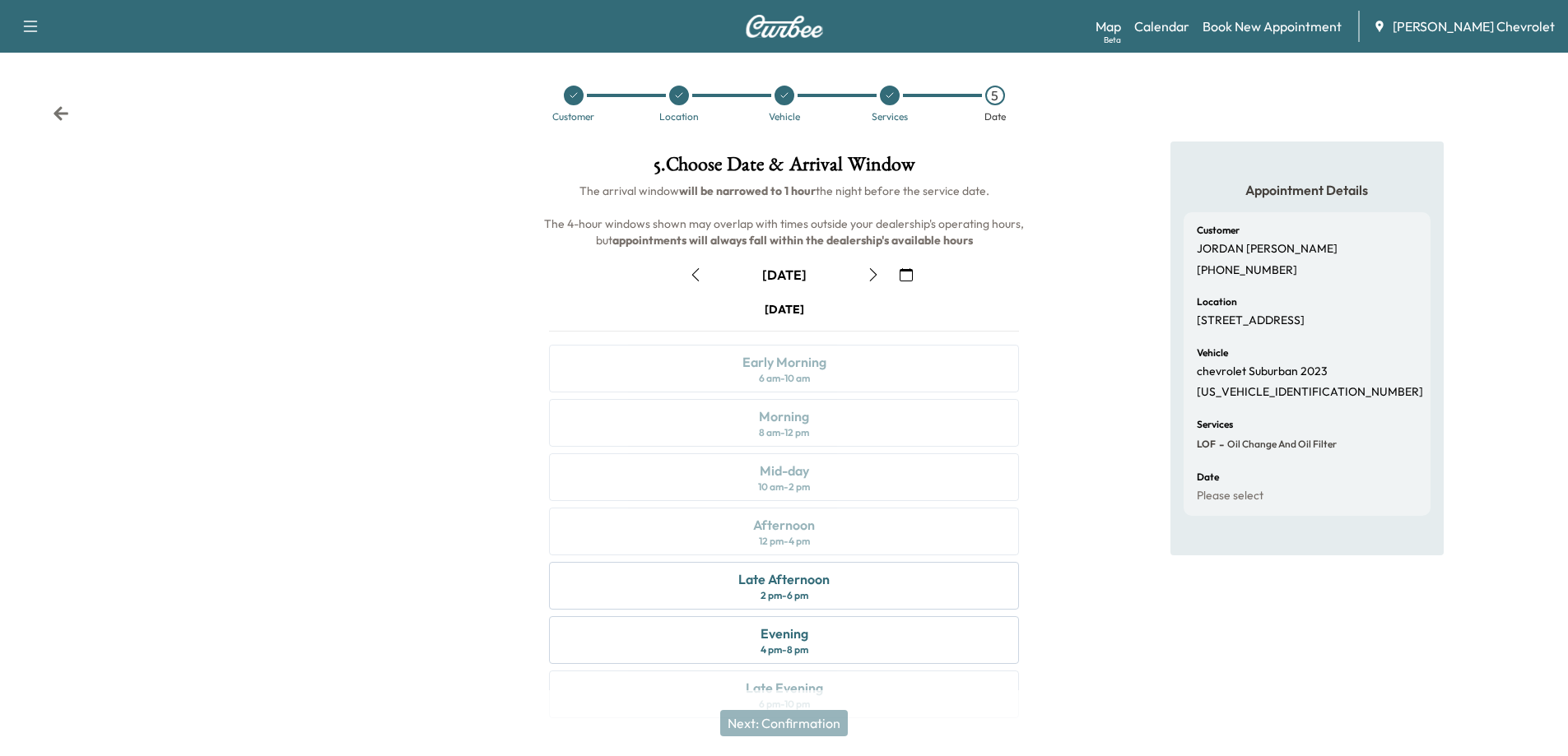
click at [873, 277] on icon "button" at bounding box center [873, 274] width 13 height 13
click at [853, 422] on div "Morning 8 am - 12 pm" at bounding box center [784, 423] width 470 height 48
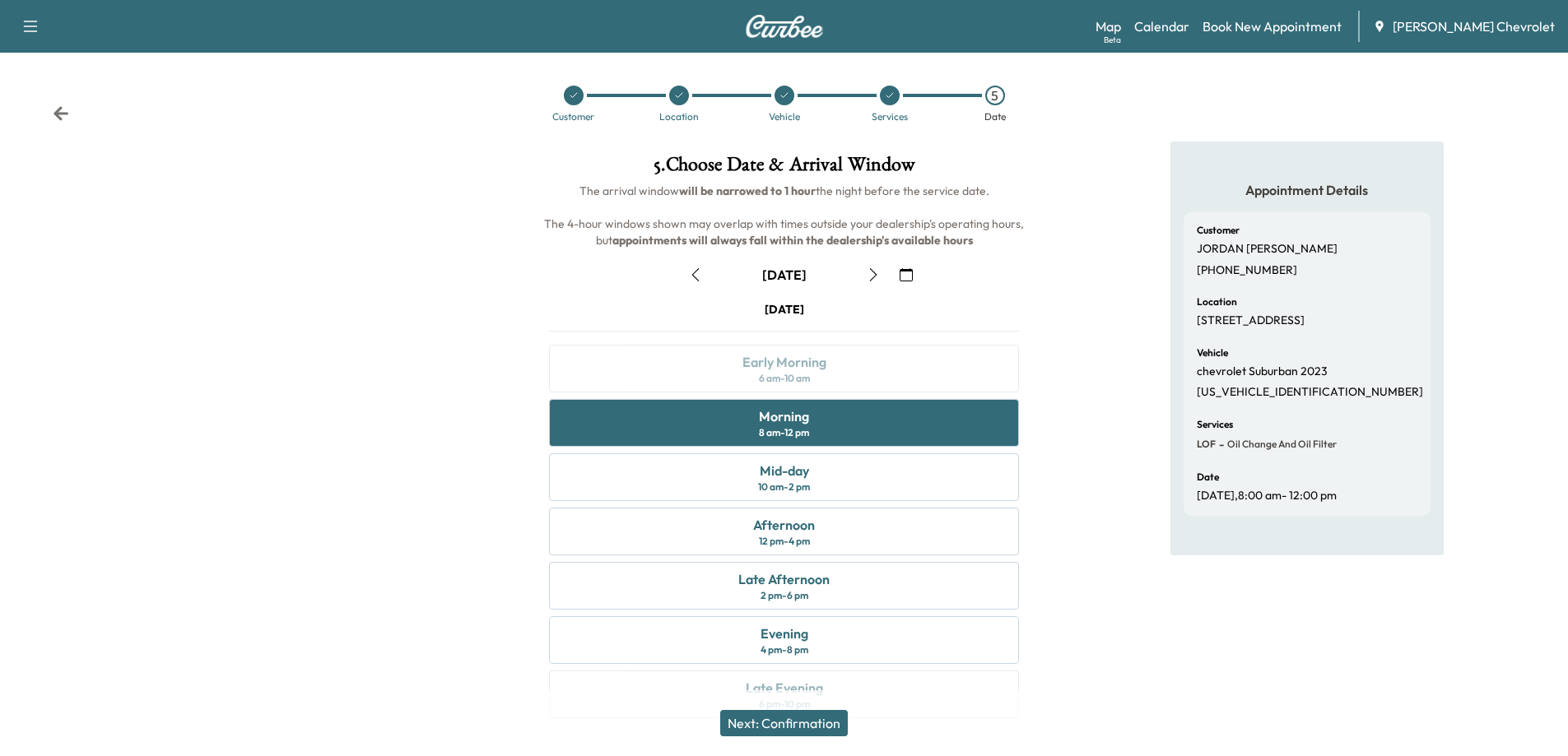
click at [824, 724] on button "Next: Confirmation" at bounding box center [784, 722] width 127 height 26
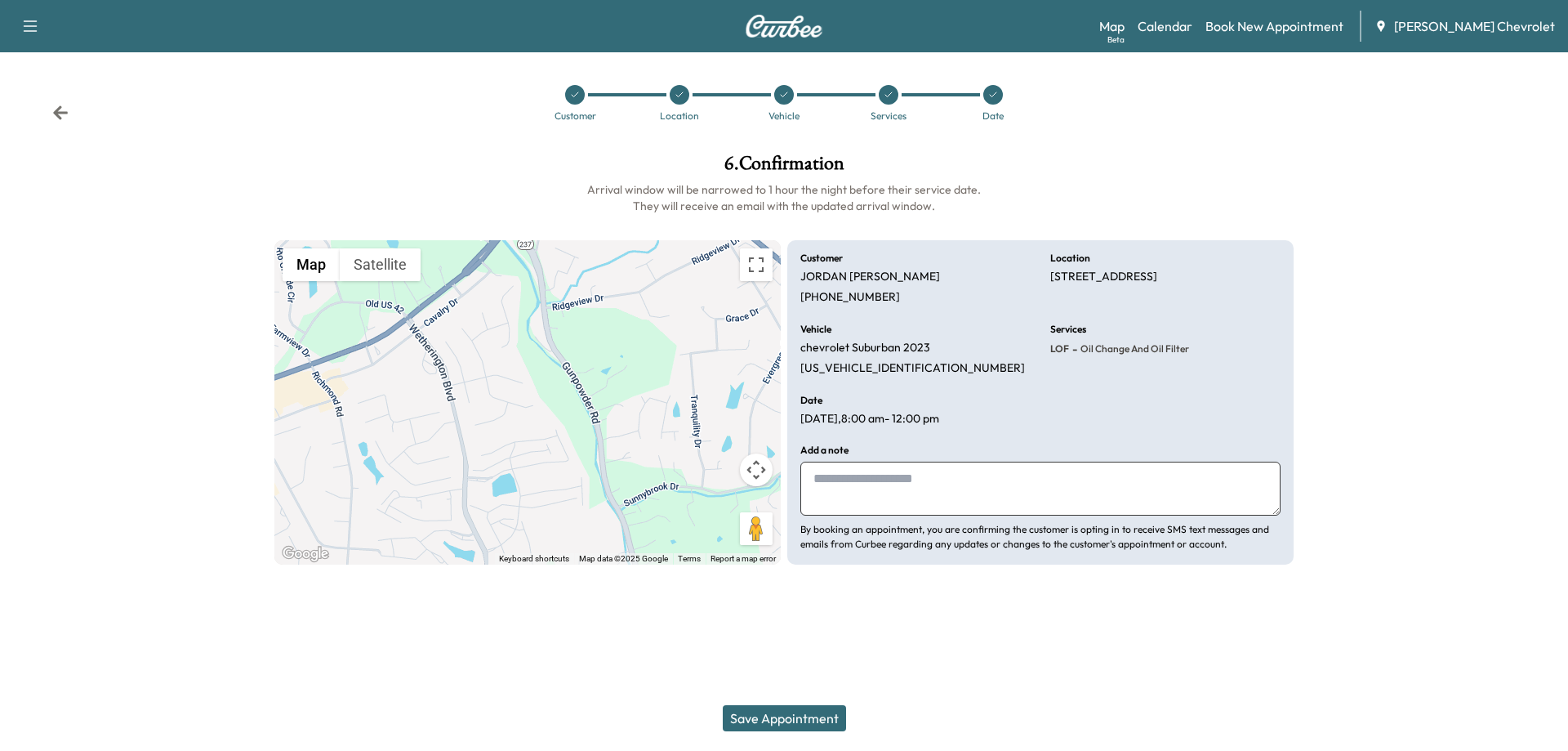
click at [829, 716] on button "Save Appointment" at bounding box center [784, 718] width 124 height 26
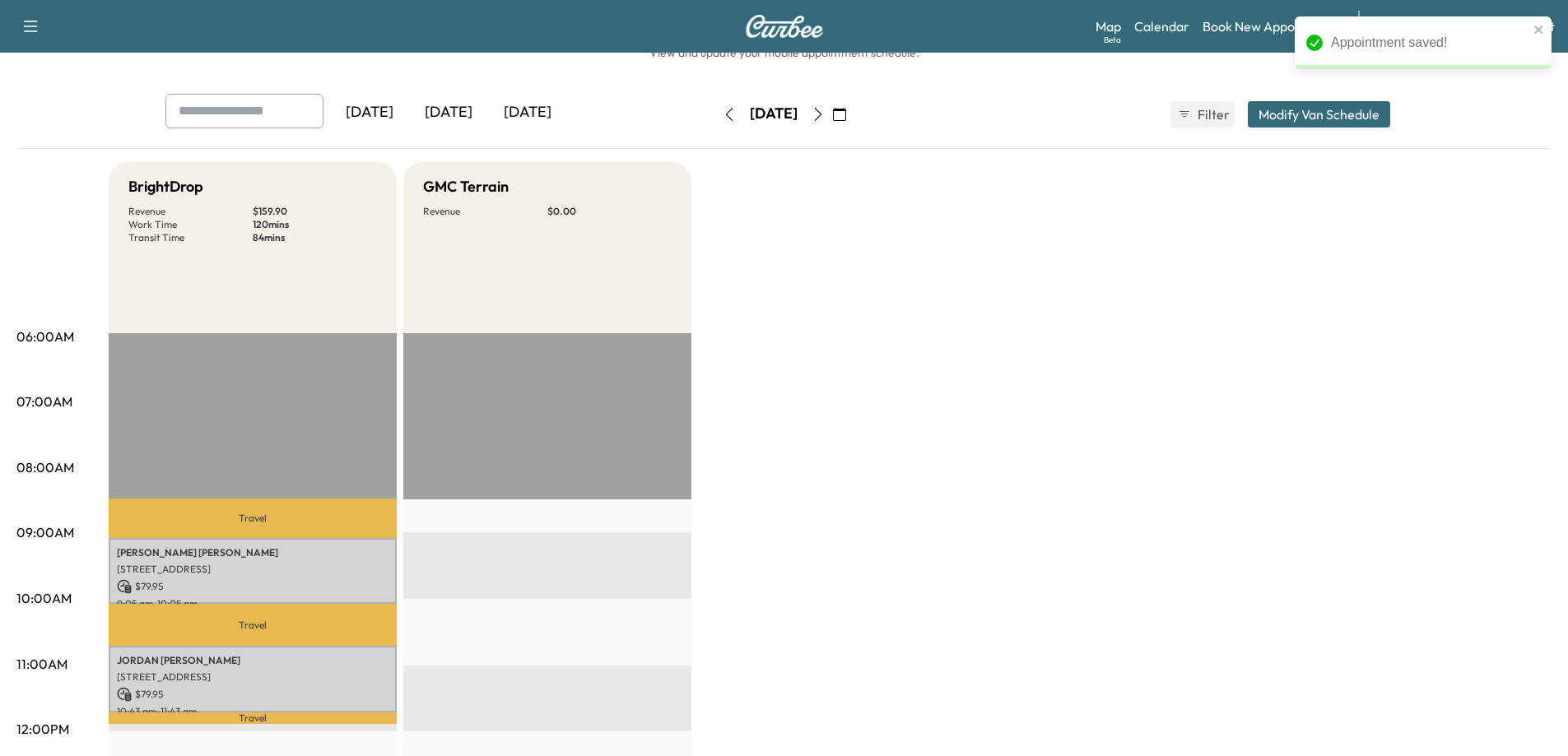
scroll to position [83, 0]
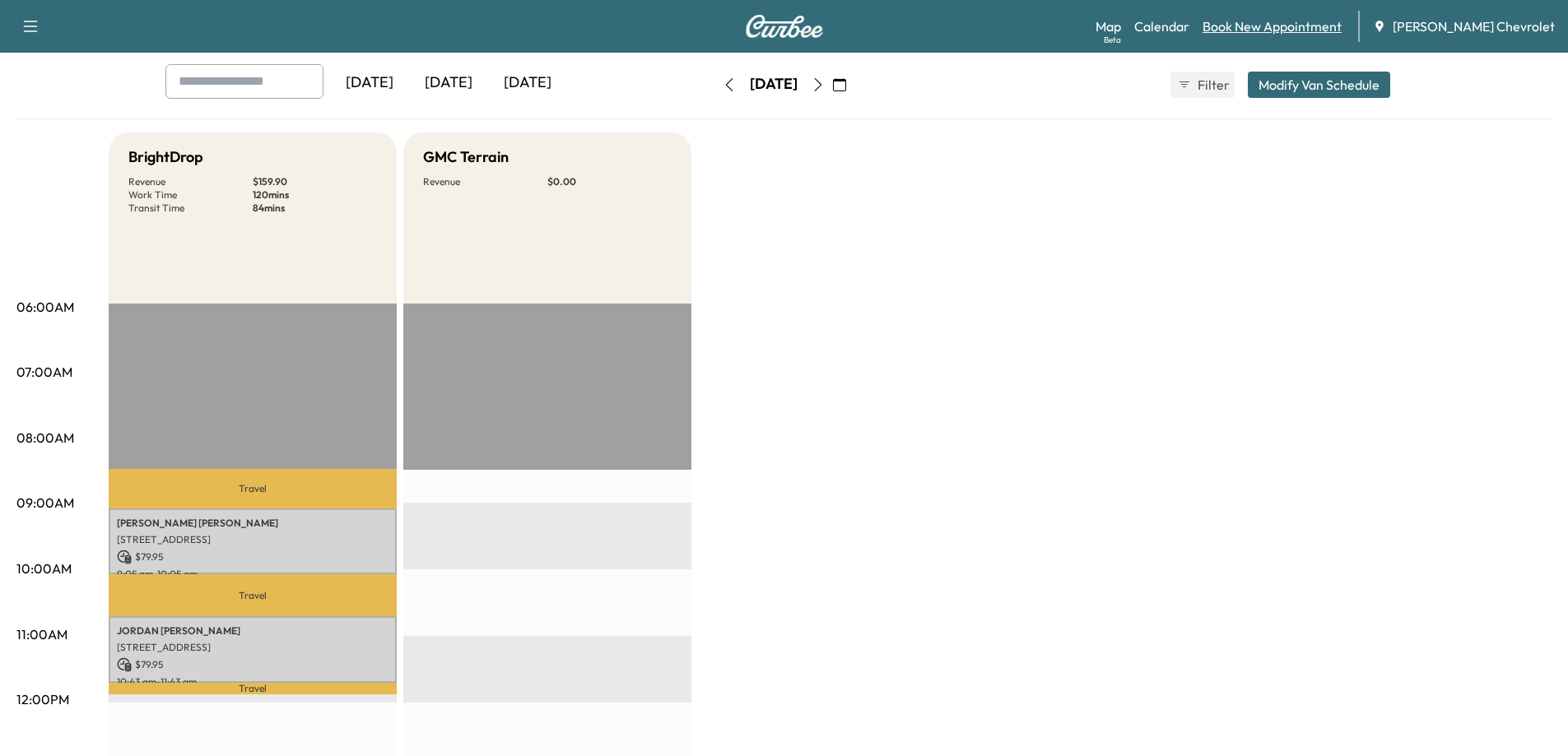
click at [1283, 24] on link "Book New Appointment" at bounding box center [1272, 26] width 139 height 20
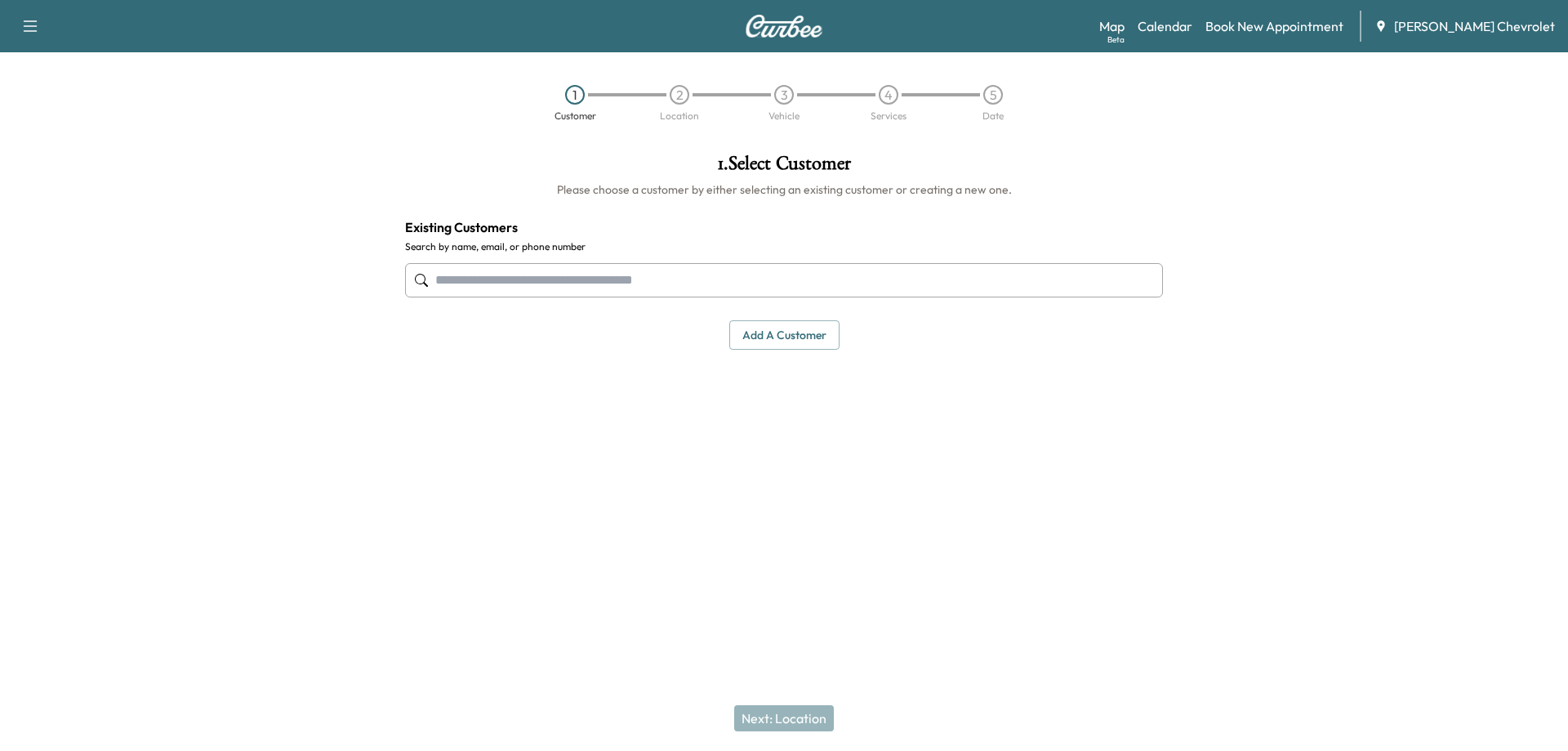
click at [657, 281] on input "text" at bounding box center [784, 281] width 758 height 34
click at [694, 280] on input "text" at bounding box center [784, 281] width 758 height 34
click at [525, 279] on input "text" at bounding box center [784, 281] width 758 height 34
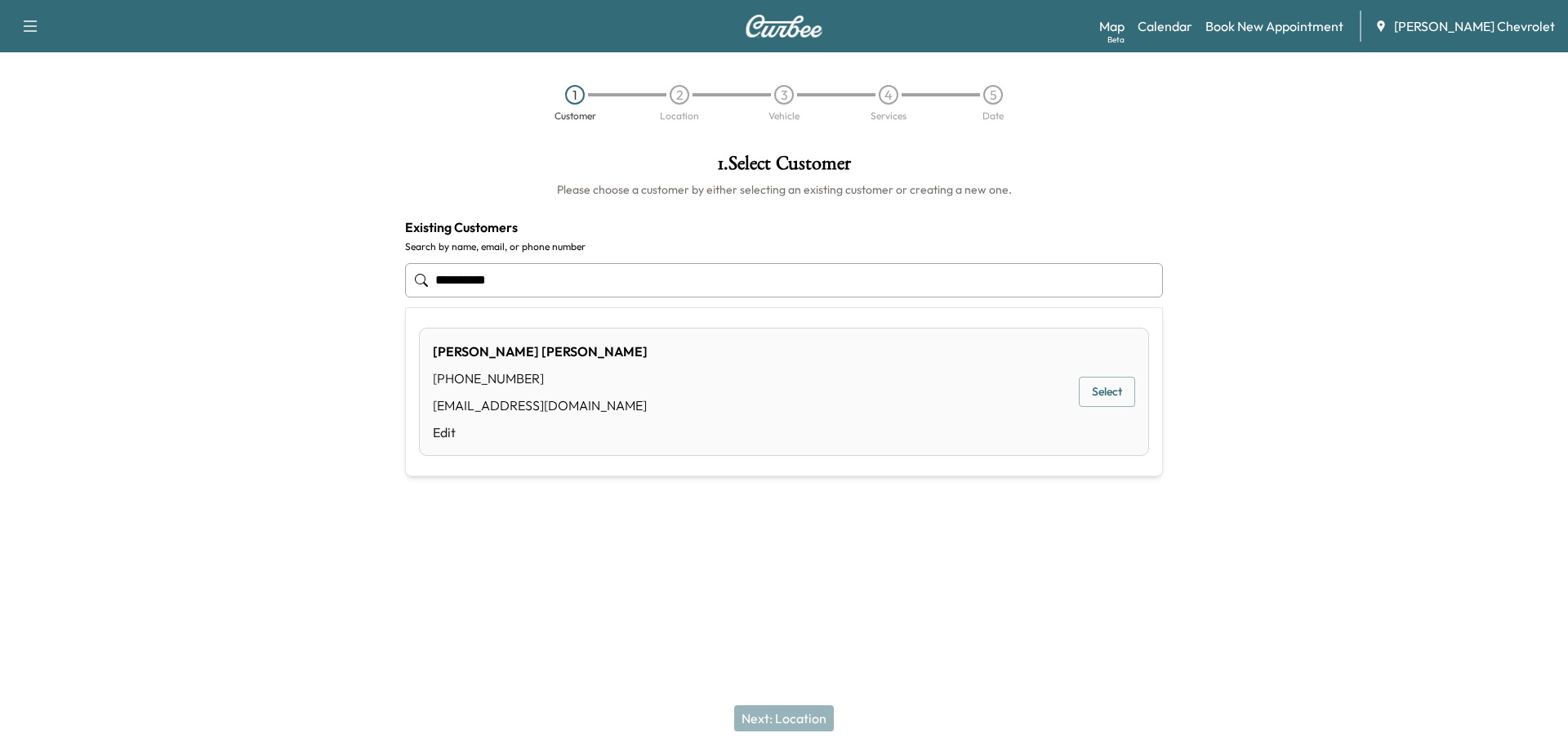
click at [1105, 394] on button "Select" at bounding box center [1107, 391] width 56 height 30
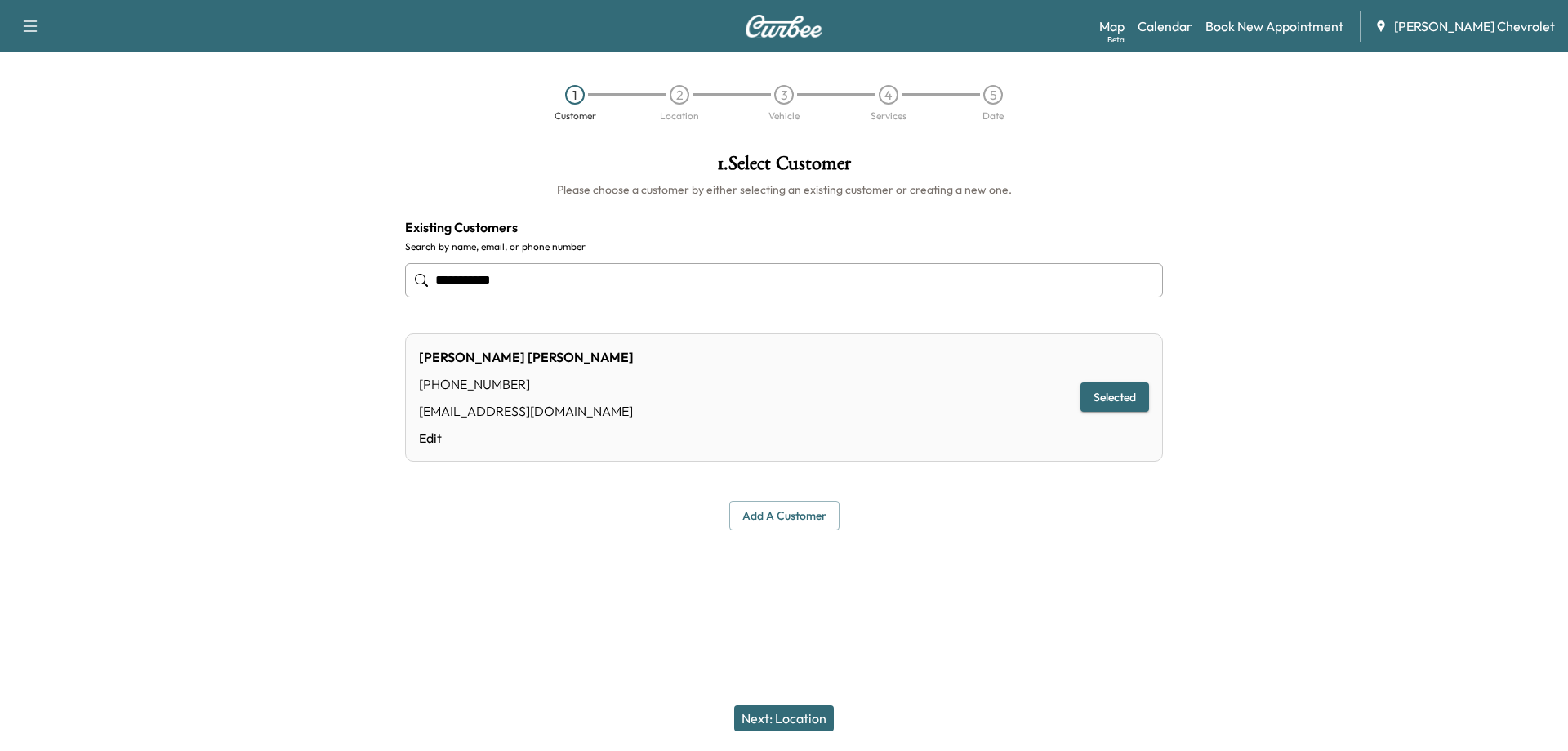
type input "**********"
click at [809, 726] on button "Next: Location" at bounding box center [784, 718] width 99 height 26
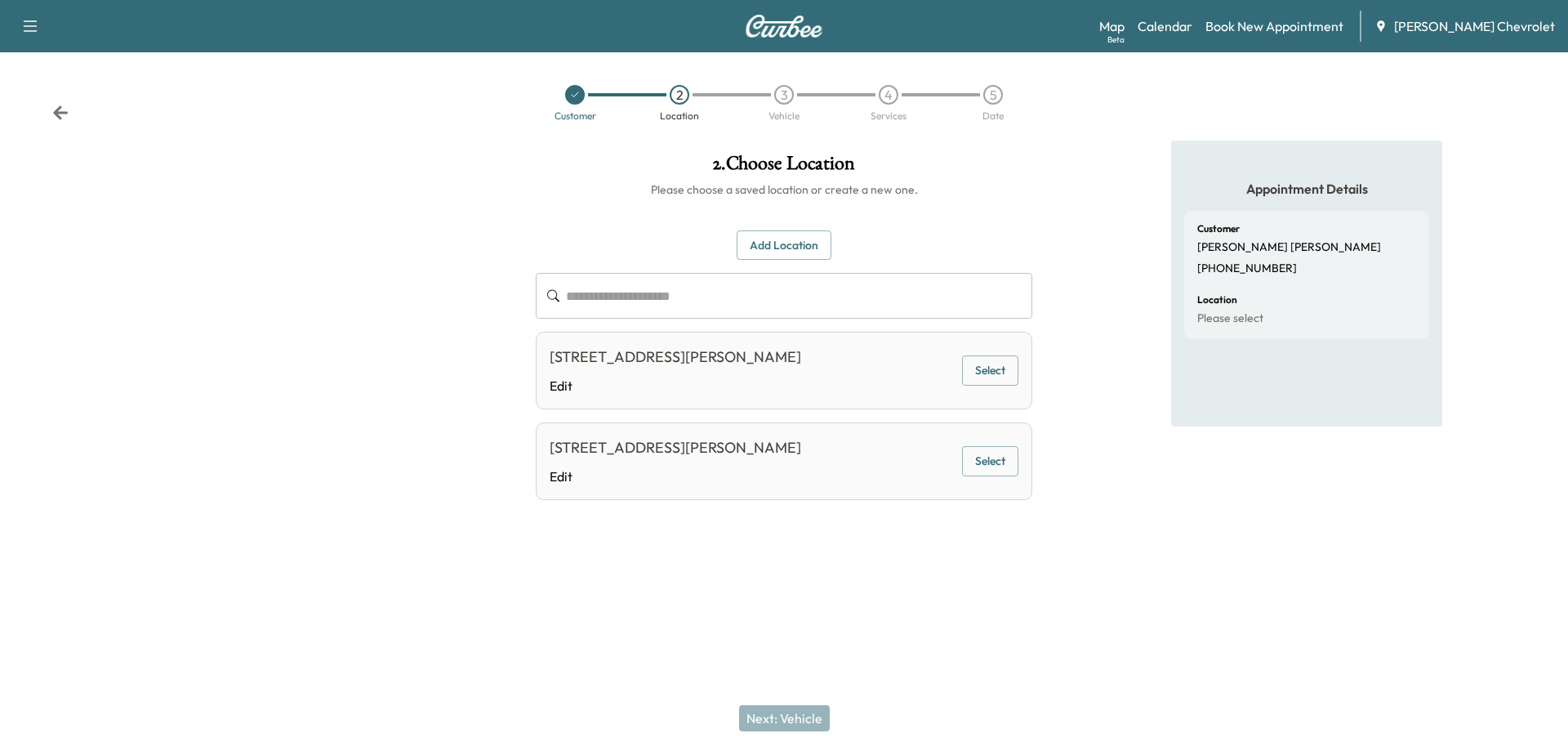
click at [762, 250] on button "Add Location" at bounding box center [784, 245] width 95 height 30
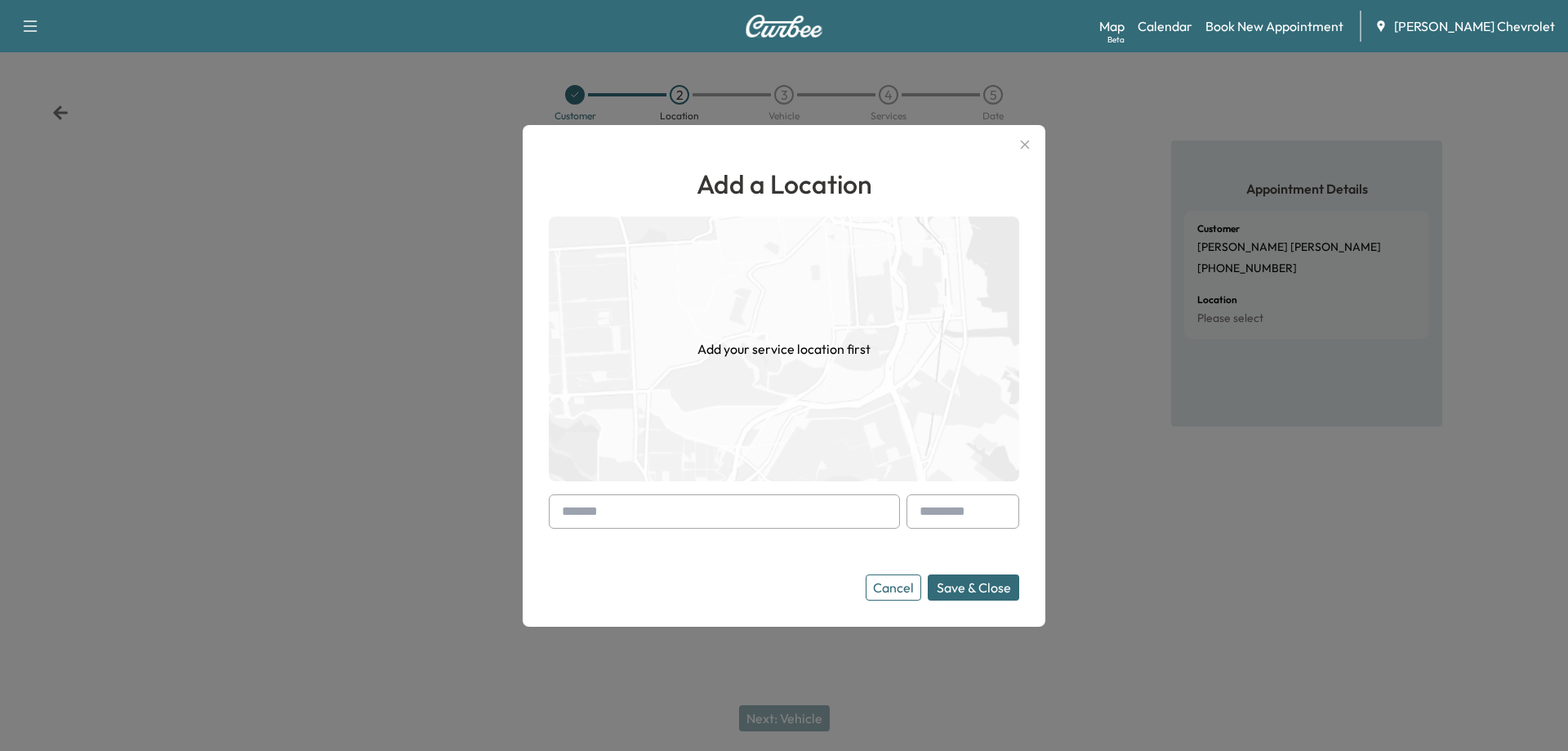
click at [387, 462] on div at bounding box center [784, 376] width 1568 height 751
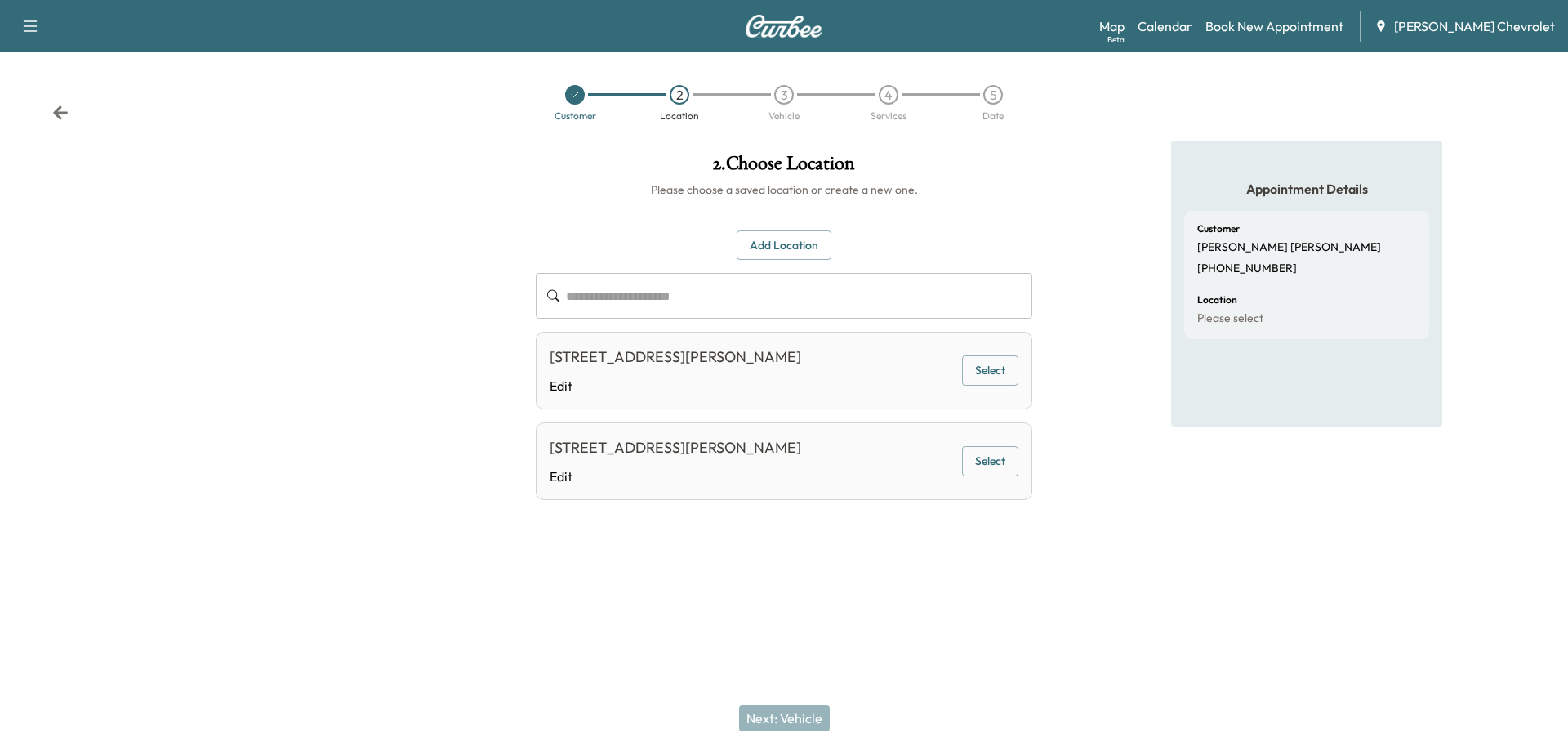
click at [995, 380] on button "Select" at bounding box center [990, 370] width 56 height 30
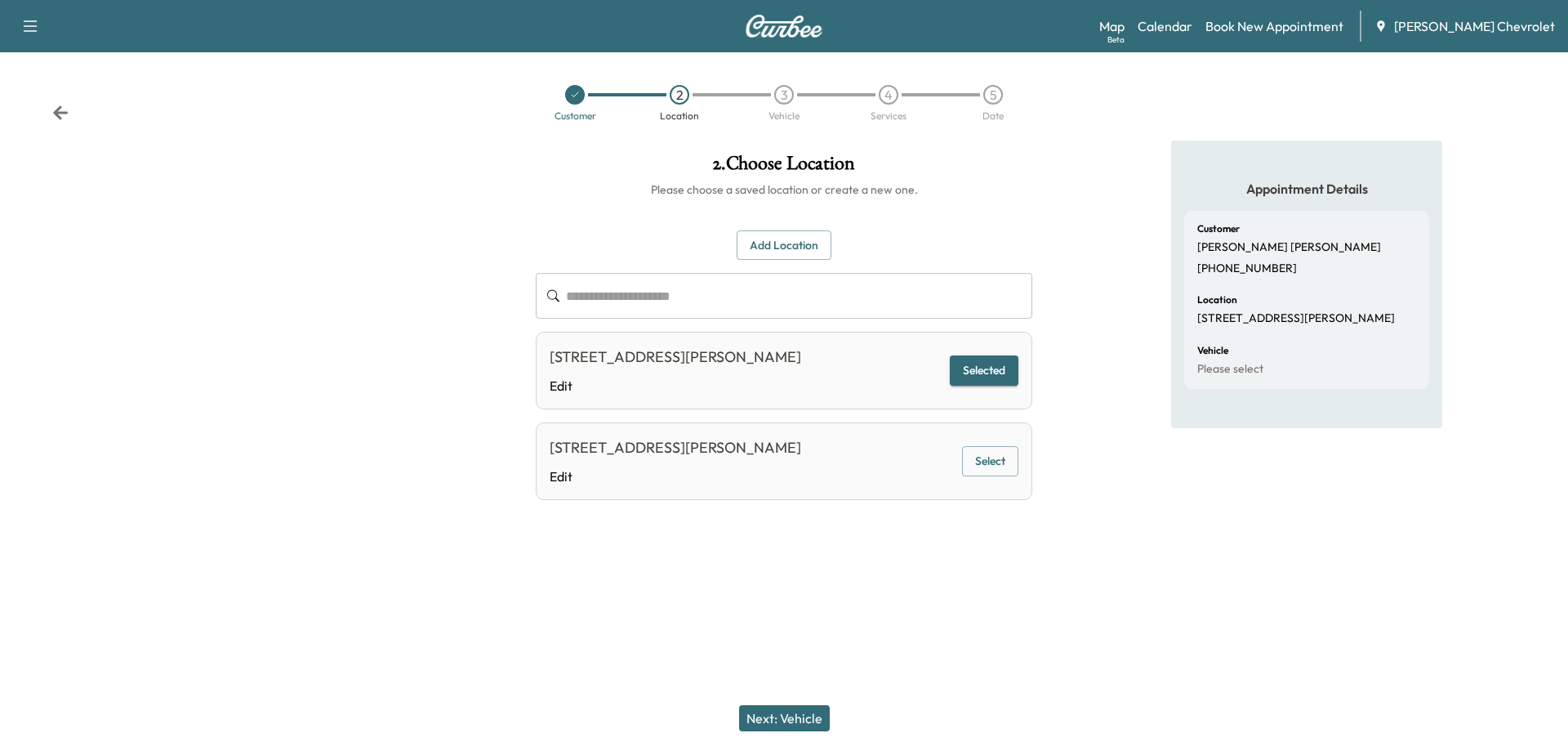
click at [801, 710] on button "Next: Vehicle" at bounding box center [784, 718] width 90 height 26
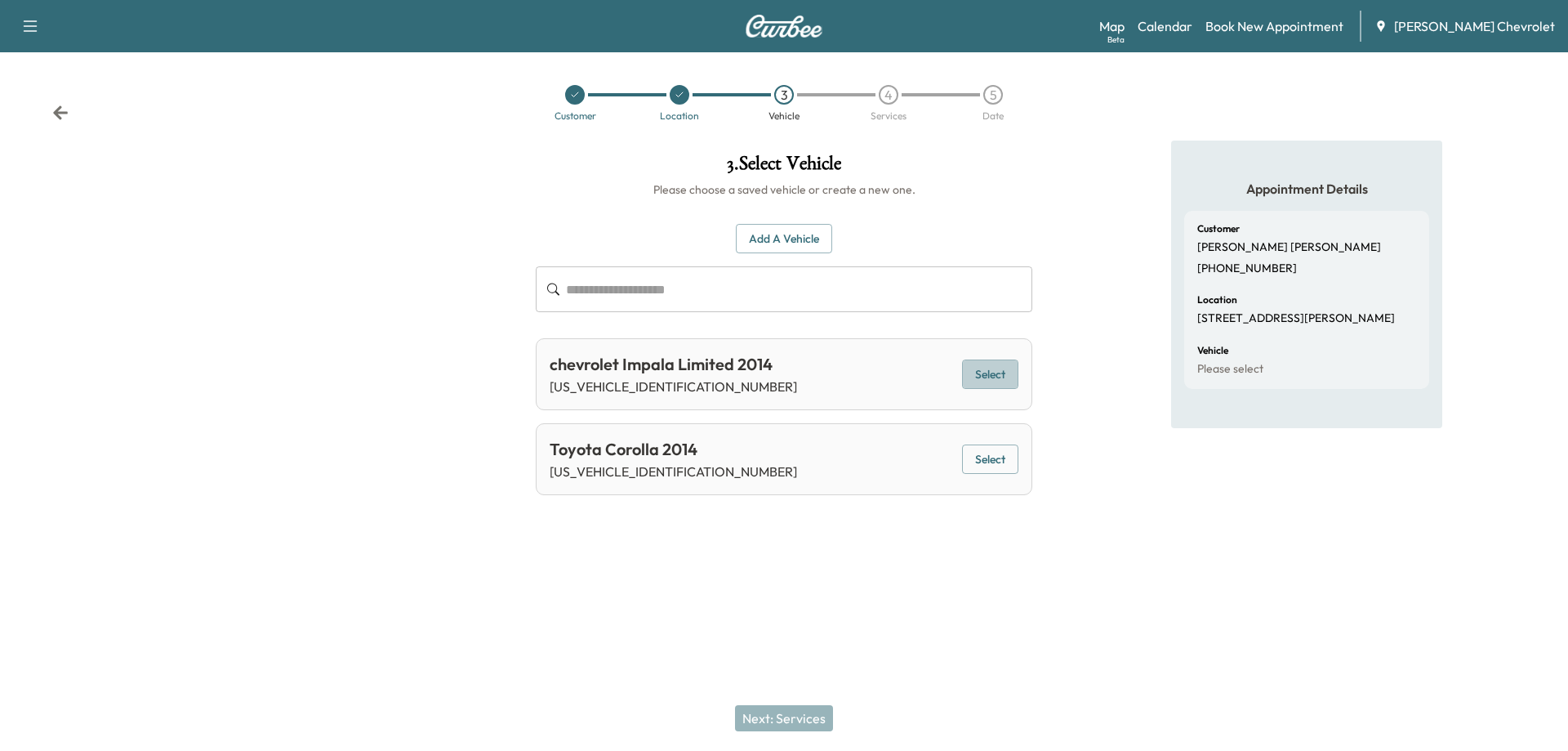
click at [988, 377] on button "Select" at bounding box center [990, 374] width 56 height 30
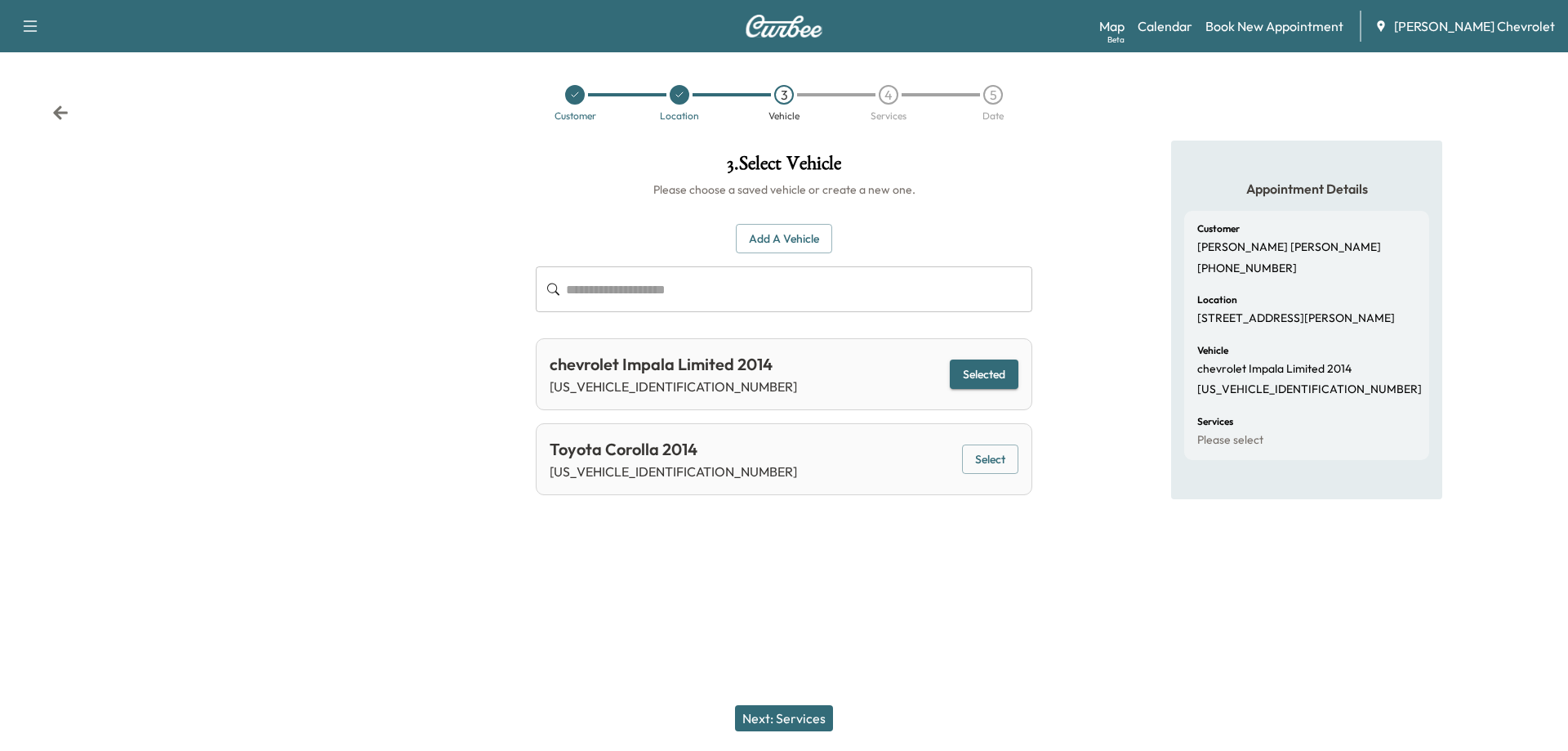
click at [773, 722] on button "Next: Services" at bounding box center [784, 718] width 98 height 26
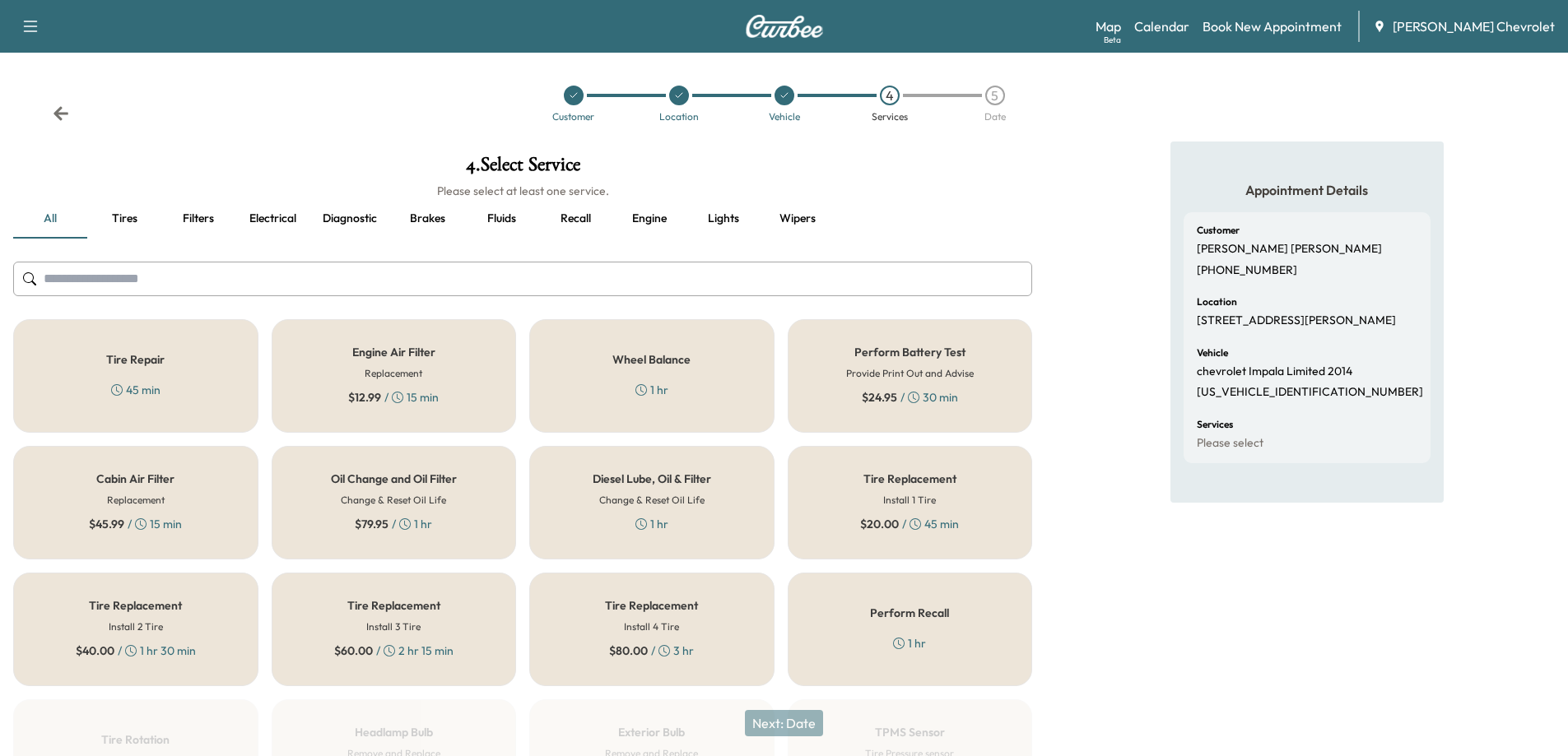
click at [404, 506] on h6 "Change & Reset Oil Life" at bounding box center [394, 500] width 105 height 15
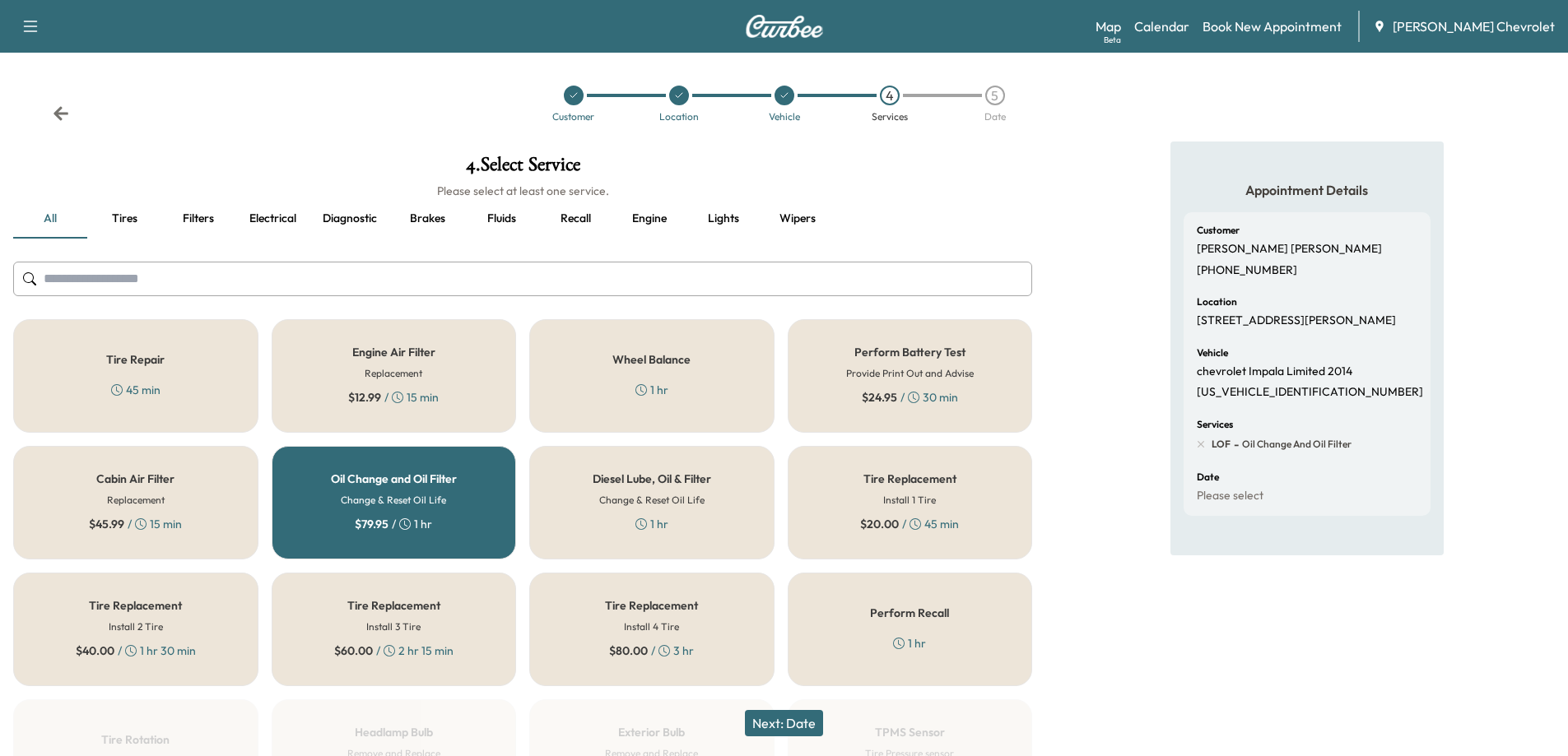
click at [794, 725] on button "Next: Date" at bounding box center [784, 722] width 78 height 26
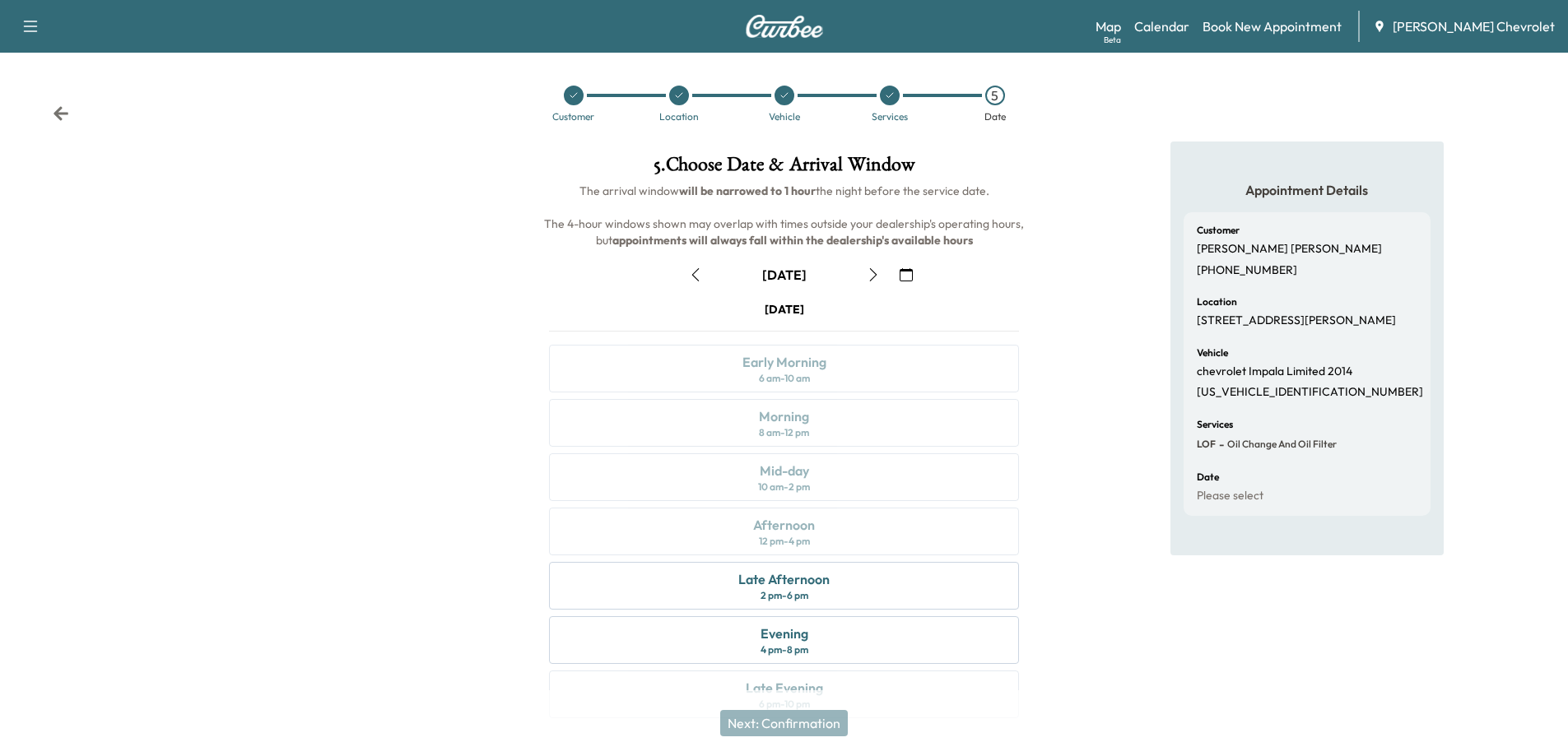
click at [866, 283] on button "button" at bounding box center [873, 274] width 28 height 26
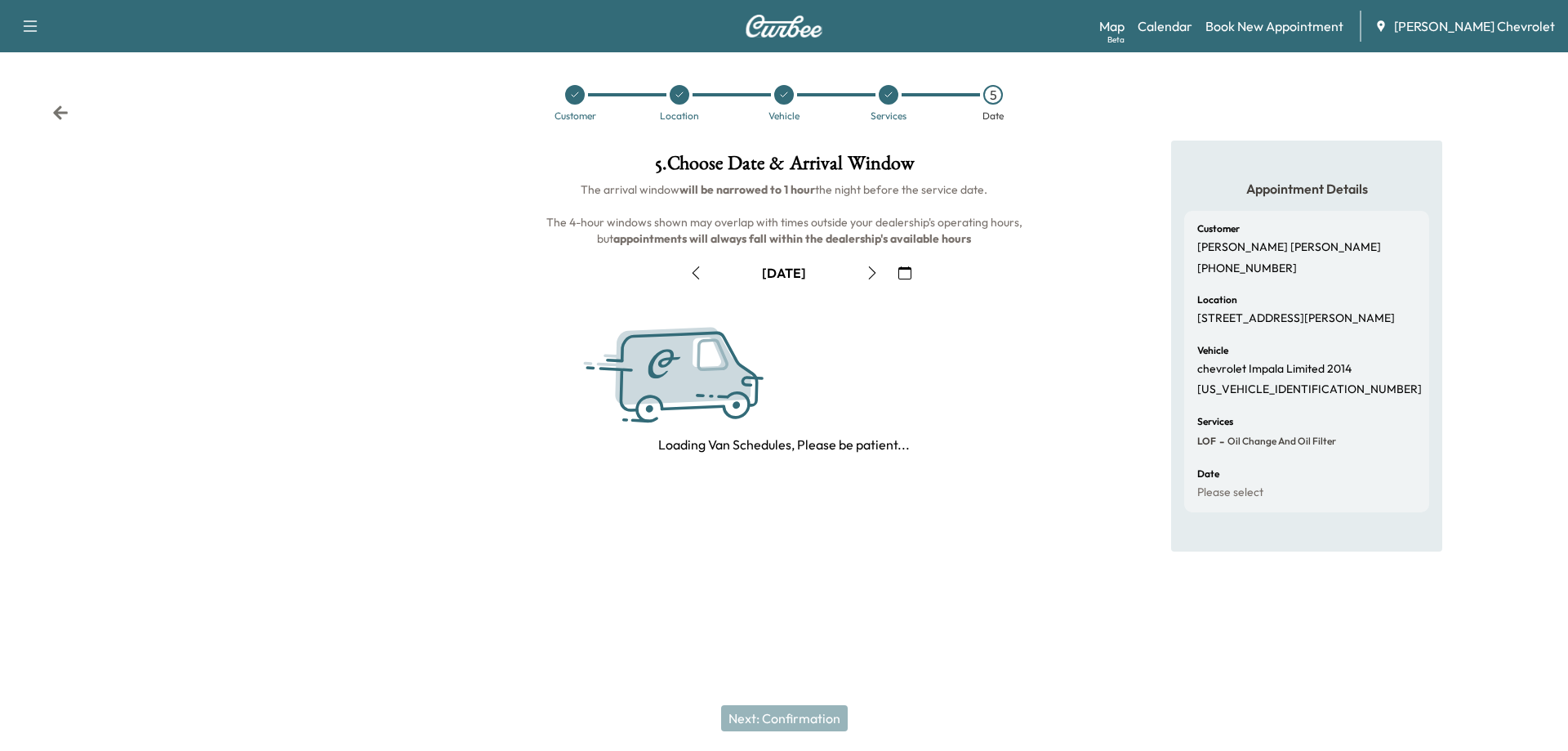
click at [860, 281] on button "button" at bounding box center [872, 273] width 28 height 26
click at [860, 281] on button "button" at bounding box center [866, 273] width 28 height 26
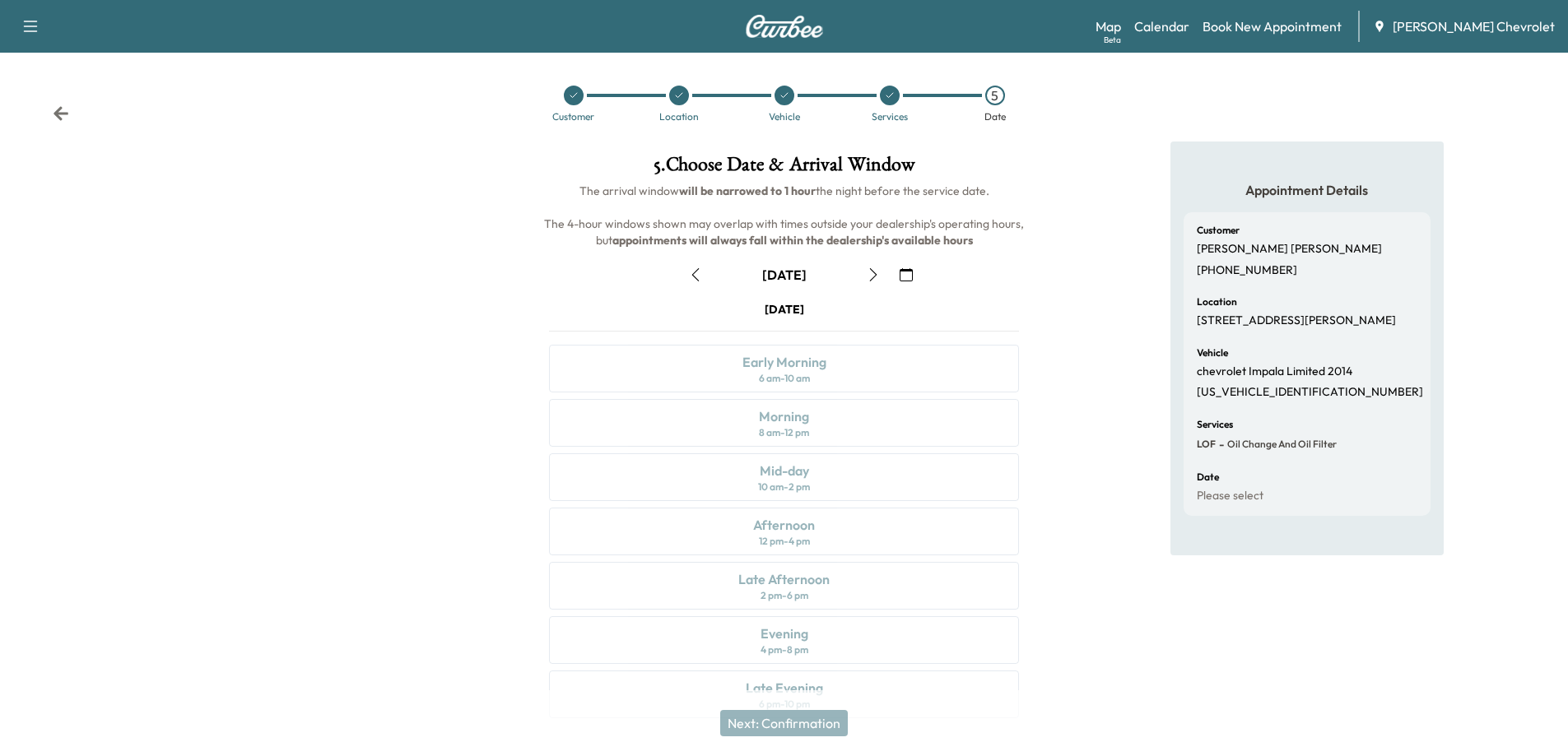
click at [866, 283] on button "button" at bounding box center [873, 274] width 28 height 26
click at [838, 433] on div "Morning 8 am - 12 pm" at bounding box center [784, 423] width 470 height 48
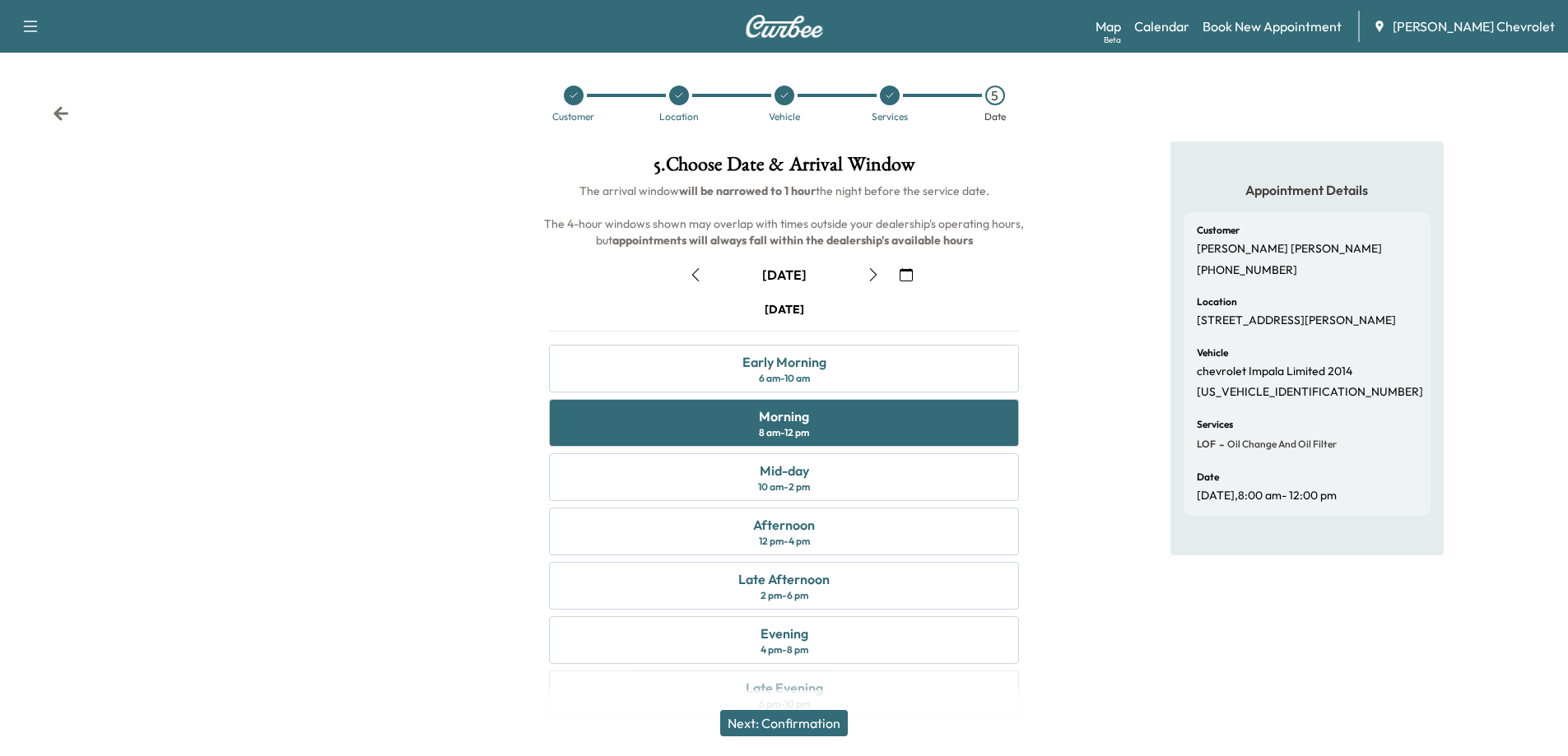
click at [821, 724] on button "Next: Confirmation" at bounding box center [784, 722] width 127 height 26
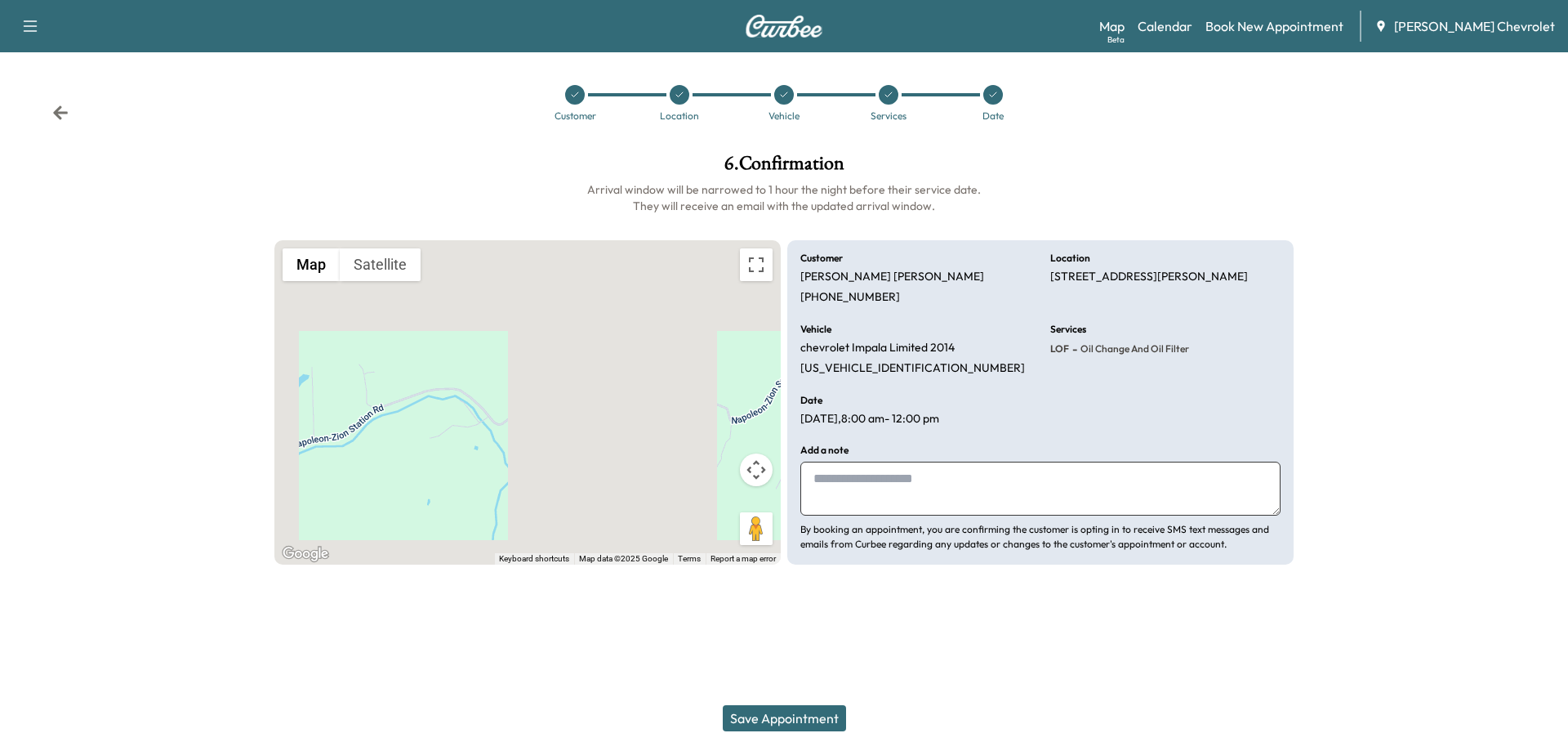
click at [813, 719] on button "Save Appointment" at bounding box center [784, 718] width 124 height 26
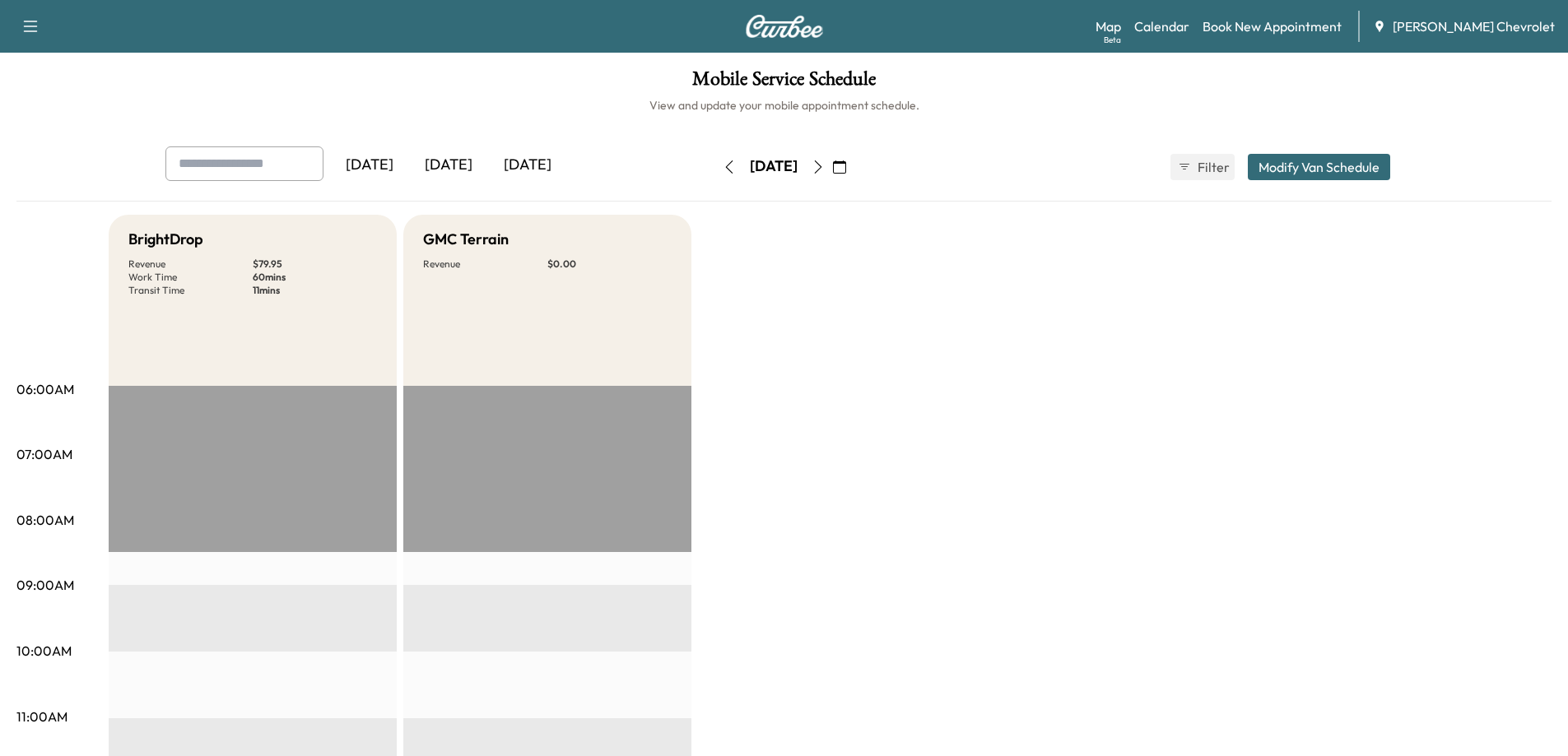
click at [824, 168] on icon "button" at bounding box center [818, 167] width 13 height 13
click at [1301, 21] on link "Book New Appointment" at bounding box center [1272, 26] width 139 height 20
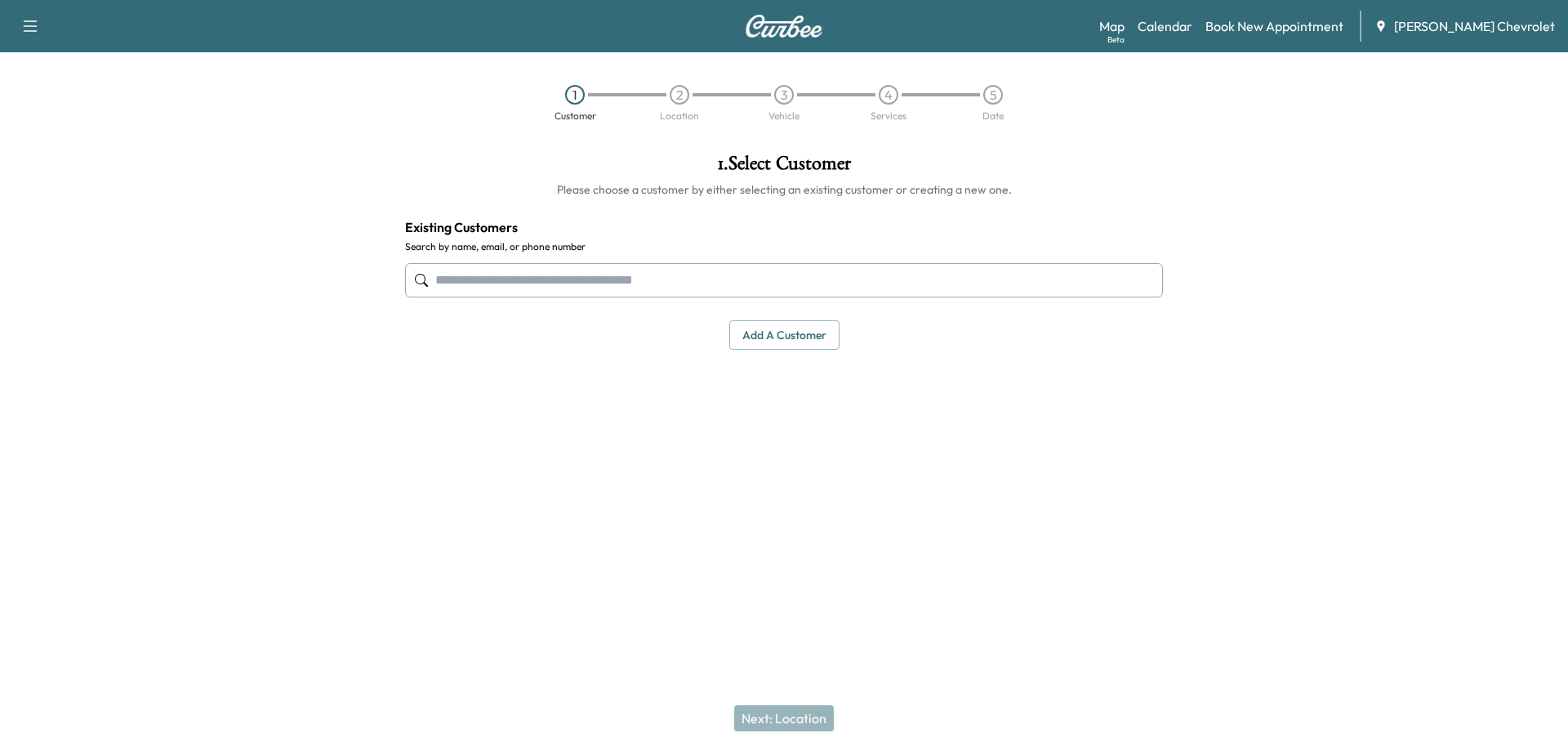
click at [664, 276] on input "text" at bounding box center [784, 281] width 758 height 34
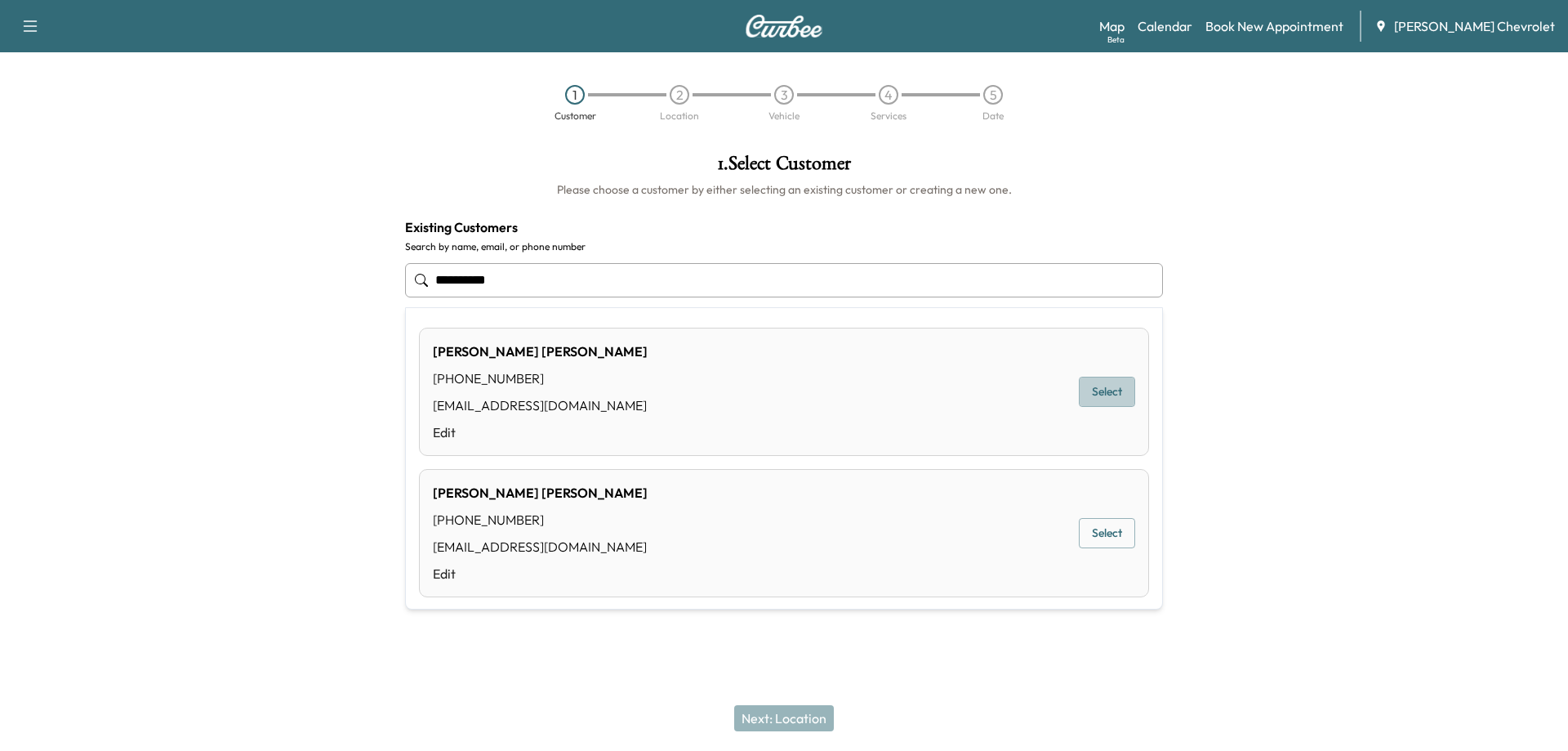
click at [1091, 401] on button "Select" at bounding box center [1107, 391] width 56 height 30
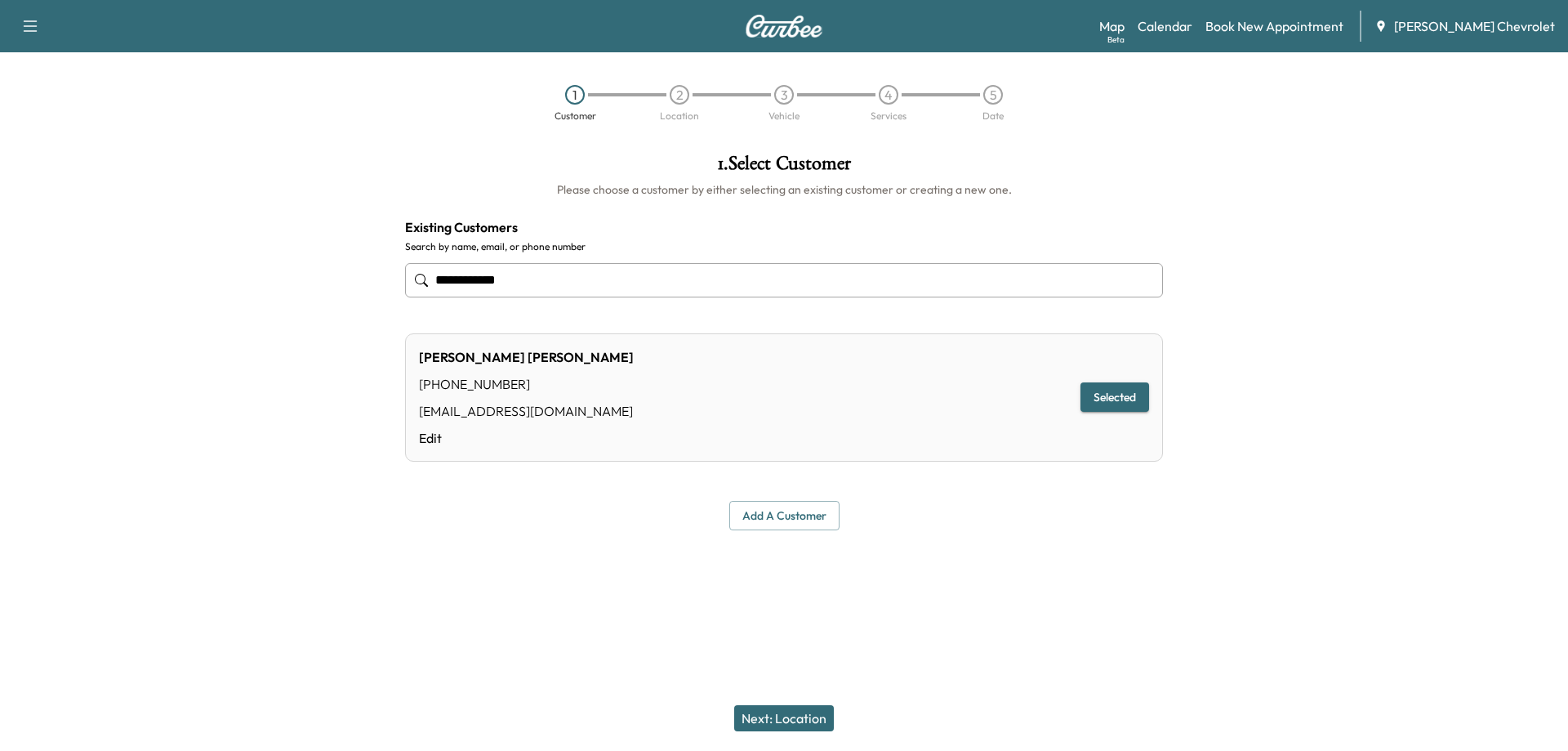
type input "**********"
click at [804, 723] on button "Next: Location" at bounding box center [784, 718] width 99 height 26
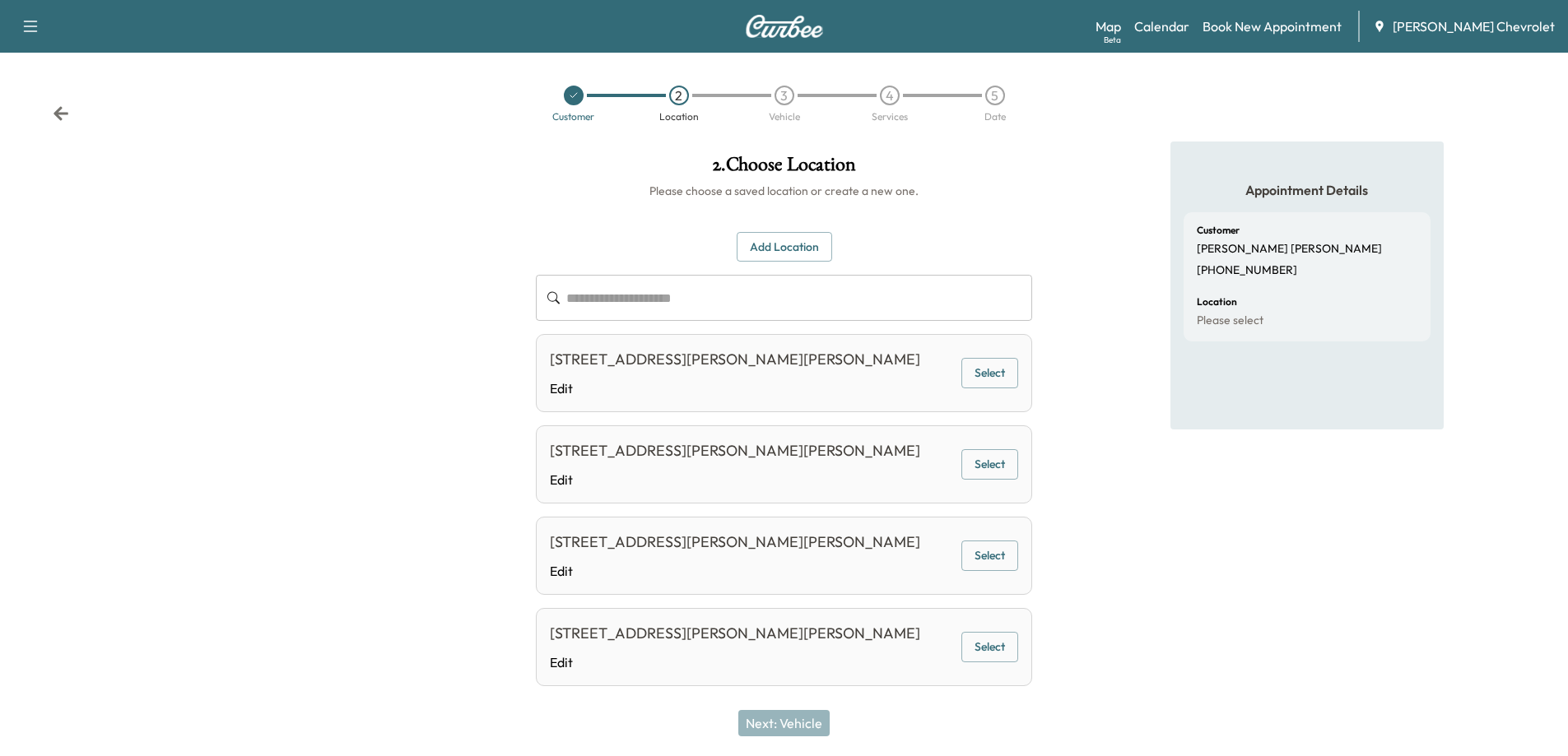
click at [978, 370] on button "Select" at bounding box center [989, 373] width 56 height 30
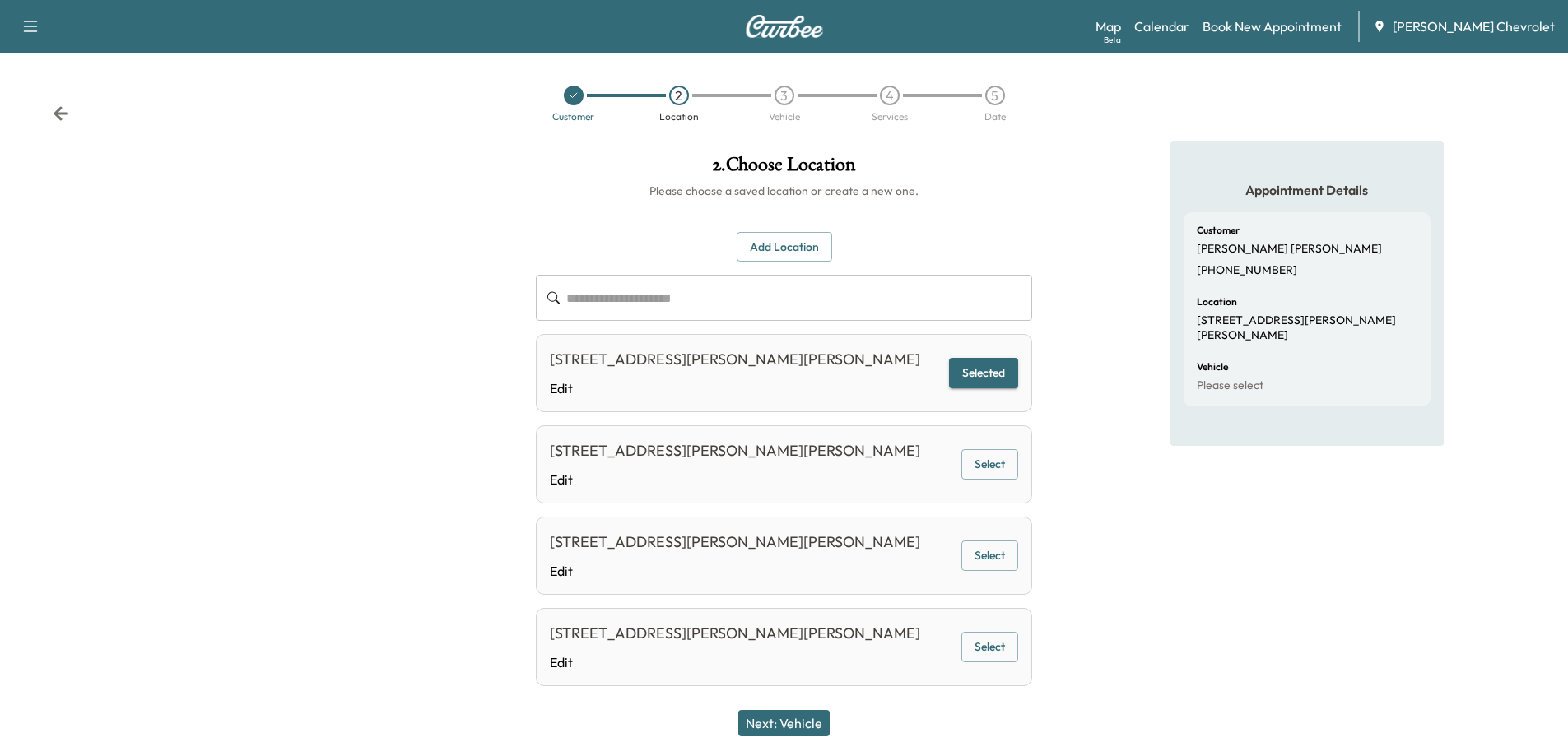
click at [800, 730] on button "Next: Vehicle" at bounding box center [784, 722] width 91 height 26
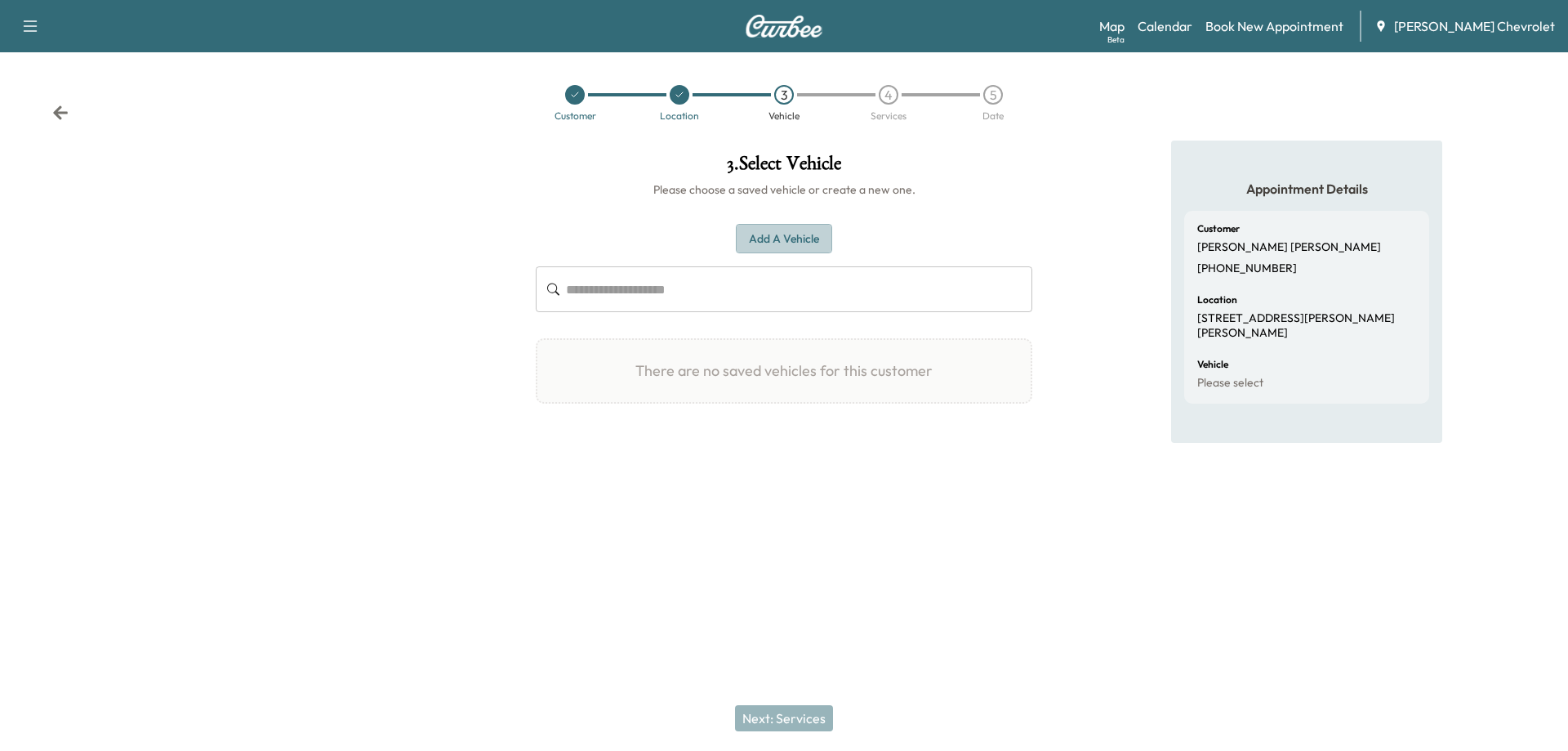
click at [794, 243] on button "Add a Vehicle" at bounding box center [784, 238] width 97 height 30
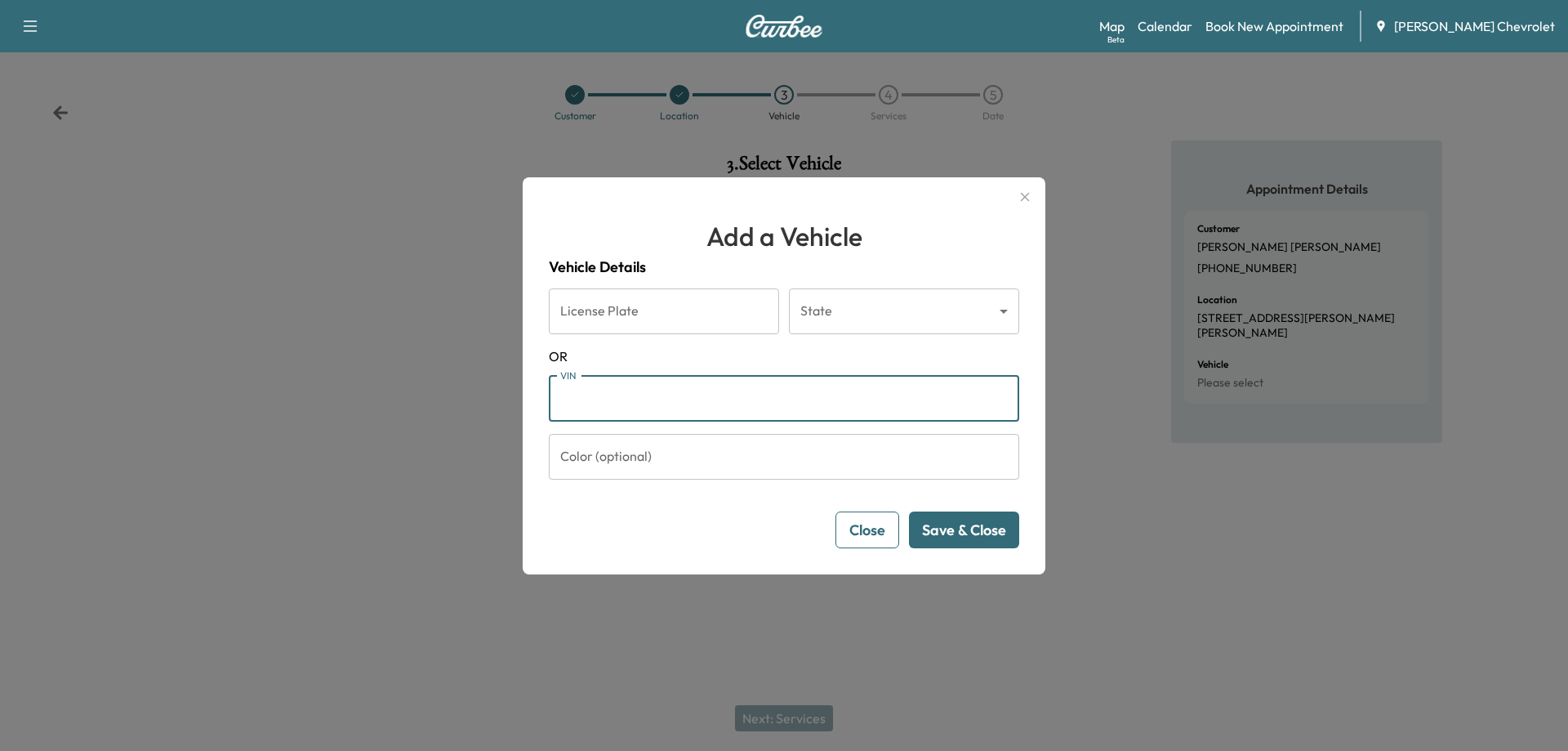
paste input "**********"
type input "**********"
click at [956, 531] on button "Save & Close" at bounding box center [964, 530] width 110 height 37
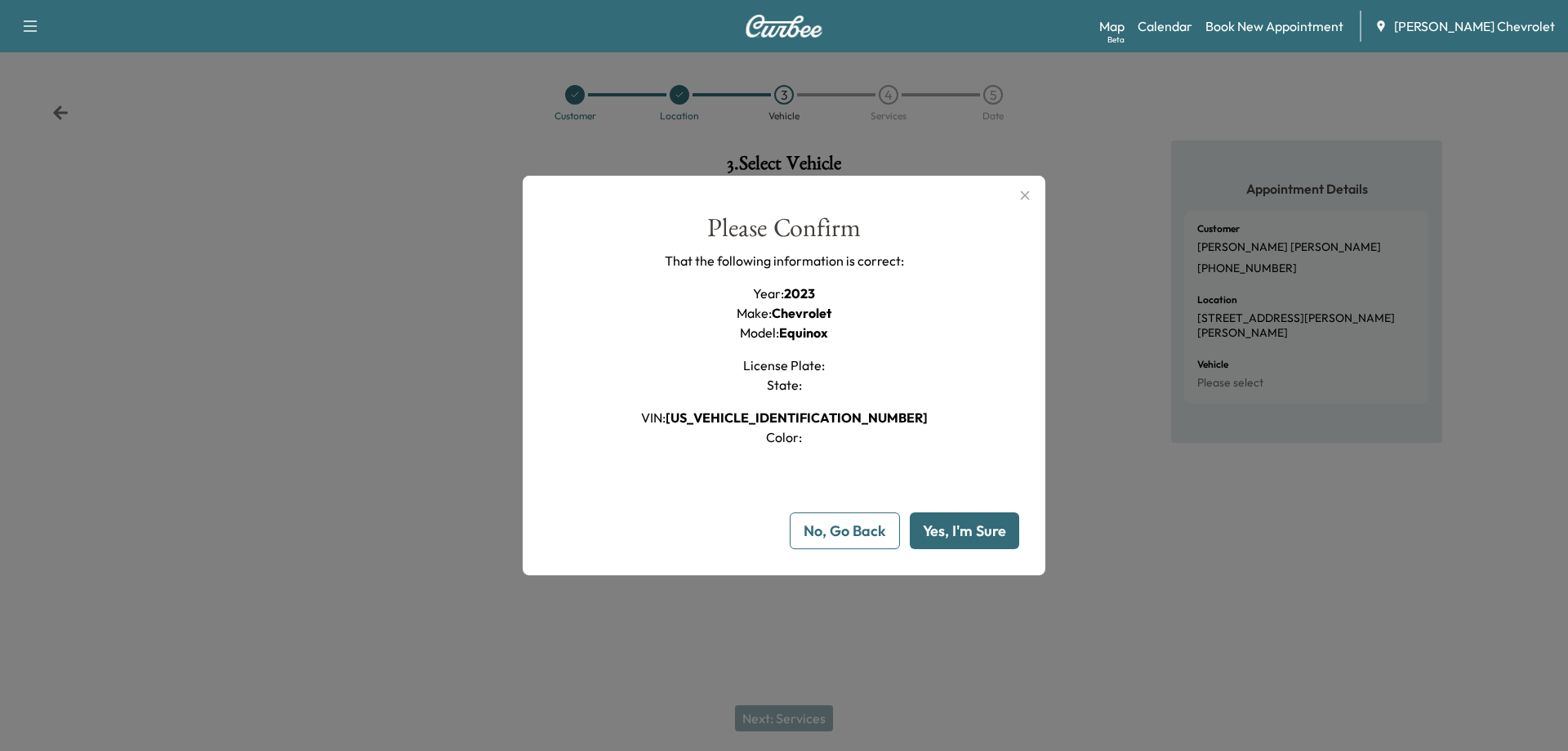
click at [956, 534] on button "Yes, I'm Sure" at bounding box center [964, 531] width 109 height 37
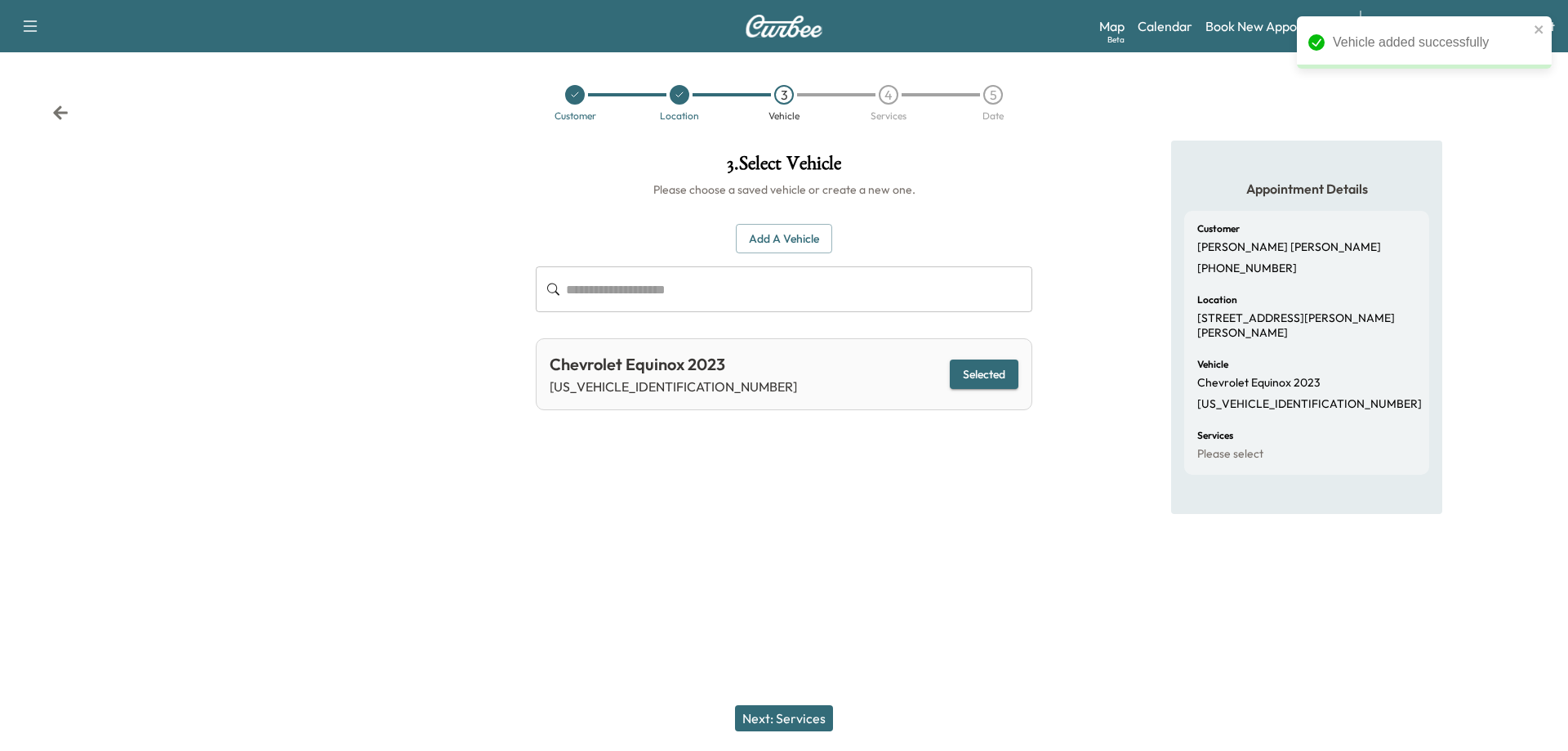
click at [799, 715] on button "Next: Services" at bounding box center [784, 718] width 98 height 26
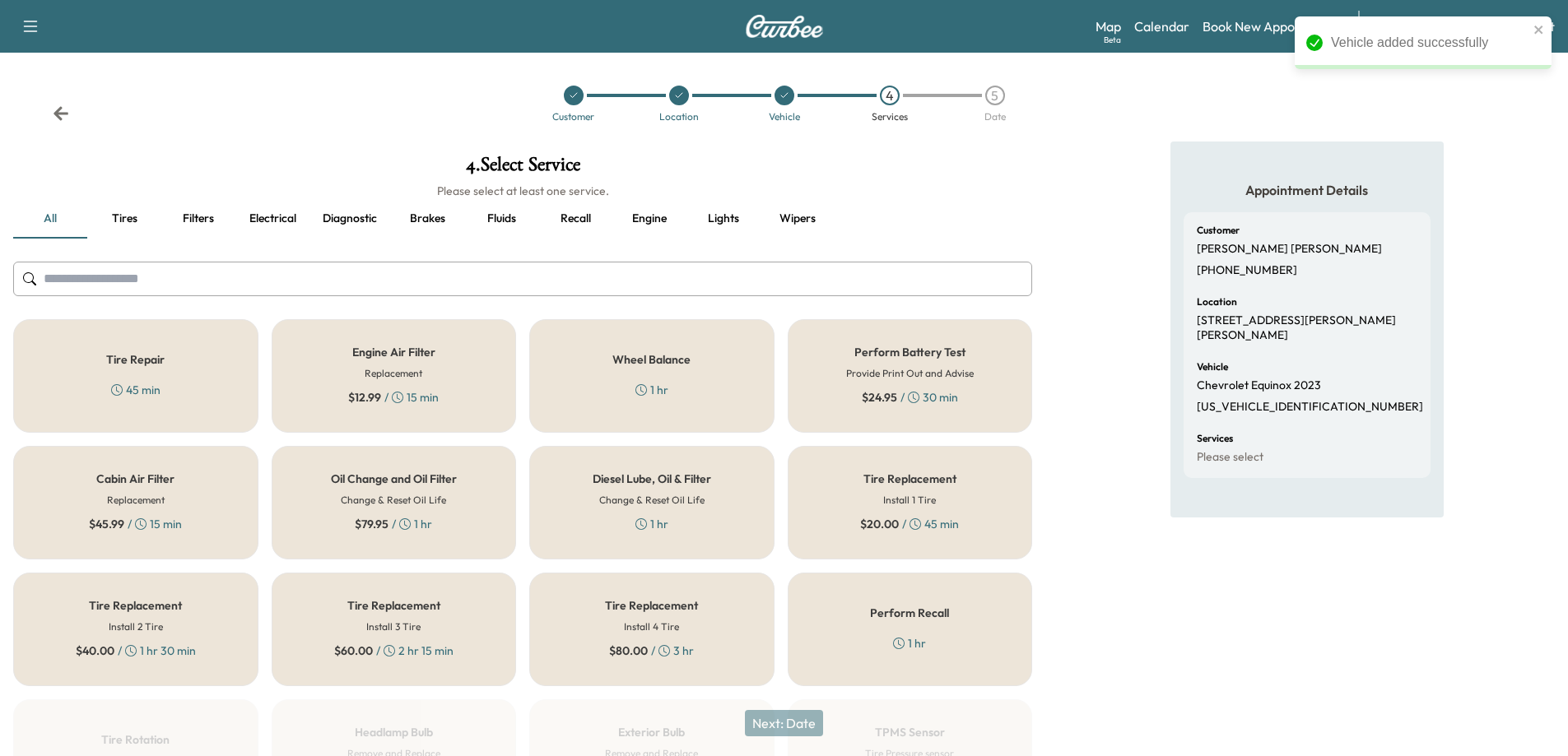
click at [404, 480] on h5 "Oil Change and Oil Filter" at bounding box center [394, 479] width 126 height 12
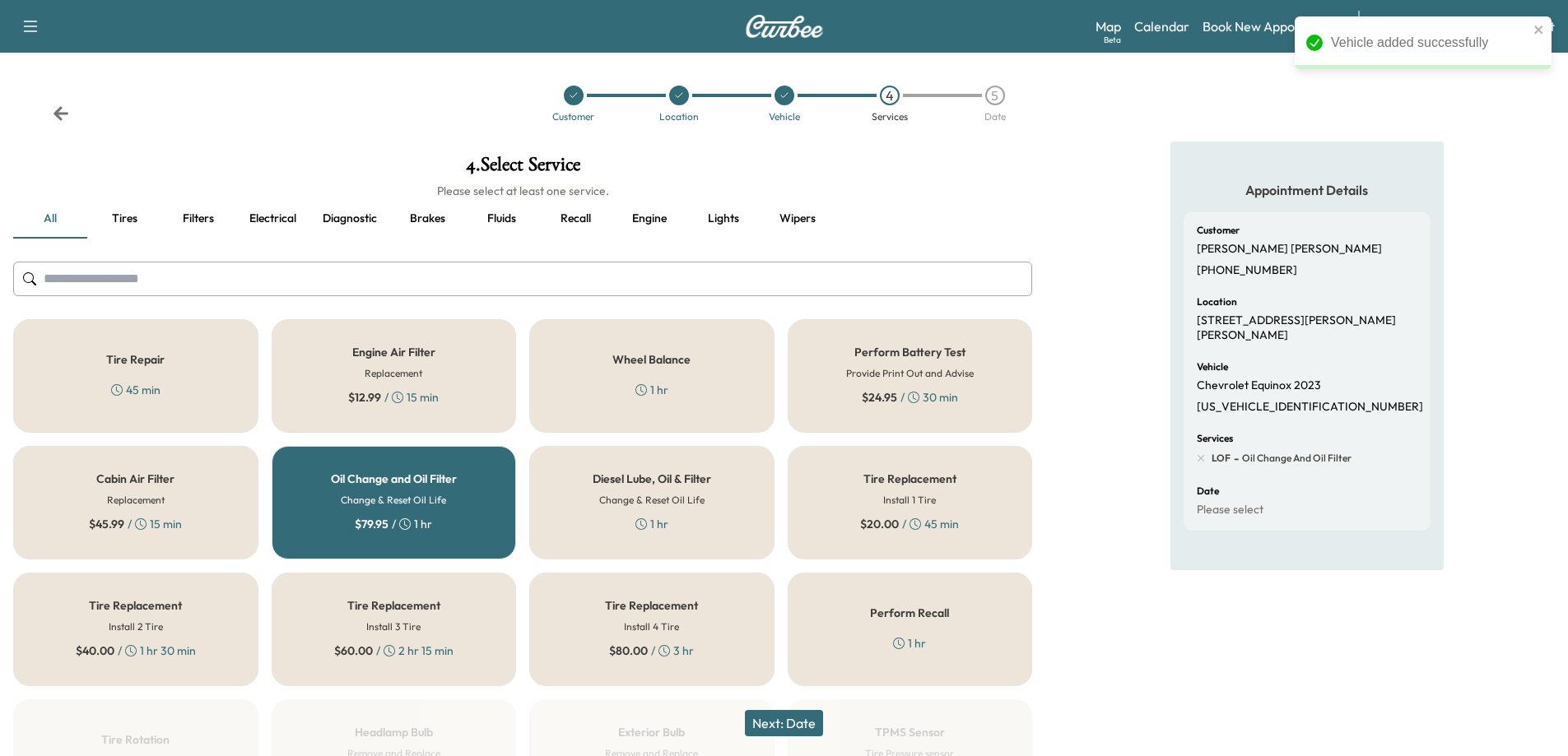
click at [777, 721] on button "Next: Date" at bounding box center [784, 722] width 78 height 26
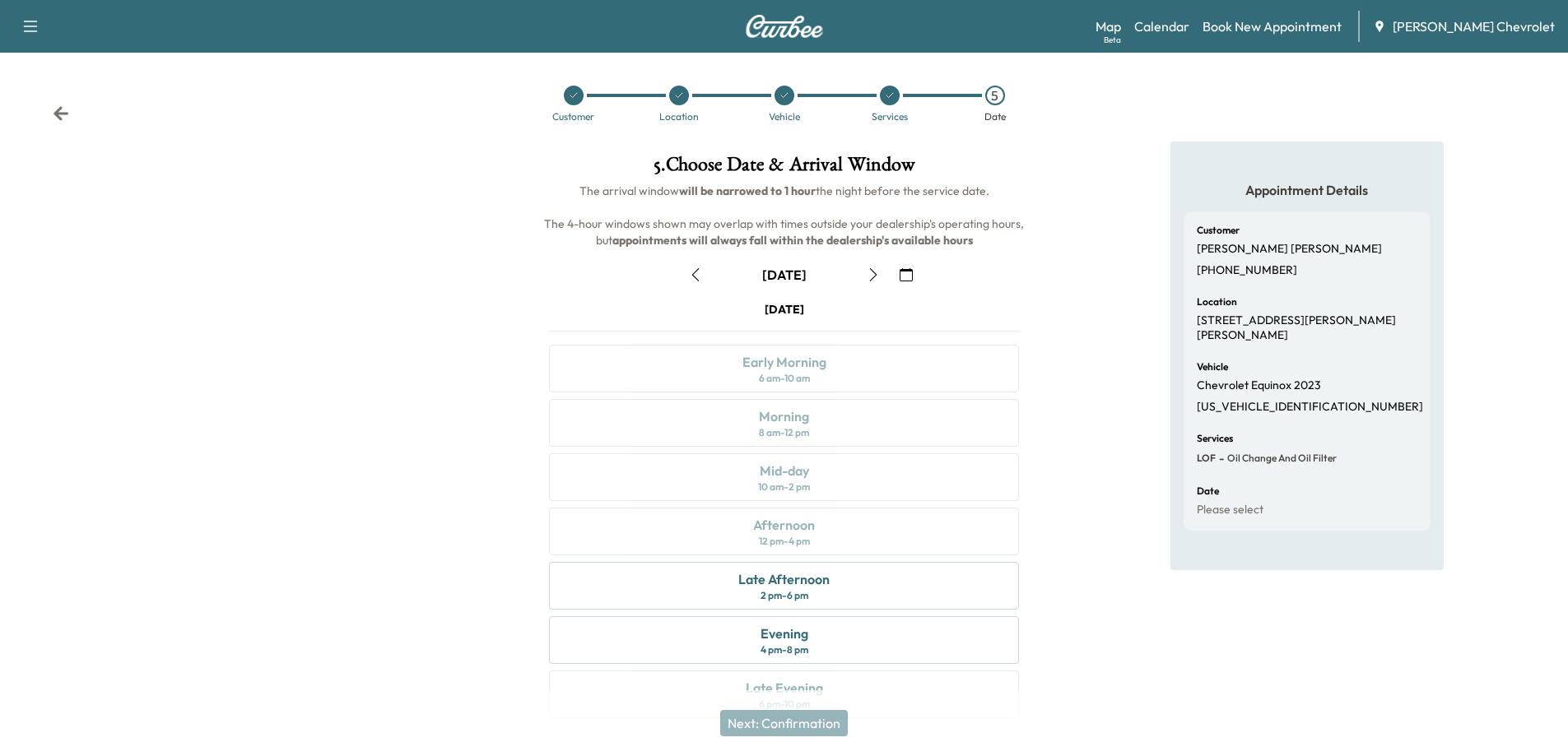
click at [872, 273] on icon "button" at bounding box center [873, 274] width 13 height 13
click at [862, 283] on button "button" at bounding box center [873, 274] width 28 height 26
click at [870, 277] on icon "button" at bounding box center [873, 274] width 13 height 13
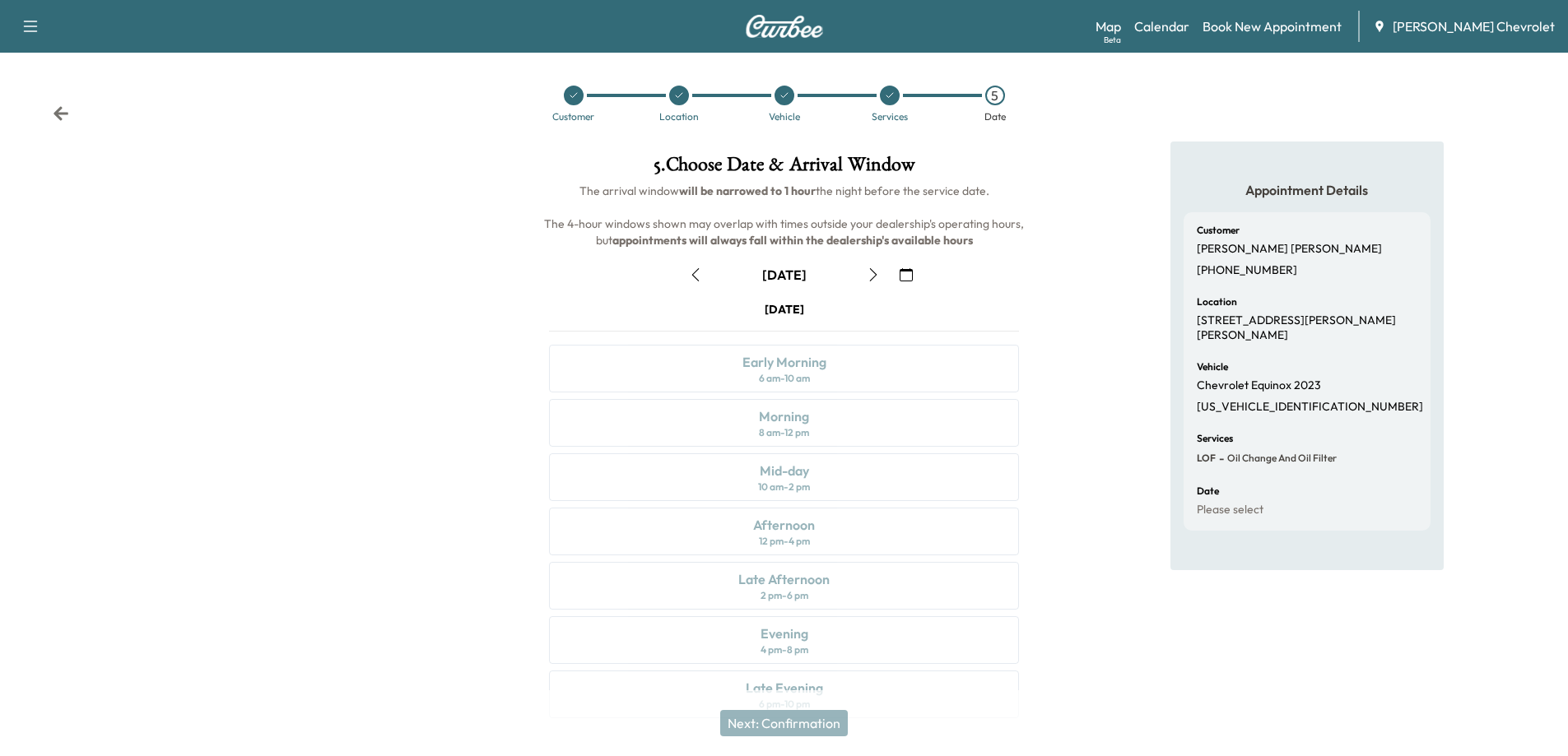
click at [870, 277] on icon "button" at bounding box center [873, 274] width 13 height 13
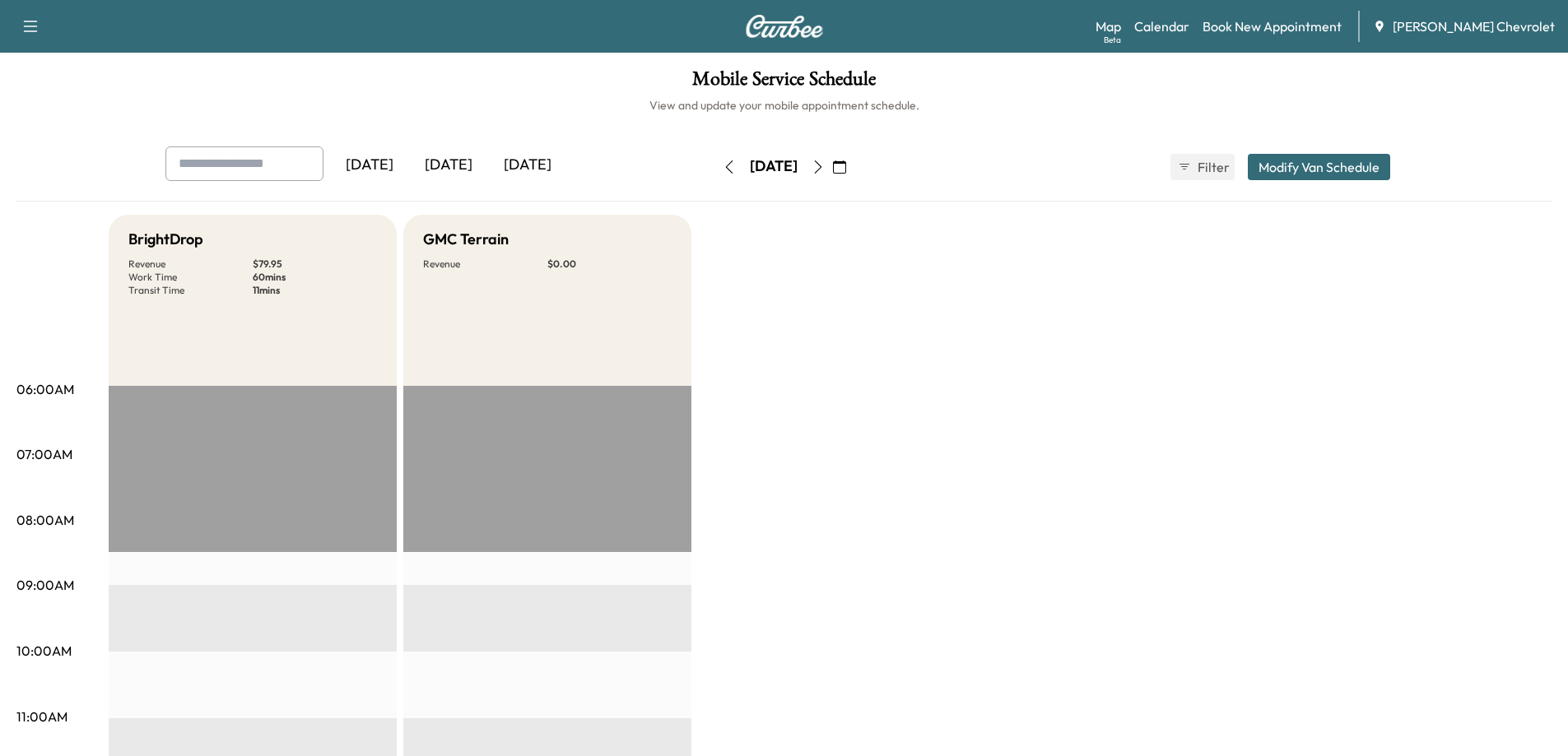
click at [455, 164] on div "[DATE]" at bounding box center [448, 165] width 79 height 38
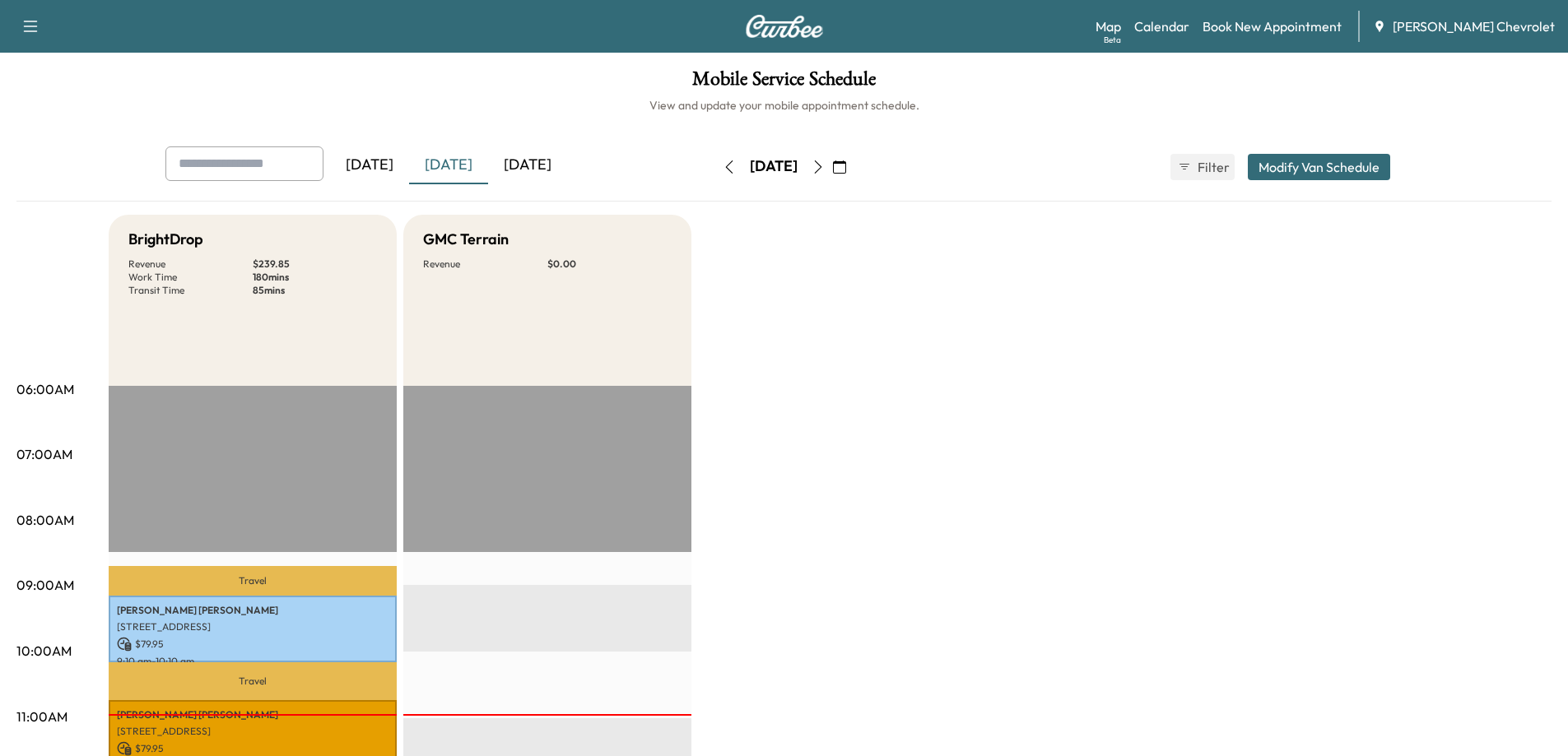
click at [824, 169] on icon "button" at bounding box center [818, 167] width 13 height 13
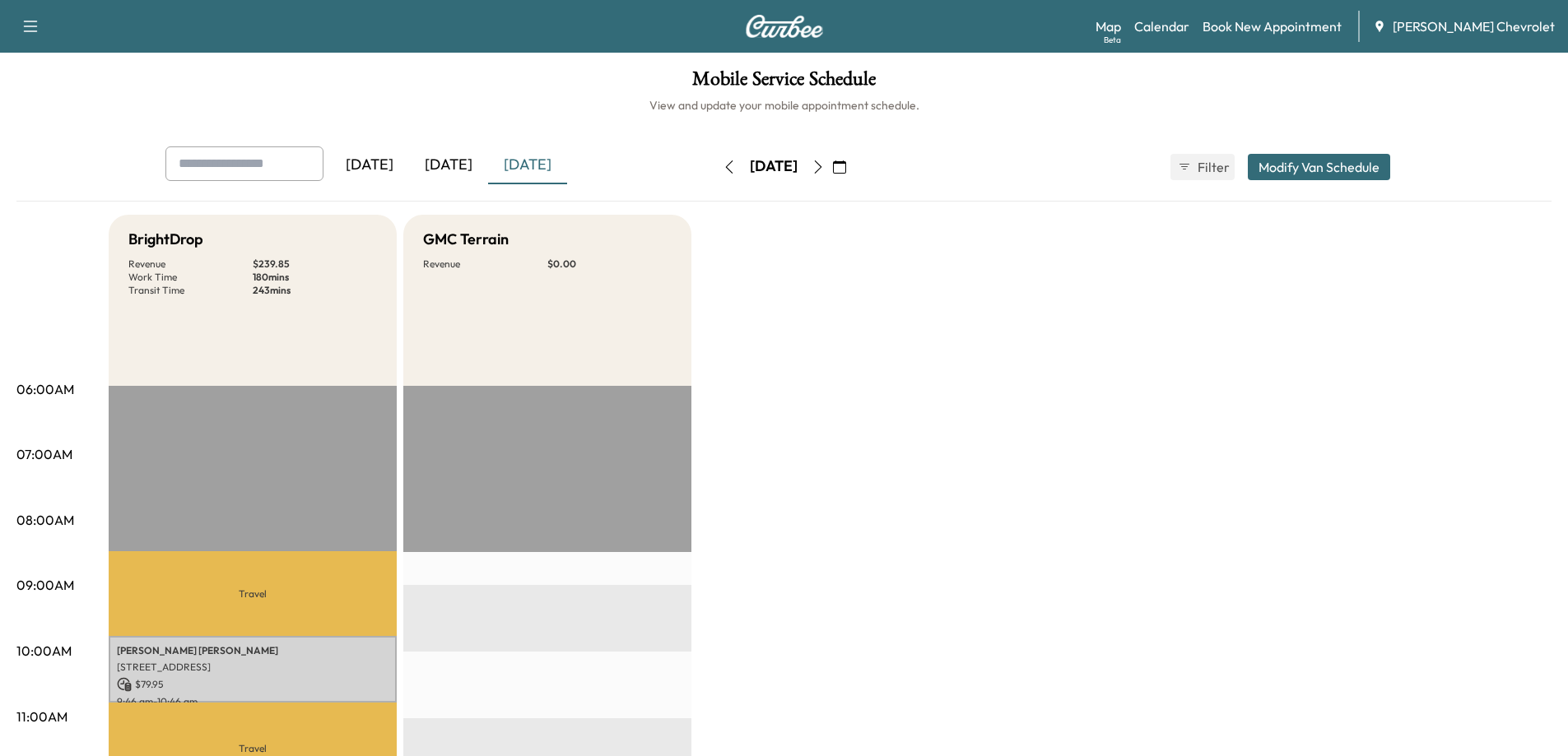
click at [824, 169] on icon "button" at bounding box center [818, 167] width 13 height 13
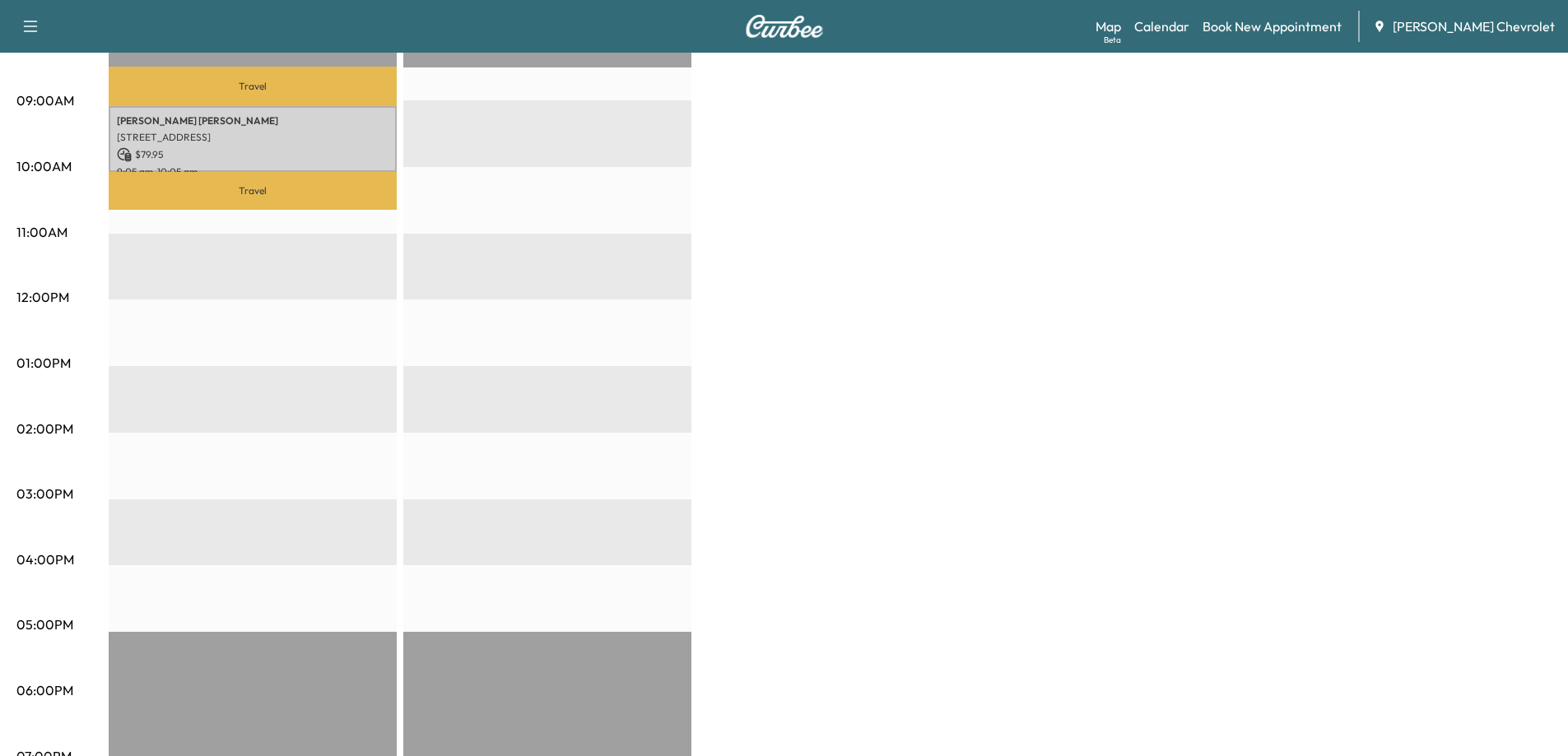
scroll to position [493, 0]
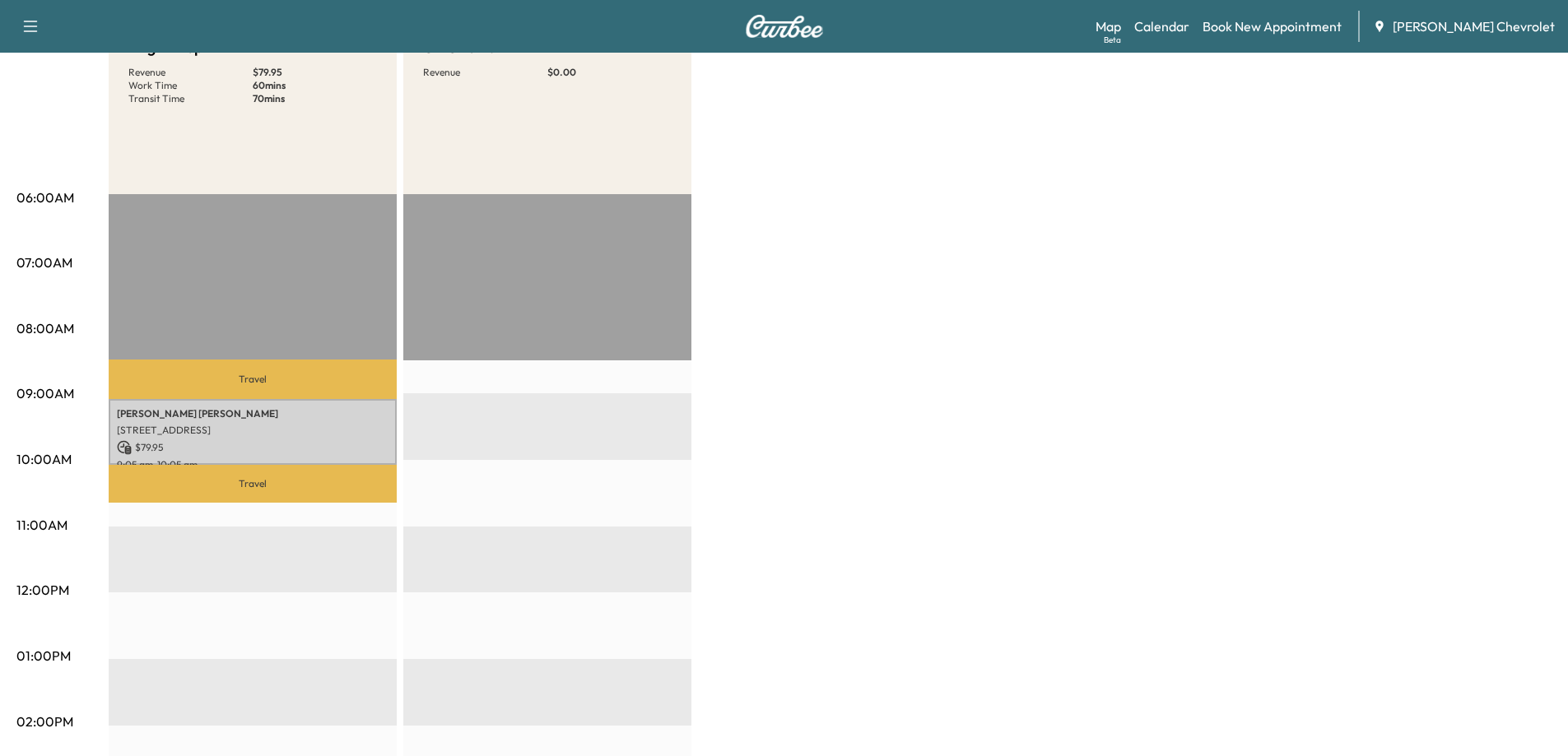
scroll to position [83, 0]
